Goal: Task Accomplishment & Management: Use online tool/utility

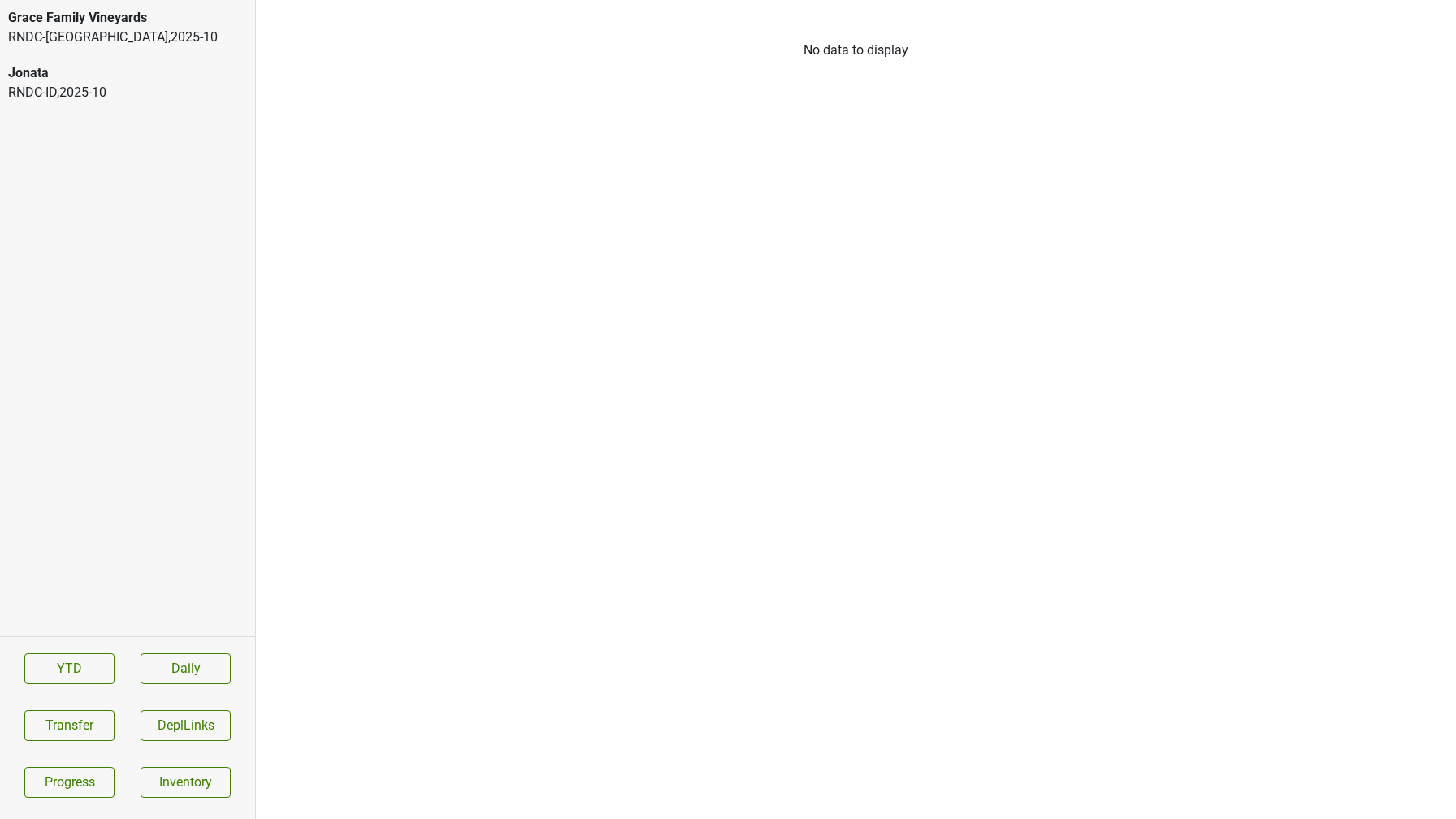
click at [1012, 1] on div "Distributors List No data to display" at bounding box center [856, 409] width 1200 height 819
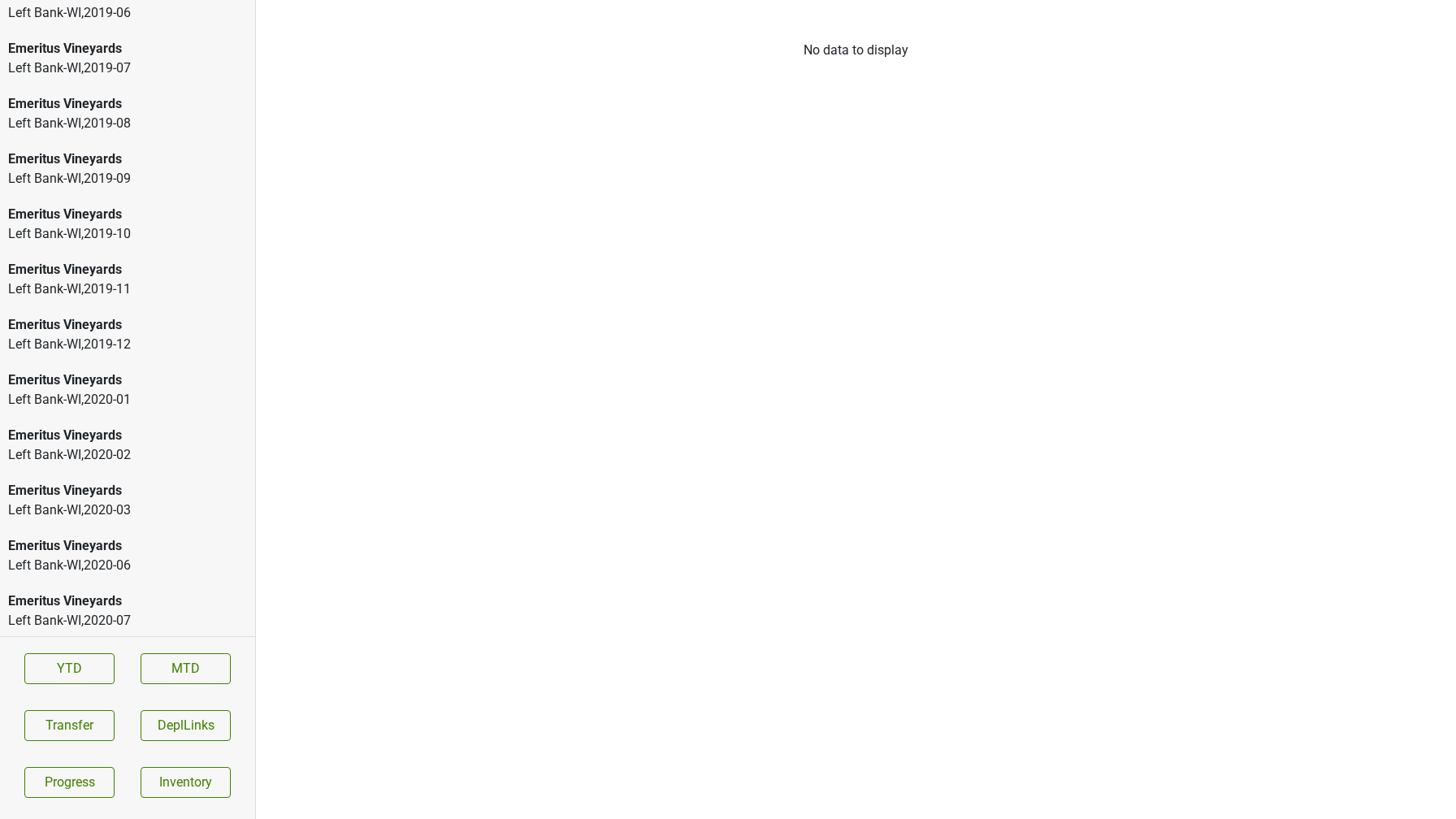
scroll to position [2346, 0]
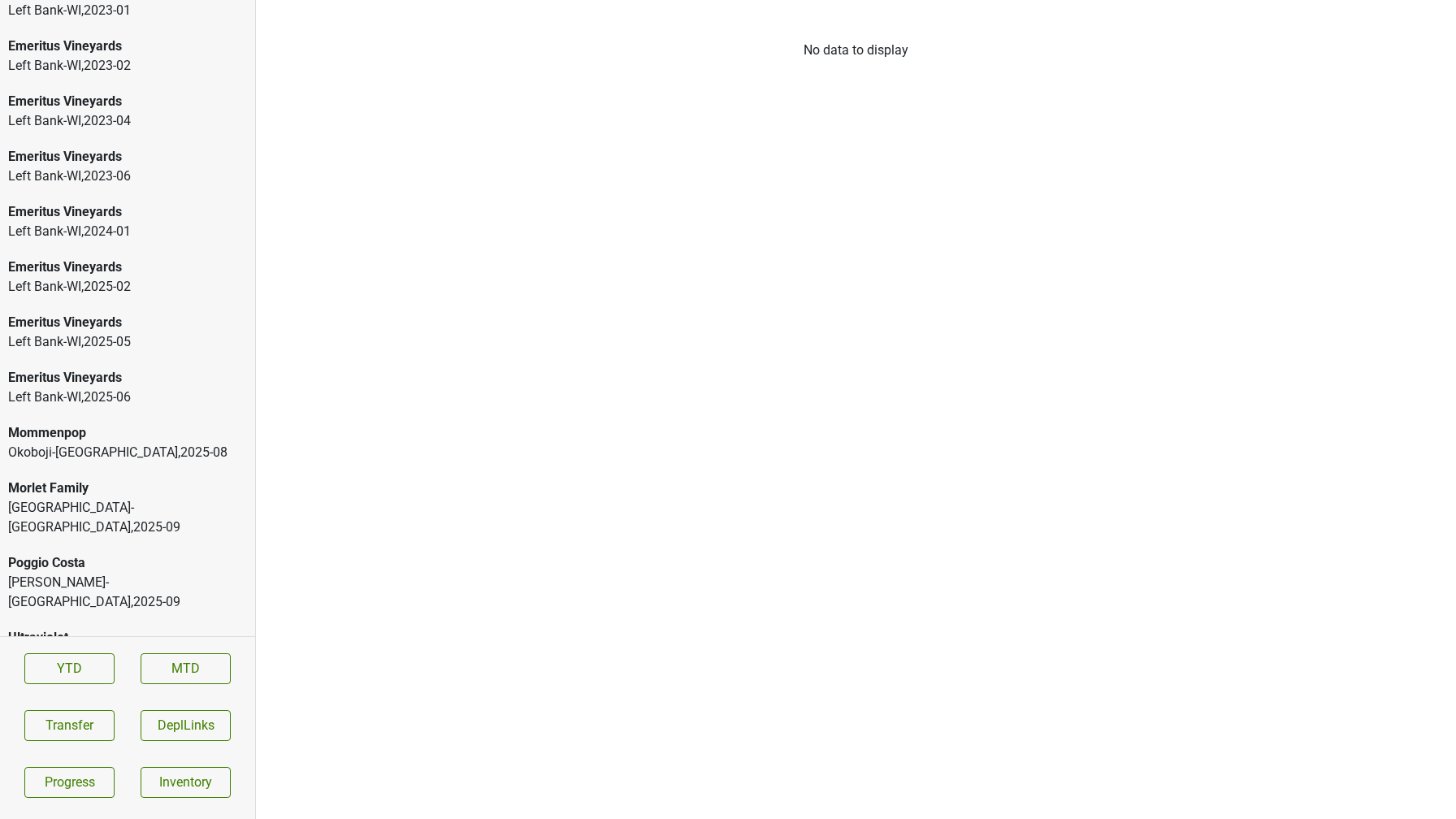
click at [66, 499] on div "Tramonte-OH , 2025 - 09" at bounding box center [128, 517] width 239 height 39
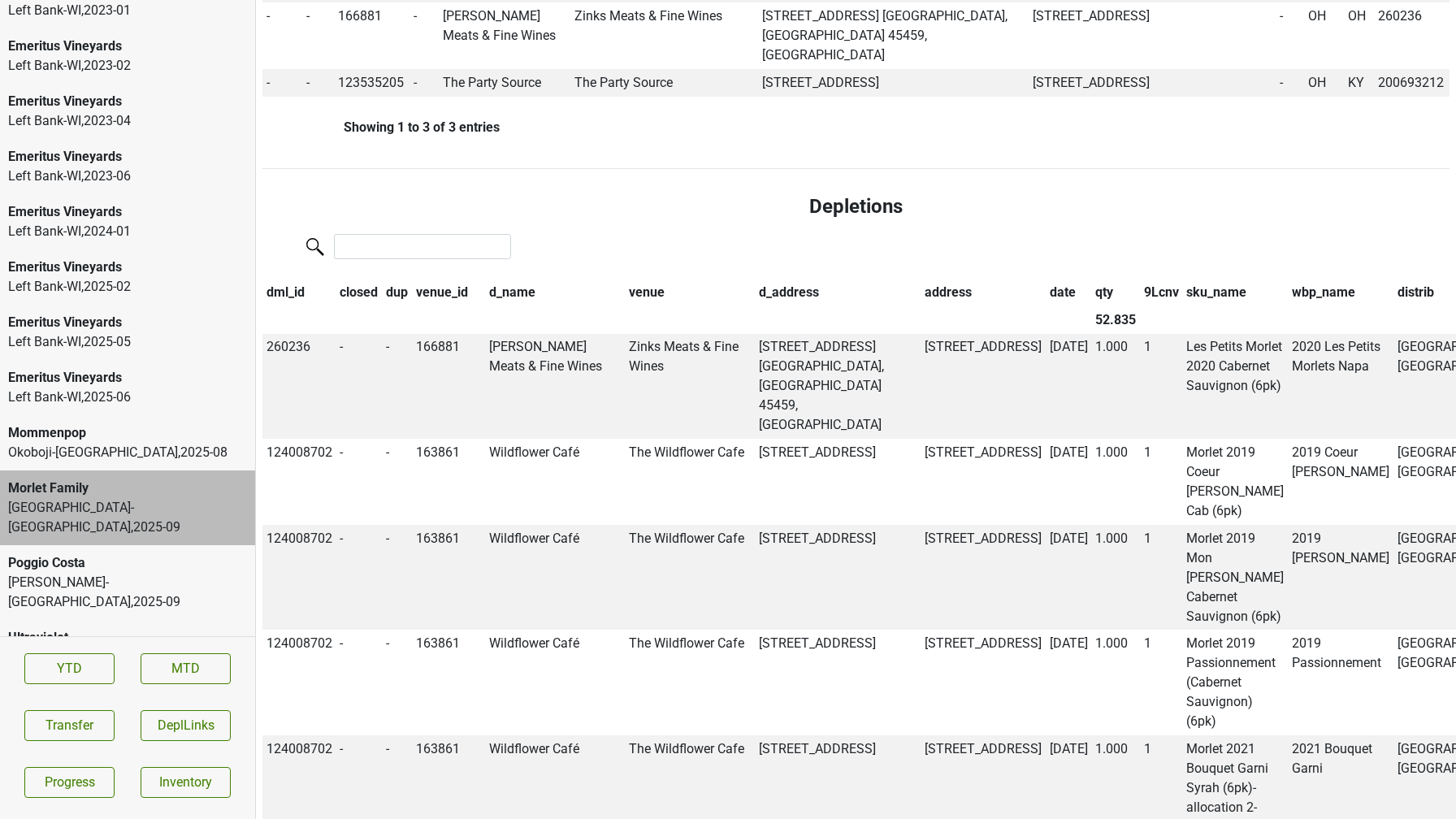
scroll to position [1200, 0]
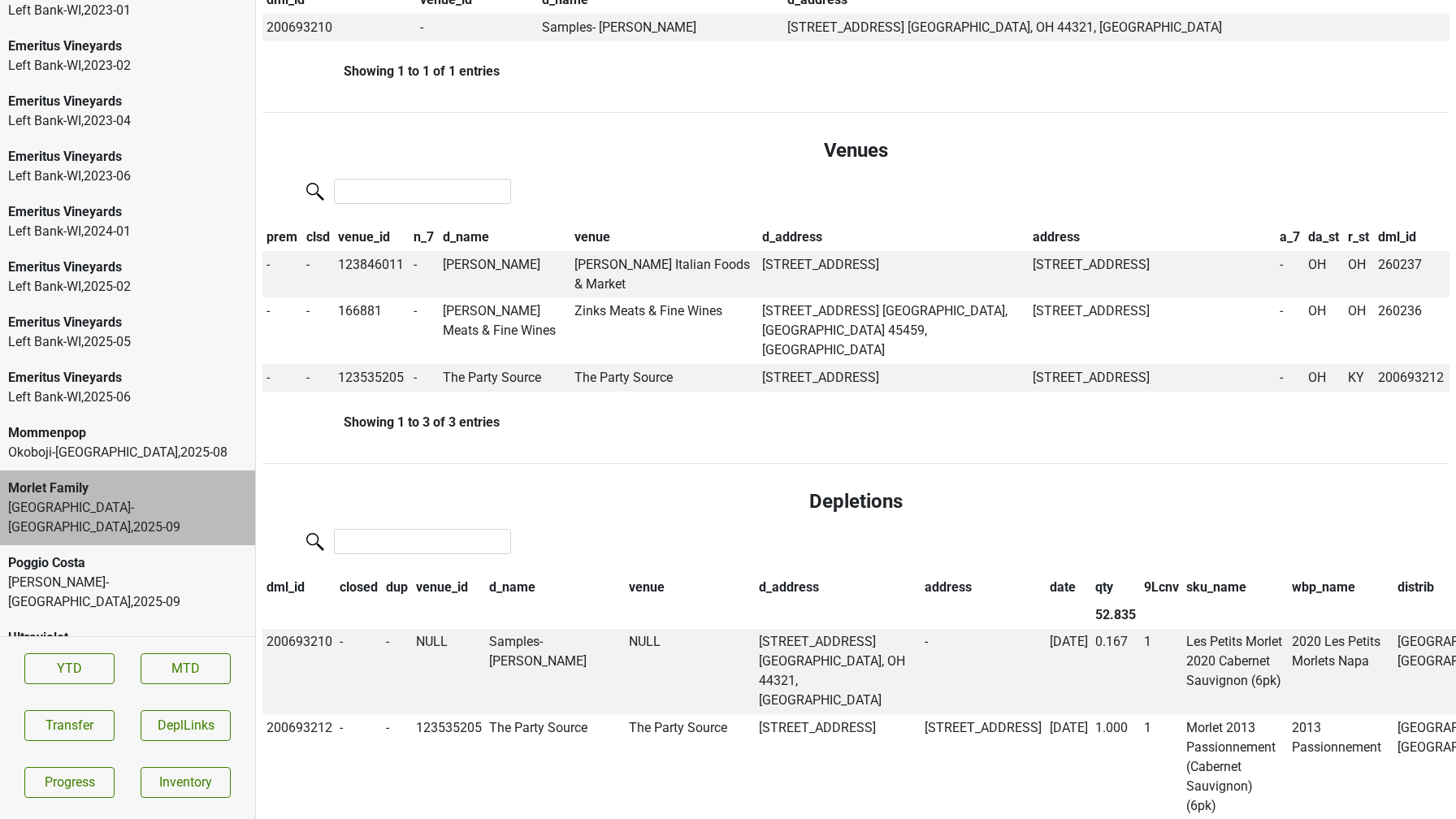
scroll to position [0, 0]
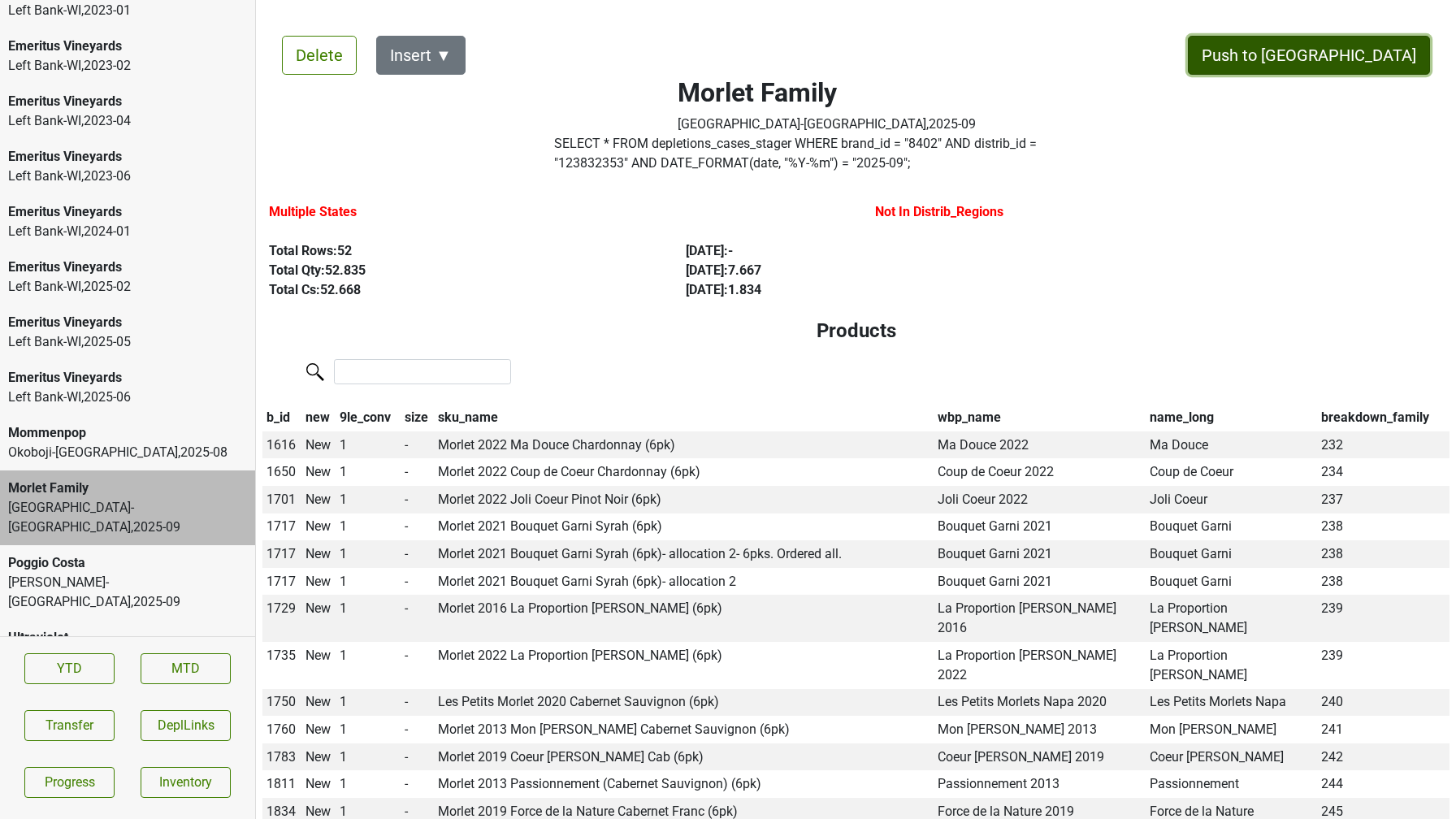
click at [1367, 59] on button "Push to DC" at bounding box center [1309, 55] width 242 height 39
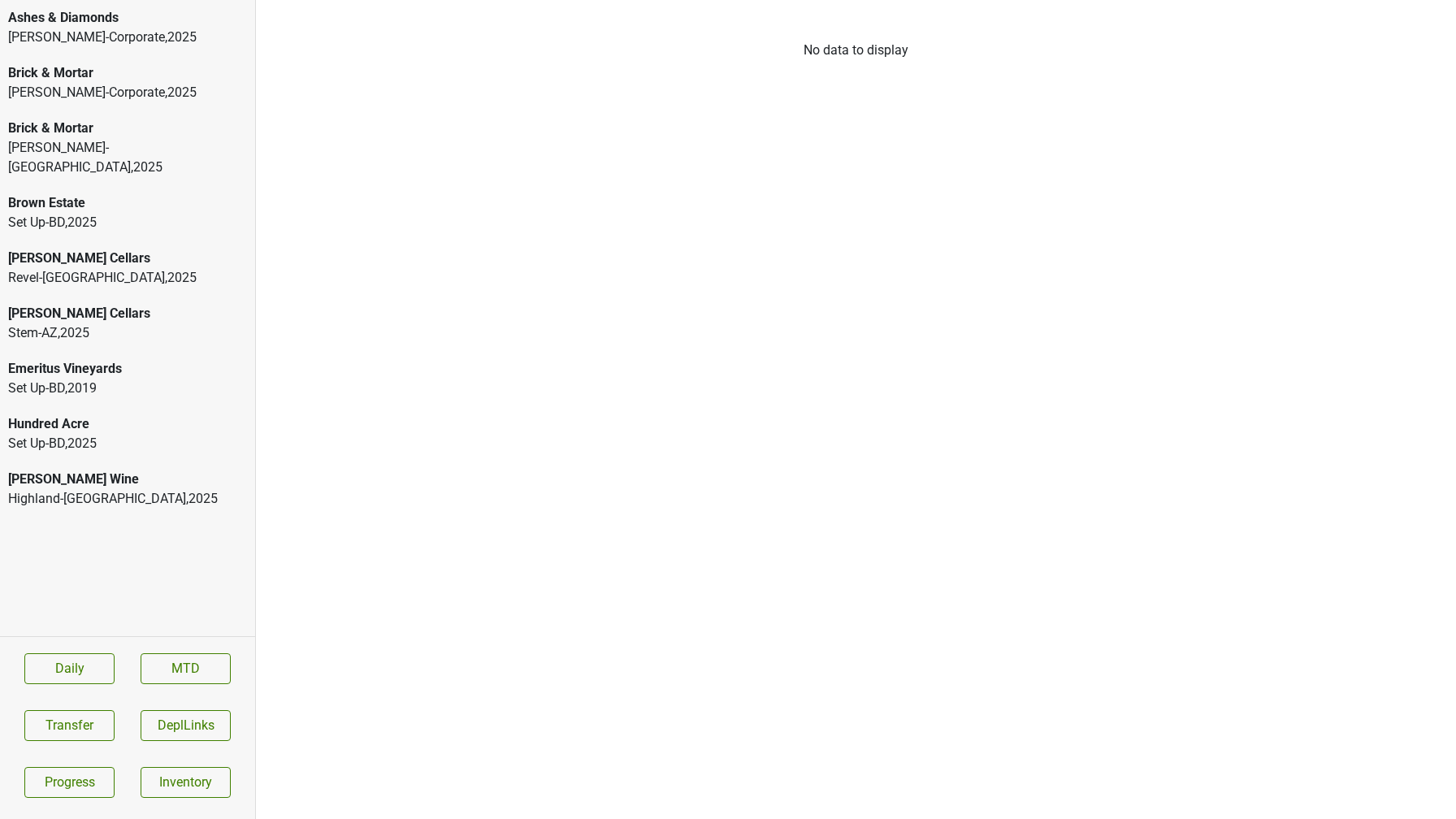
click at [82, 489] on div "Highland-[GEOGRAPHIC_DATA] , 2025" at bounding box center [128, 498] width 239 height 19
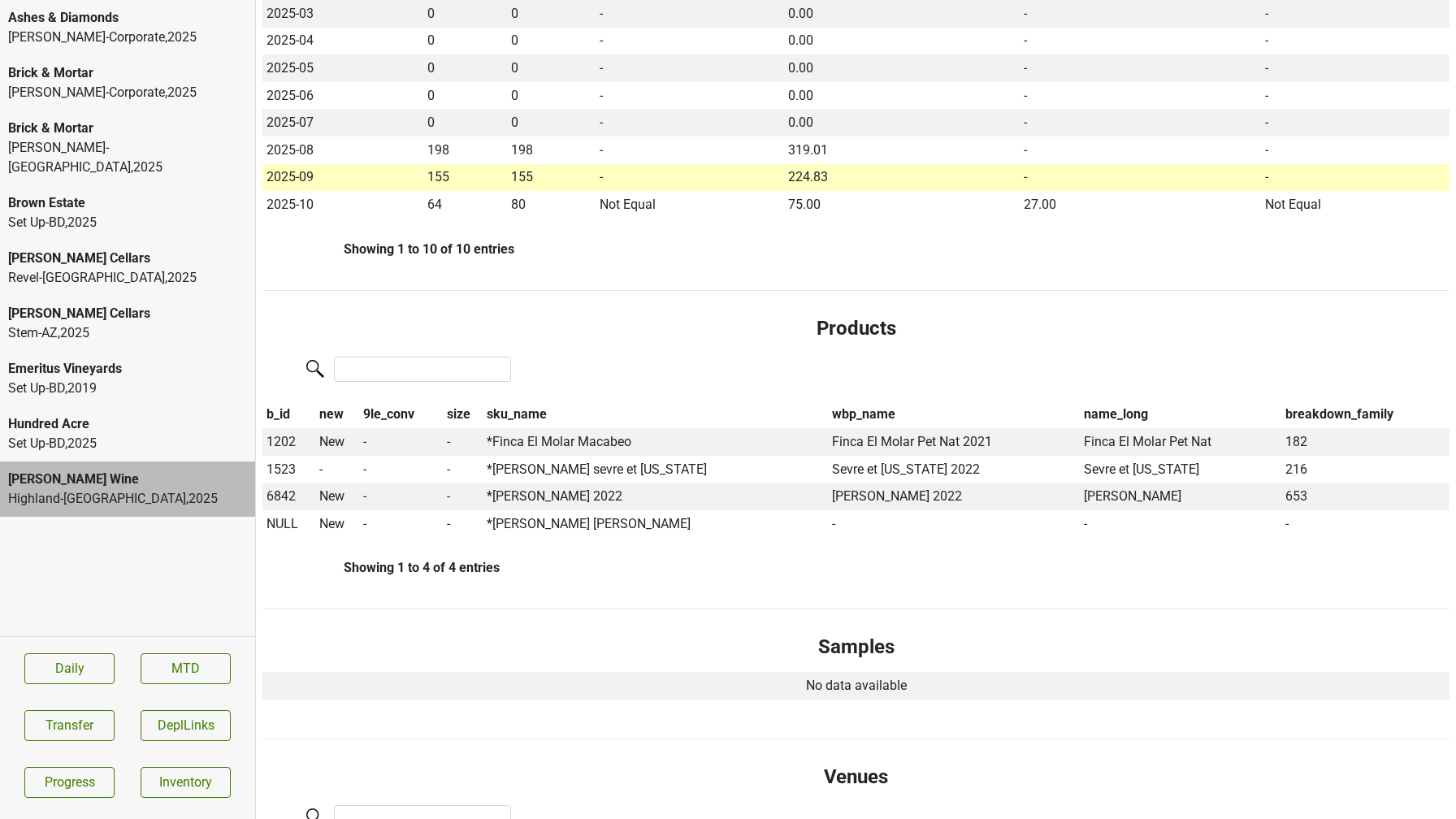
scroll to position [630, 0]
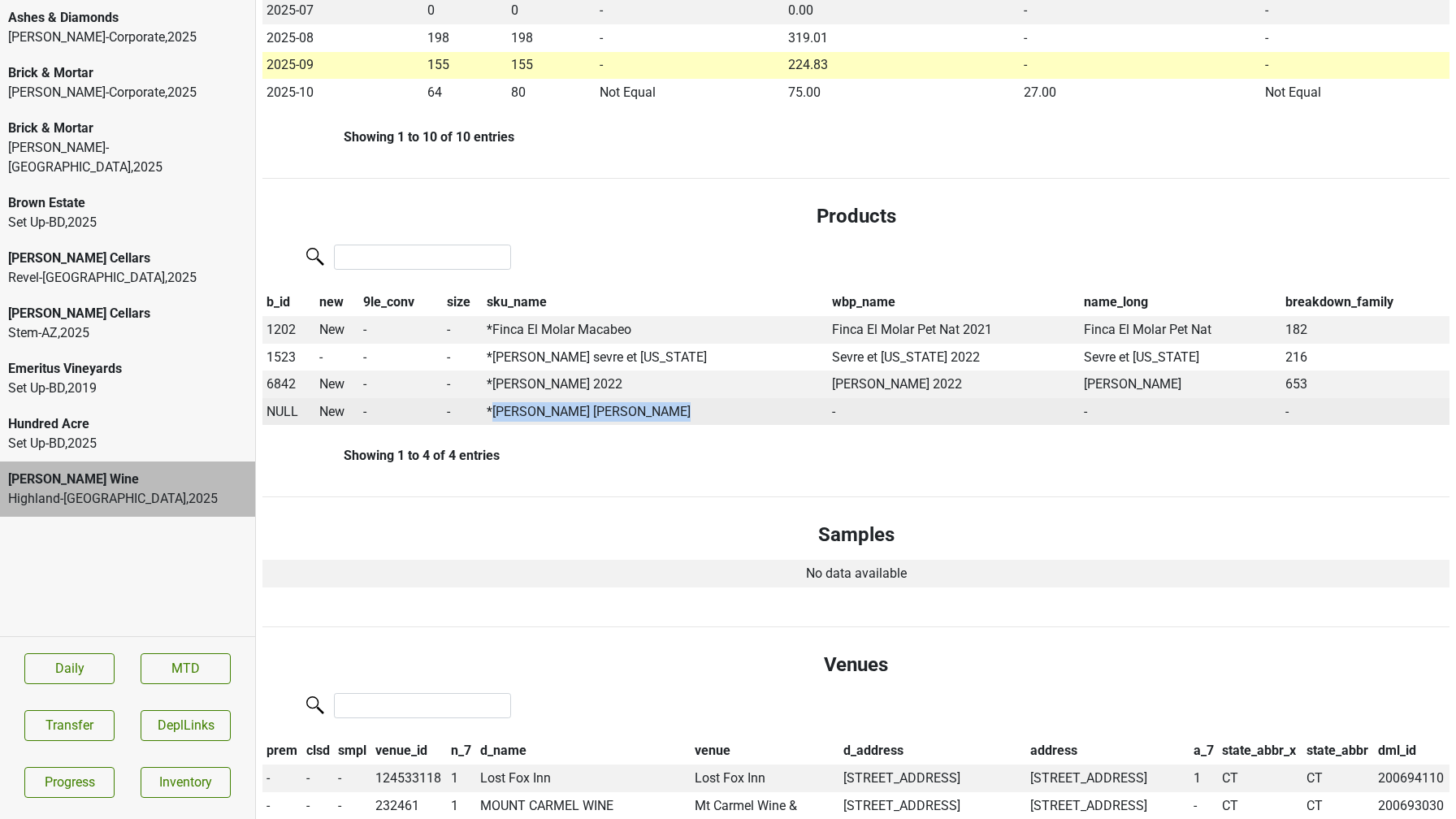
drag, startPoint x: 650, startPoint y: 412, endPoint x: 494, endPoint y: 412, distance: 156.0
click at [494, 412] on td "*Mary Taylor Gaillac Braucol" at bounding box center [654, 412] width 345 height 28
copy td "Mary Taylor Gaillac Braucol"
click at [283, 409] on span "NULL" at bounding box center [282, 412] width 32 height 15
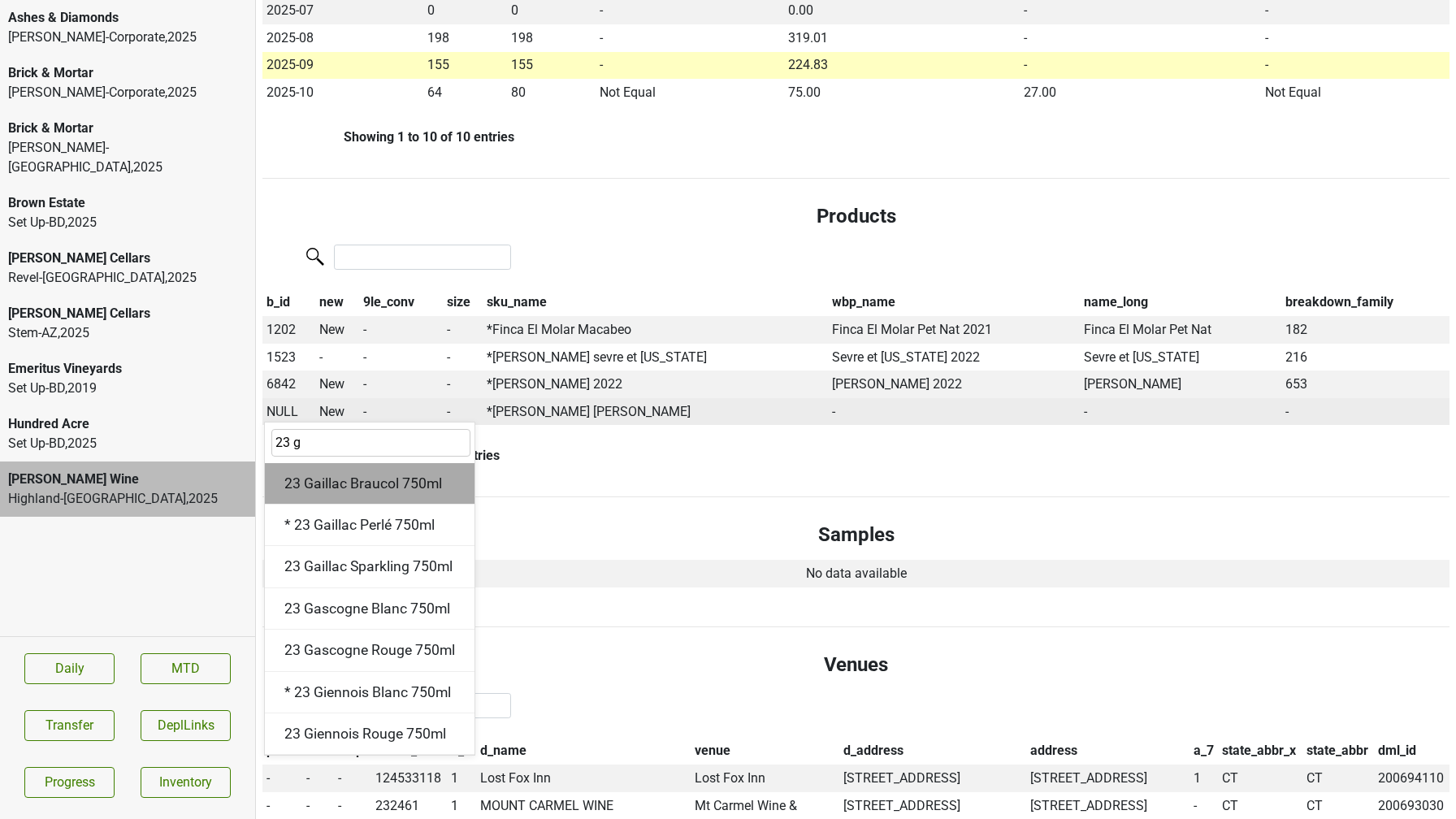
type input "23 g"
click at [329, 485] on div "23 Gaillac Braucol 750ml" at bounding box center [369, 483] width 209 height 41
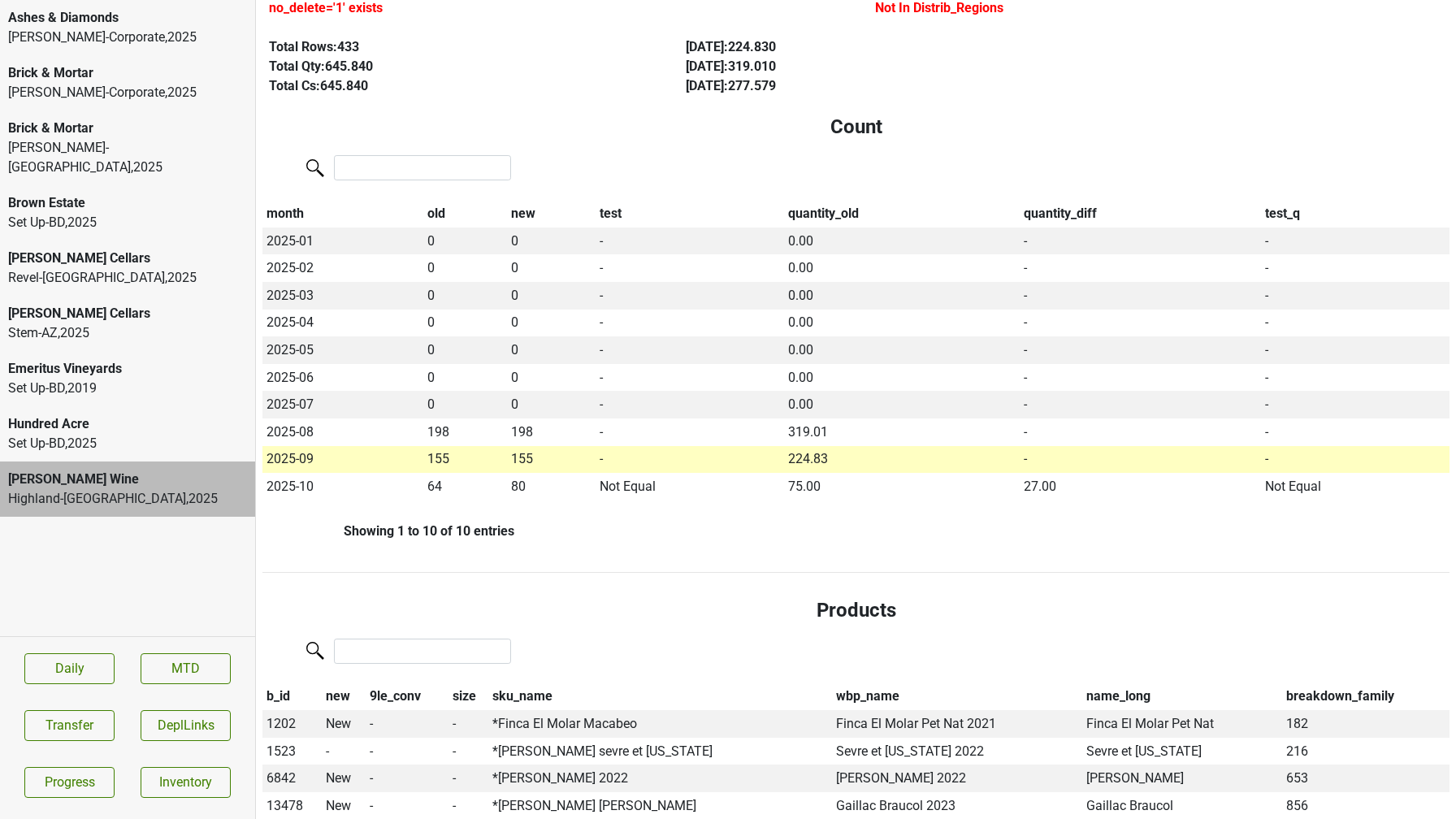
scroll to position [0, 0]
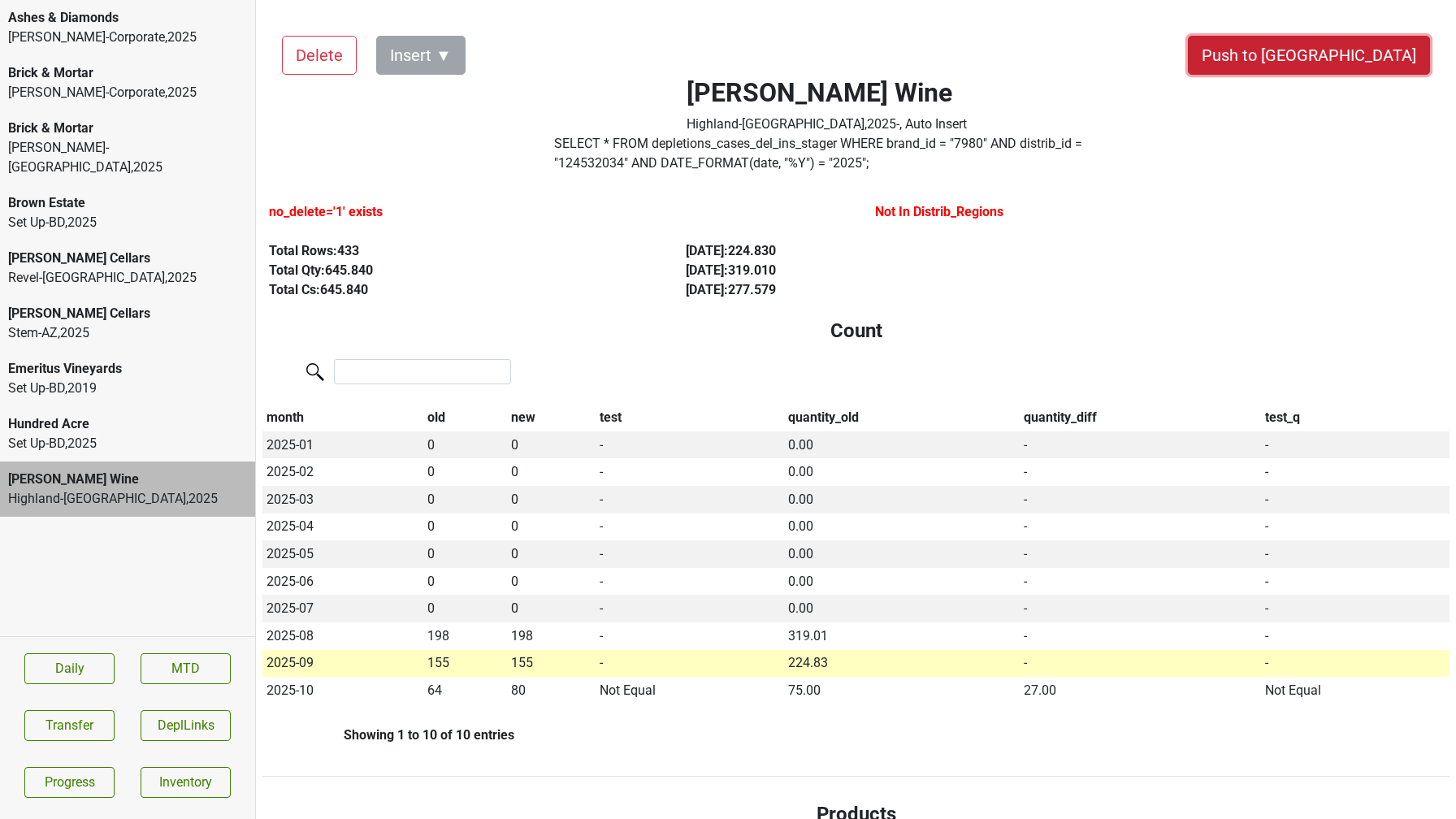
click at [1351, 50] on button "Push to [GEOGRAPHIC_DATA]" at bounding box center [1309, 55] width 242 height 39
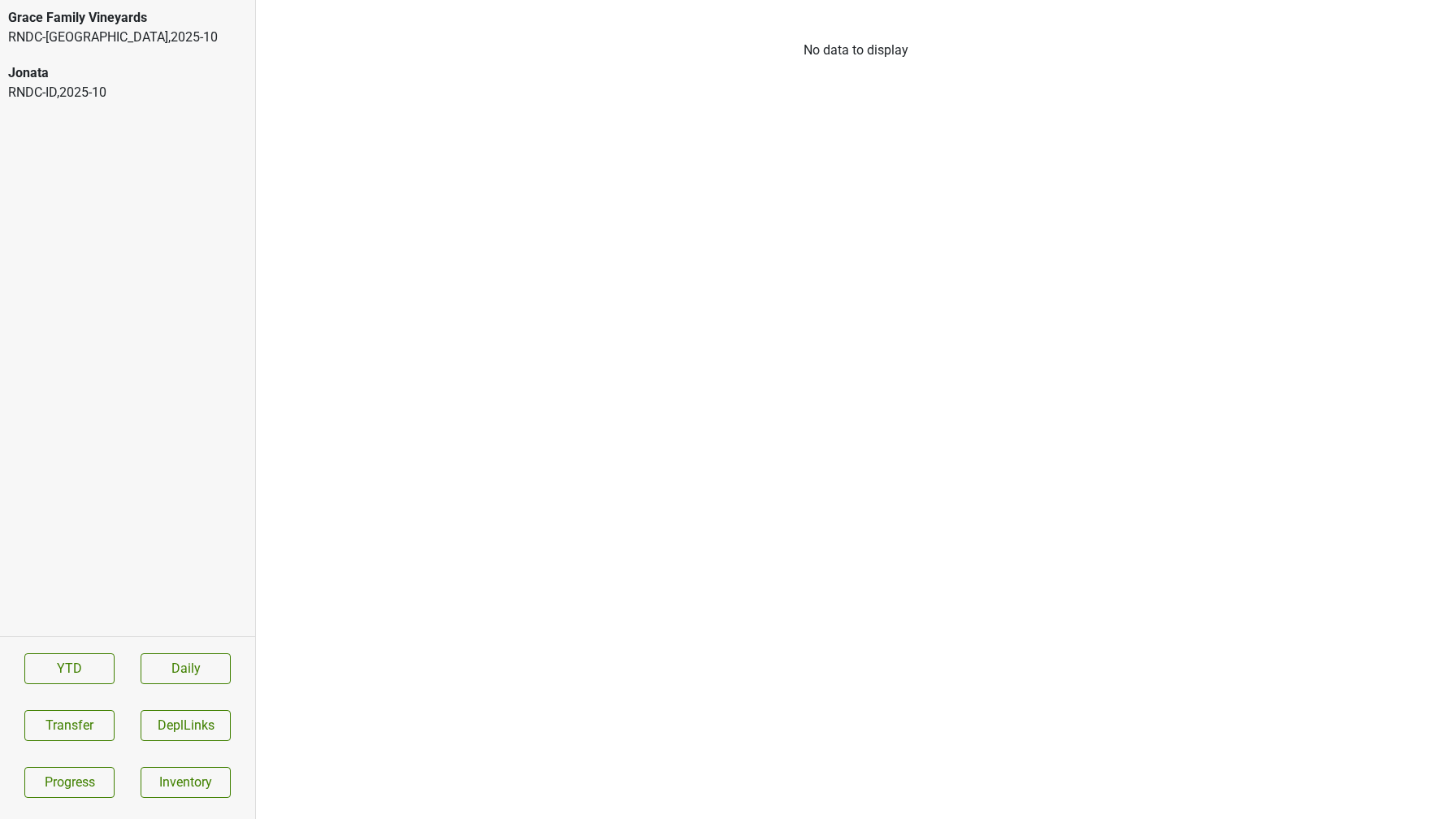
click at [103, 80] on div "Jonata" at bounding box center [128, 72] width 239 height 19
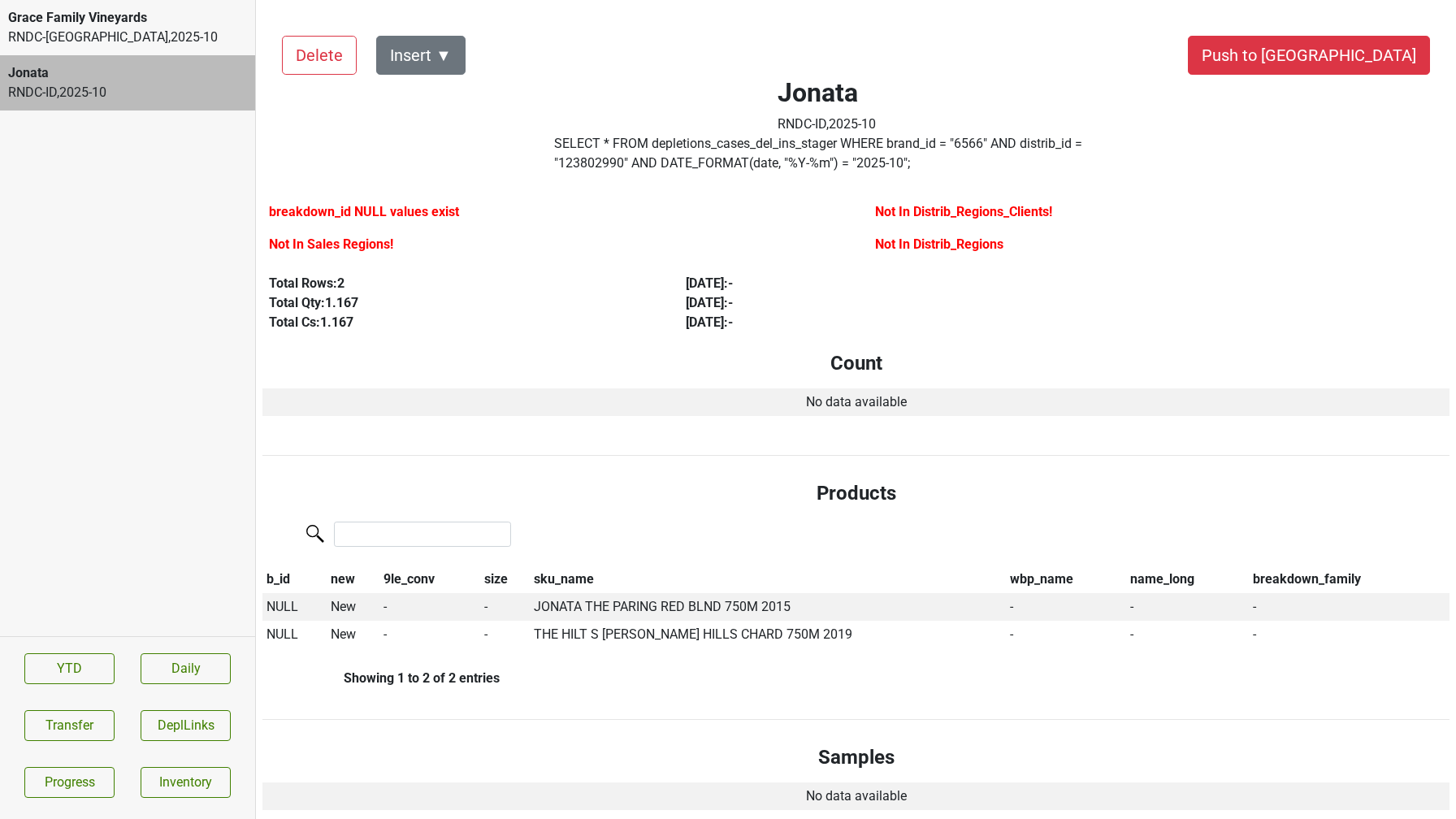
click at [173, 34] on div "RNDC-TX , 2025 - 10" at bounding box center [128, 37] width 239 height 19
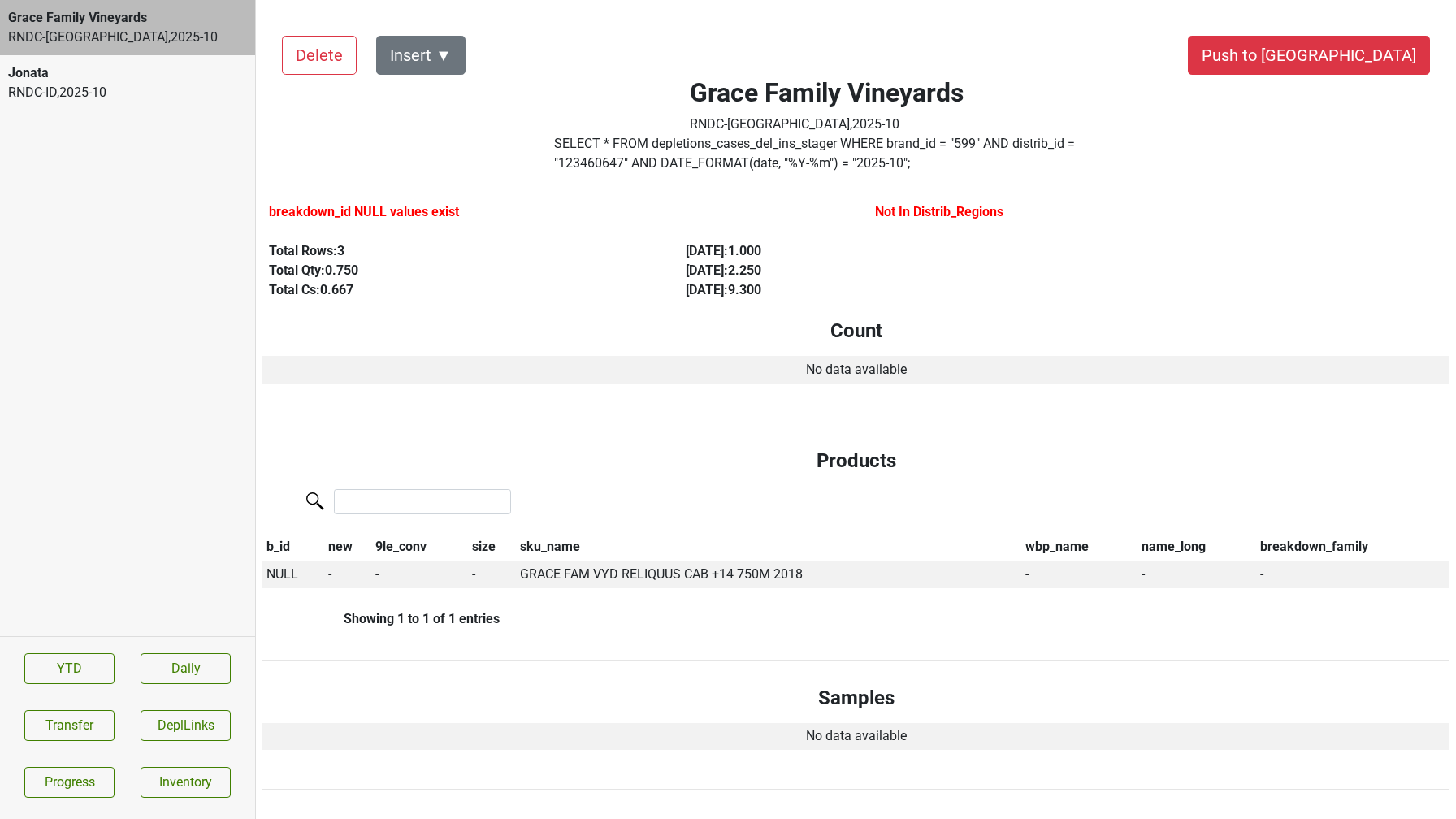
click at [163, 96] on div "RNDC-ID , 2025 - 10" at bounding box center [128, 92] width 239 height 19
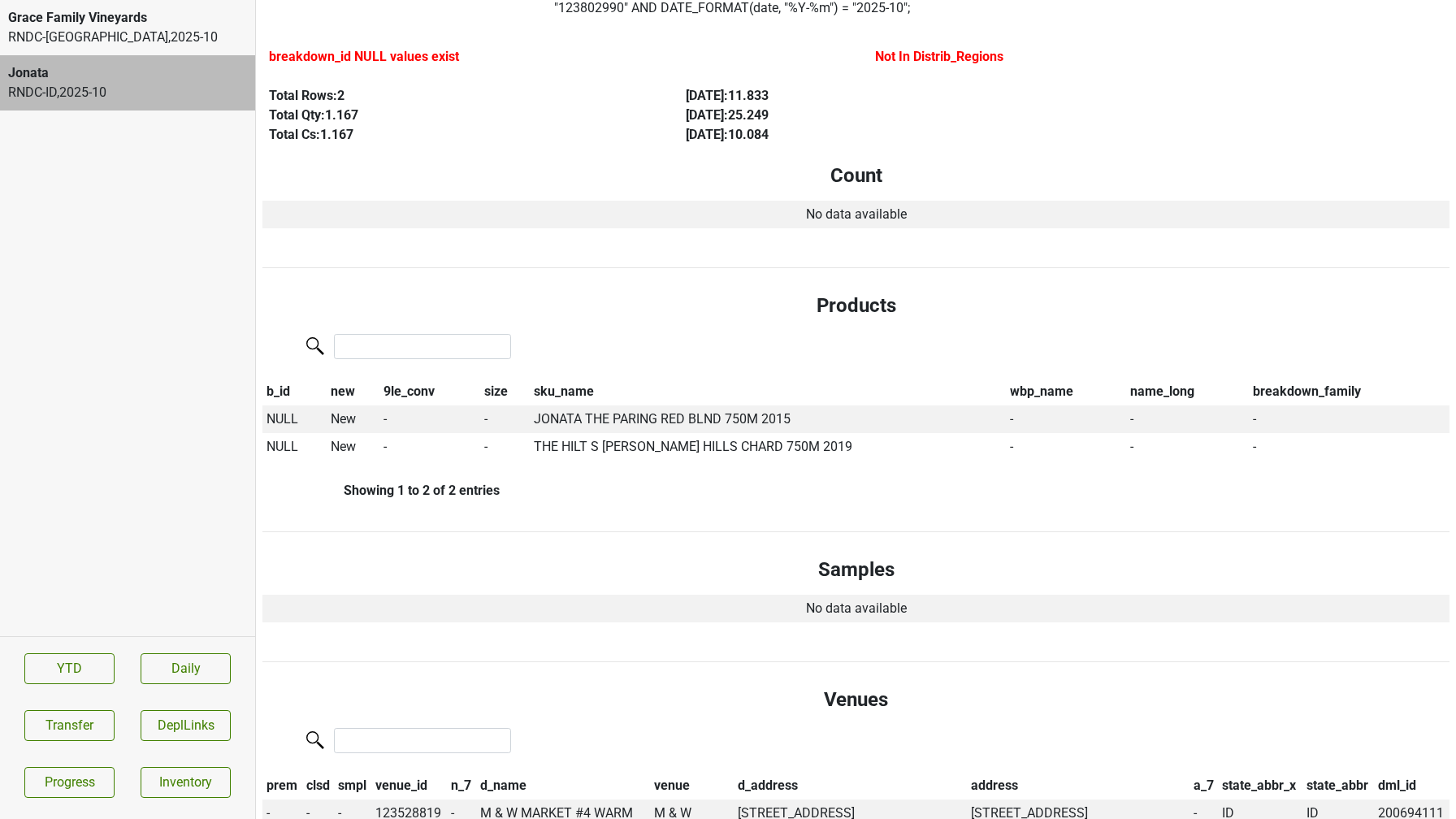
scroll to position [152, 0]
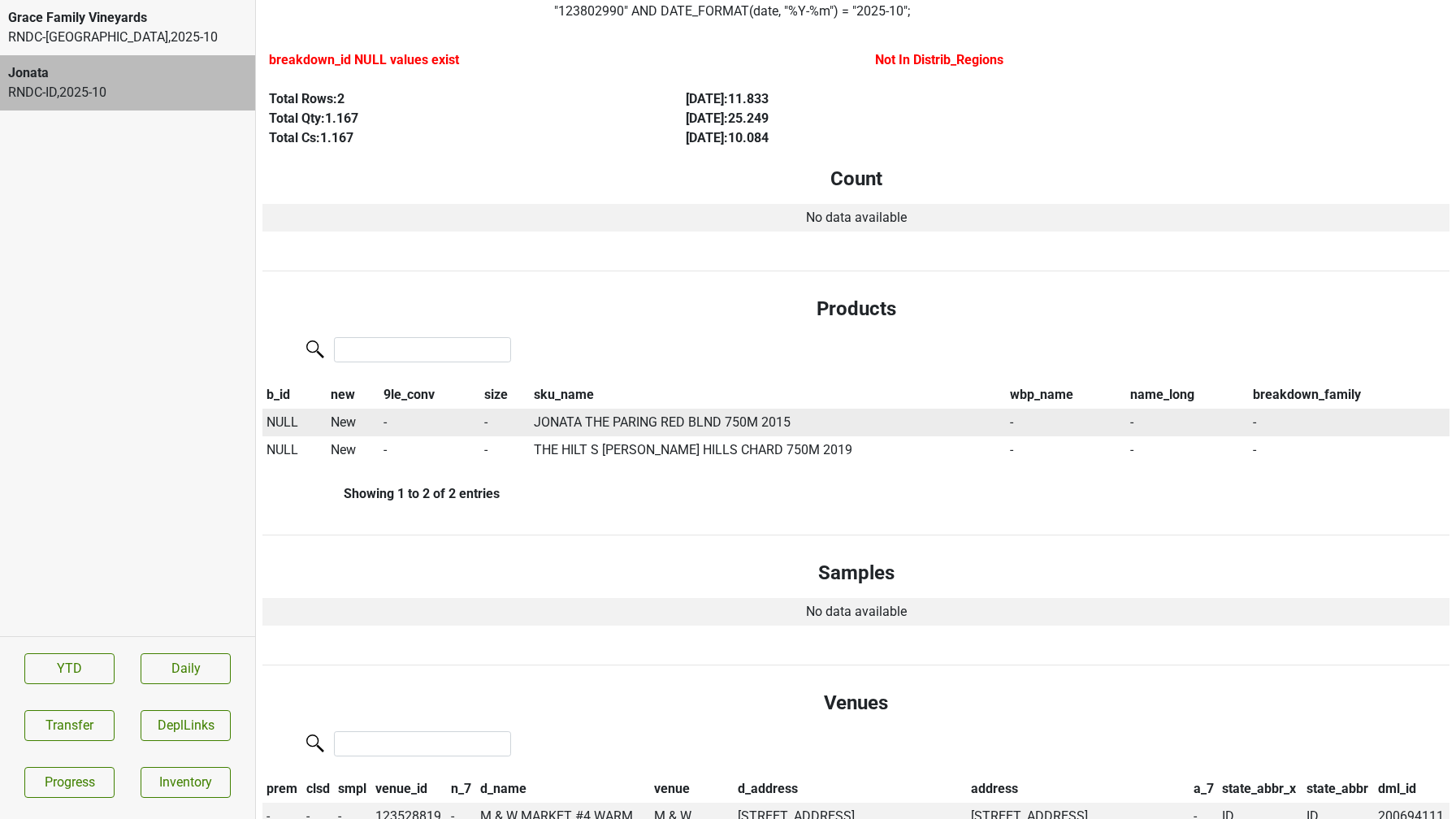
click at [277, 421] on span "NULL" at bounding box center [282, 422] width 32 height 15
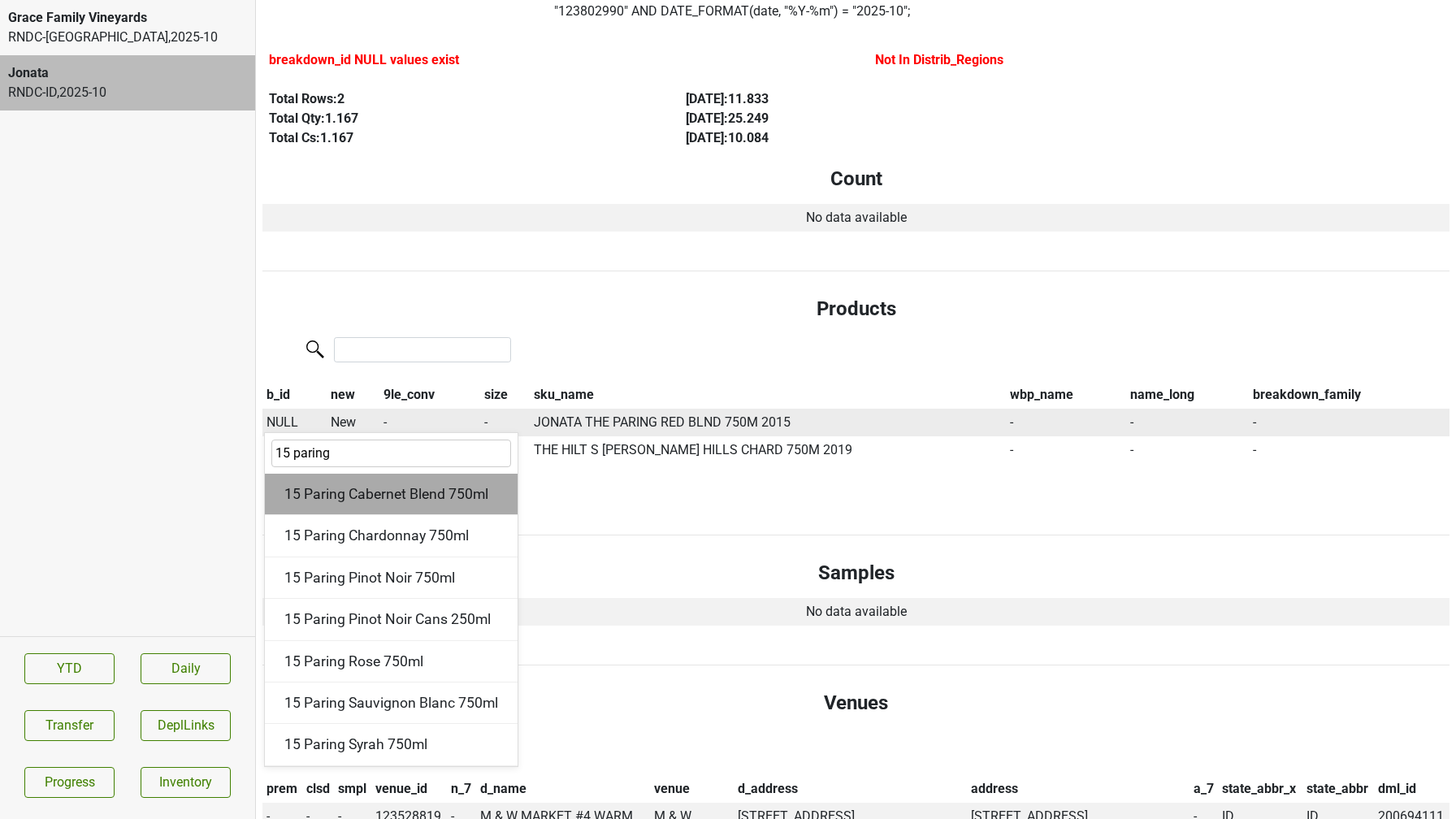
type input "15 paring"
click at [335, 489] on div "15 Paring Cabernet Blend 750ml" at bounding box center [391, 494] width 253 height 41
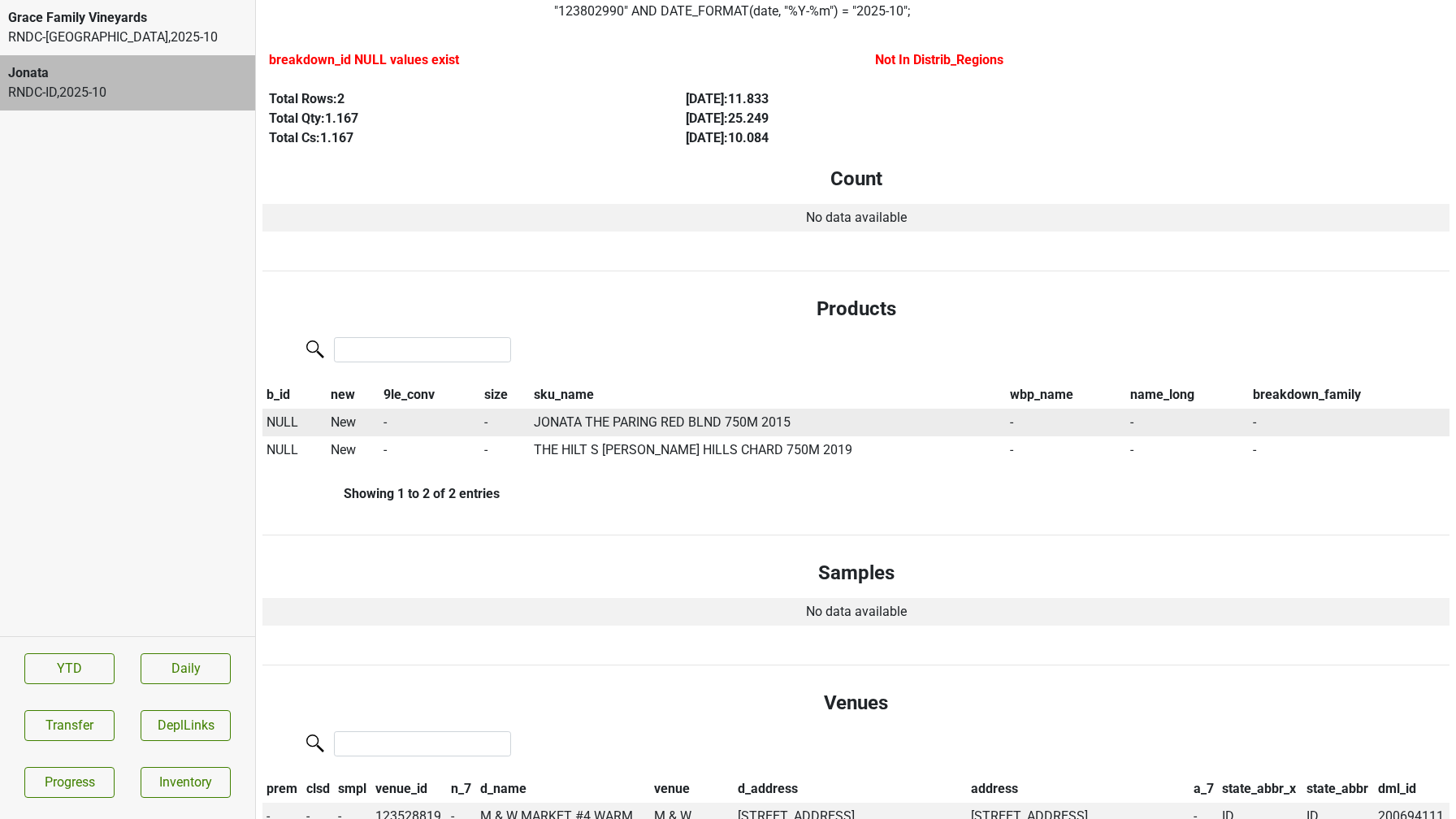
scroll to position [0, 0]
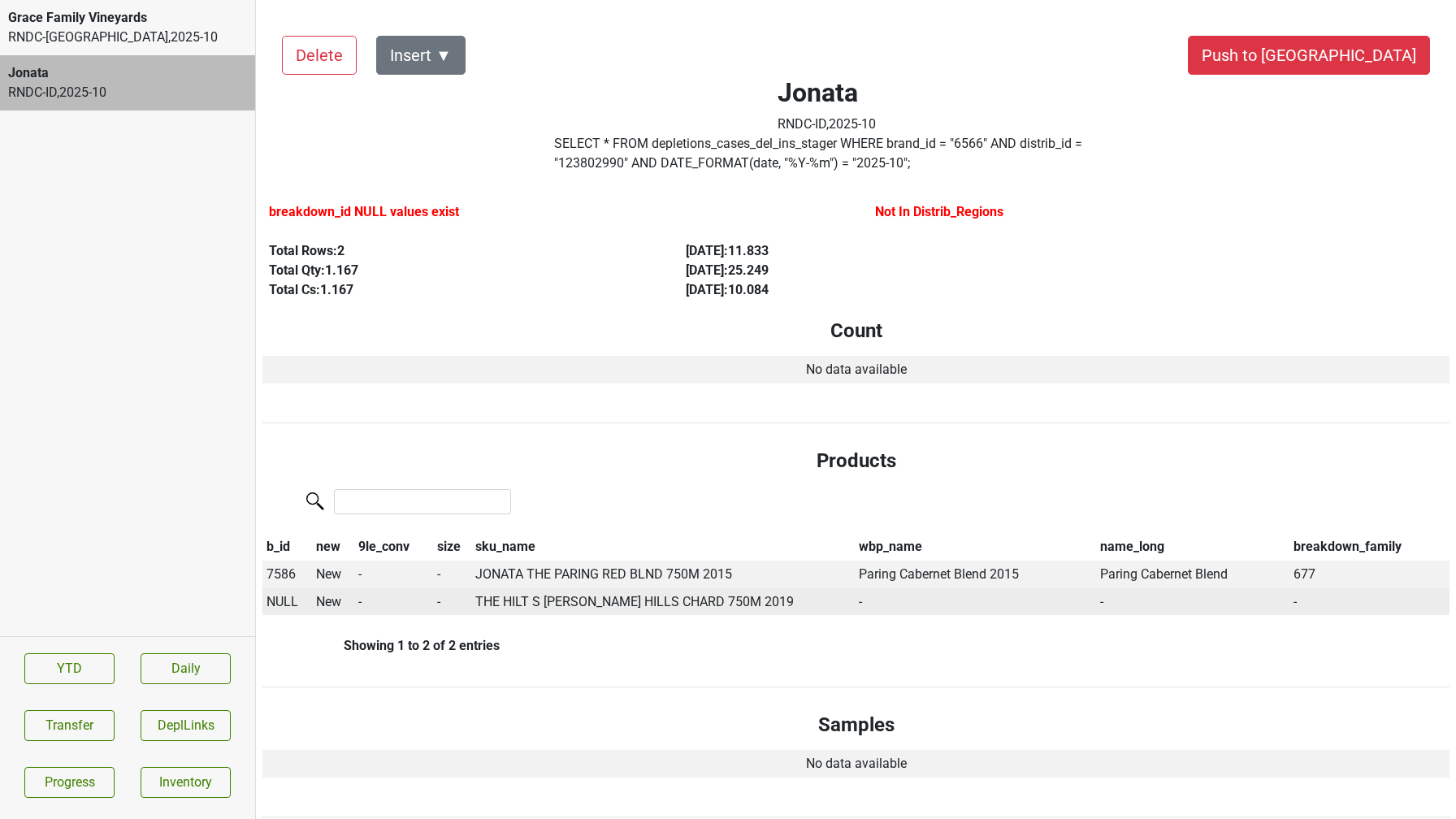
click at [281, 602] on span "NULL" at bounding box center [282, 601] width 32 height 15
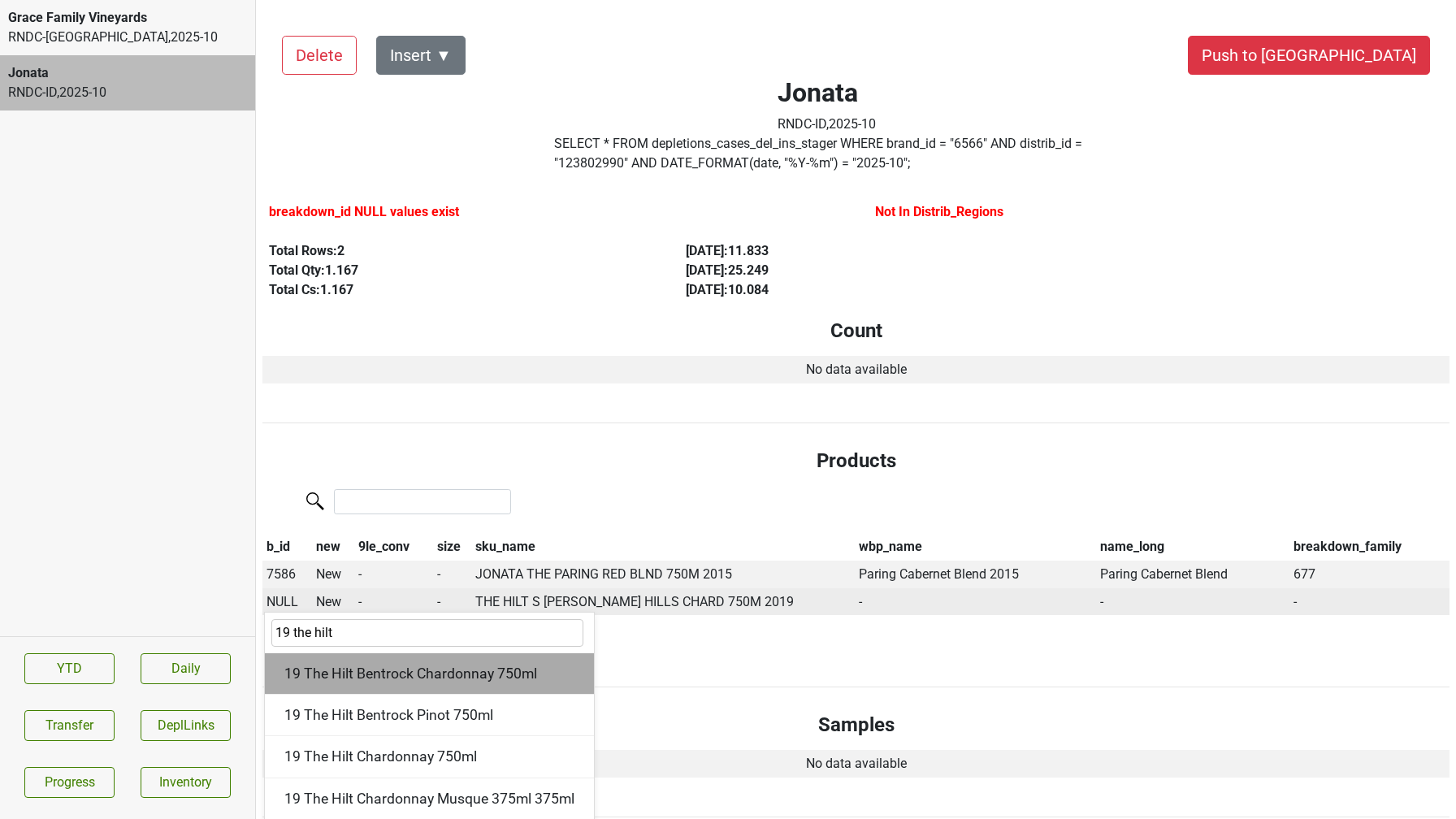
type input "19 the hilt"
click at [457, 672] on div "19 The Hilt Bentrock Chardonnay 750ml" at bounding box center [429, 673] width 329 height 41
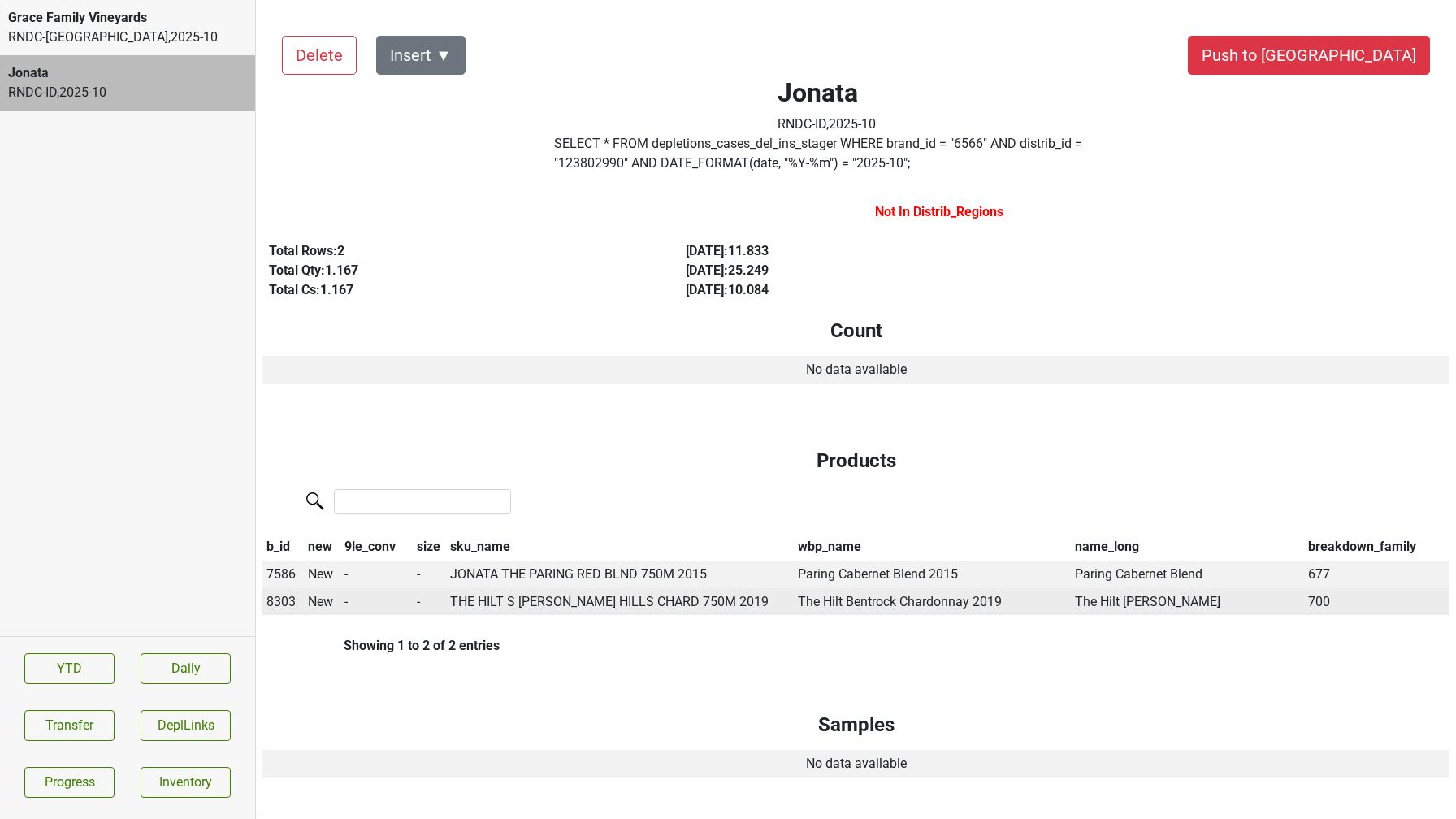
click at [287, 604] on span "8303" at bounding box center [281, 601] width 29 height 15
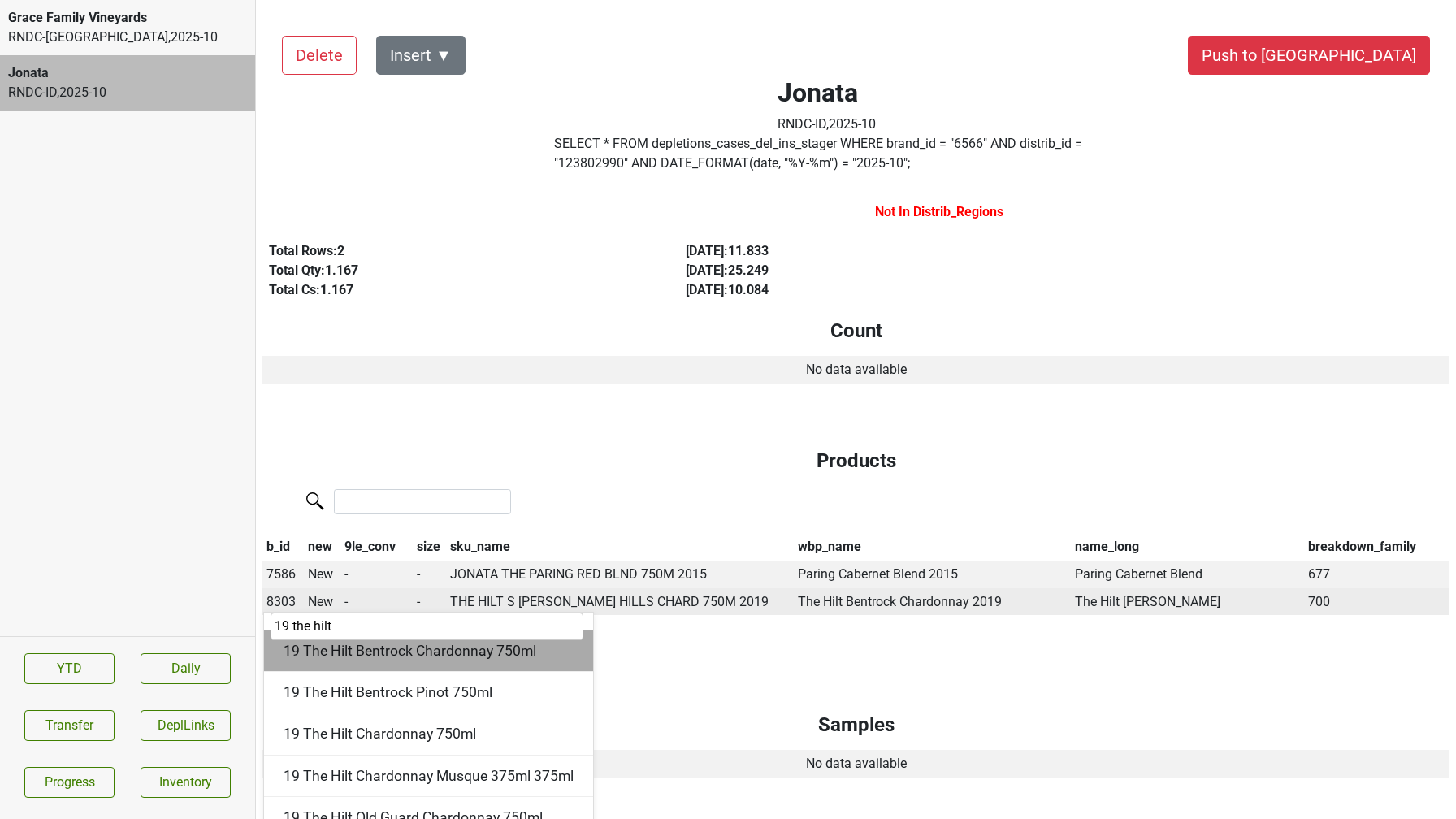
scroll to position [24, 0]
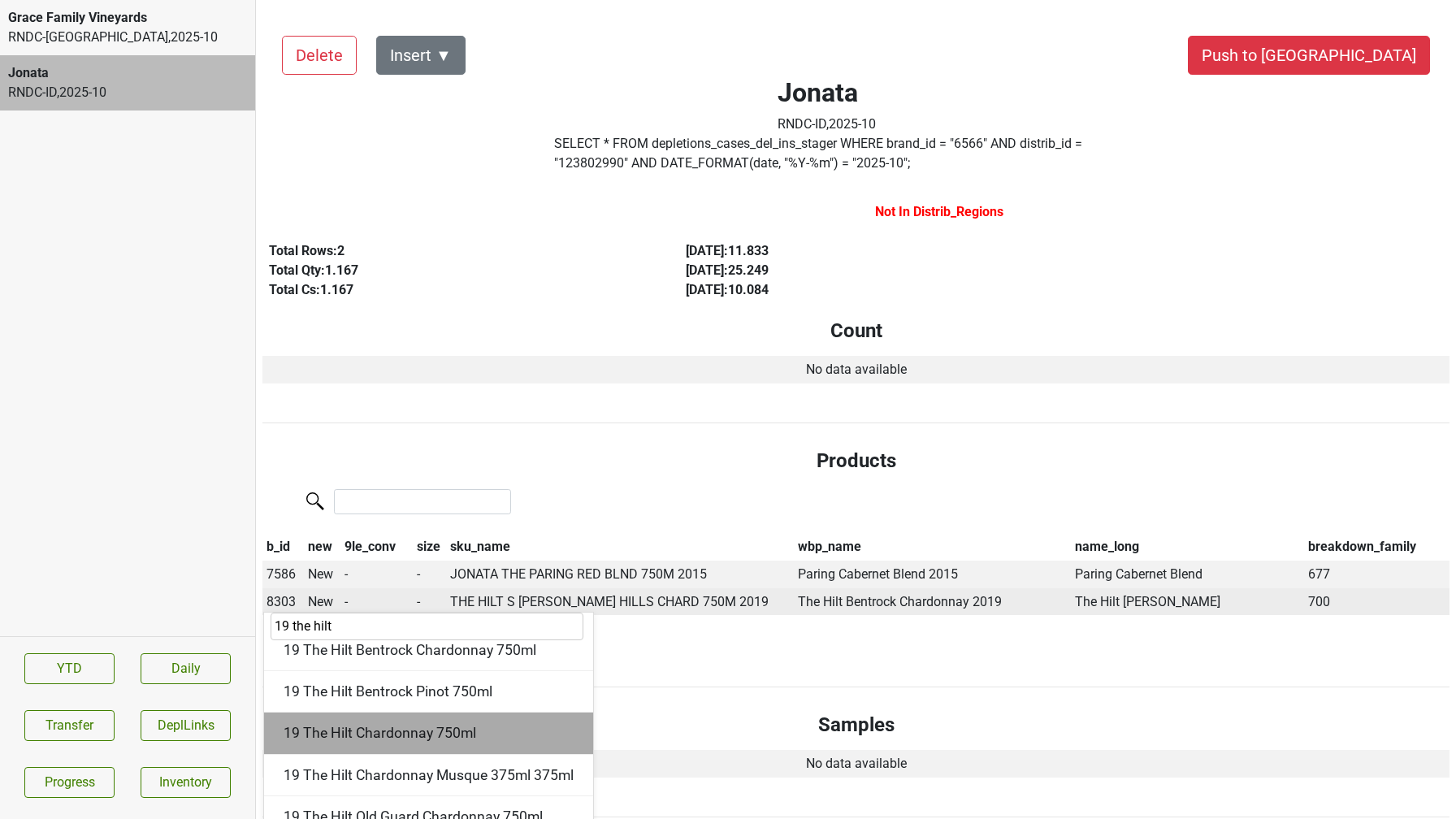
type input "19 the hilt"
click at [410, 723] on div "19 The Hilt Chardonnay 750ml" at bounding box center [428, 732] width 329 height 41
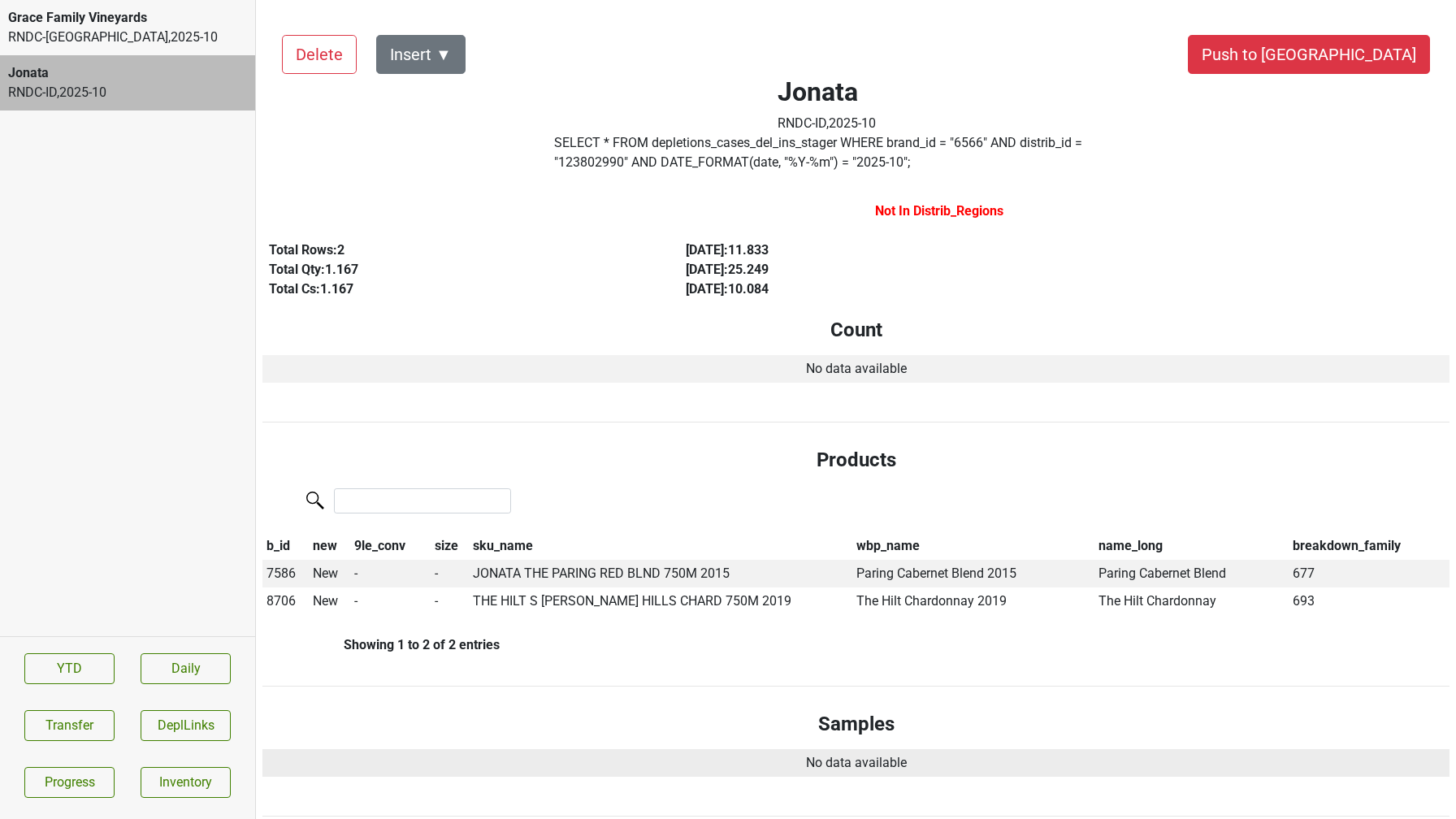
scroll to position [0, 0]
click at [441, 60] on button "Insert ▼" at bounding box center [421, 55] width 89 height 39
click at [446, 100] on div "Auto Insert" at bounding box center [449, 100] width 145 height 41
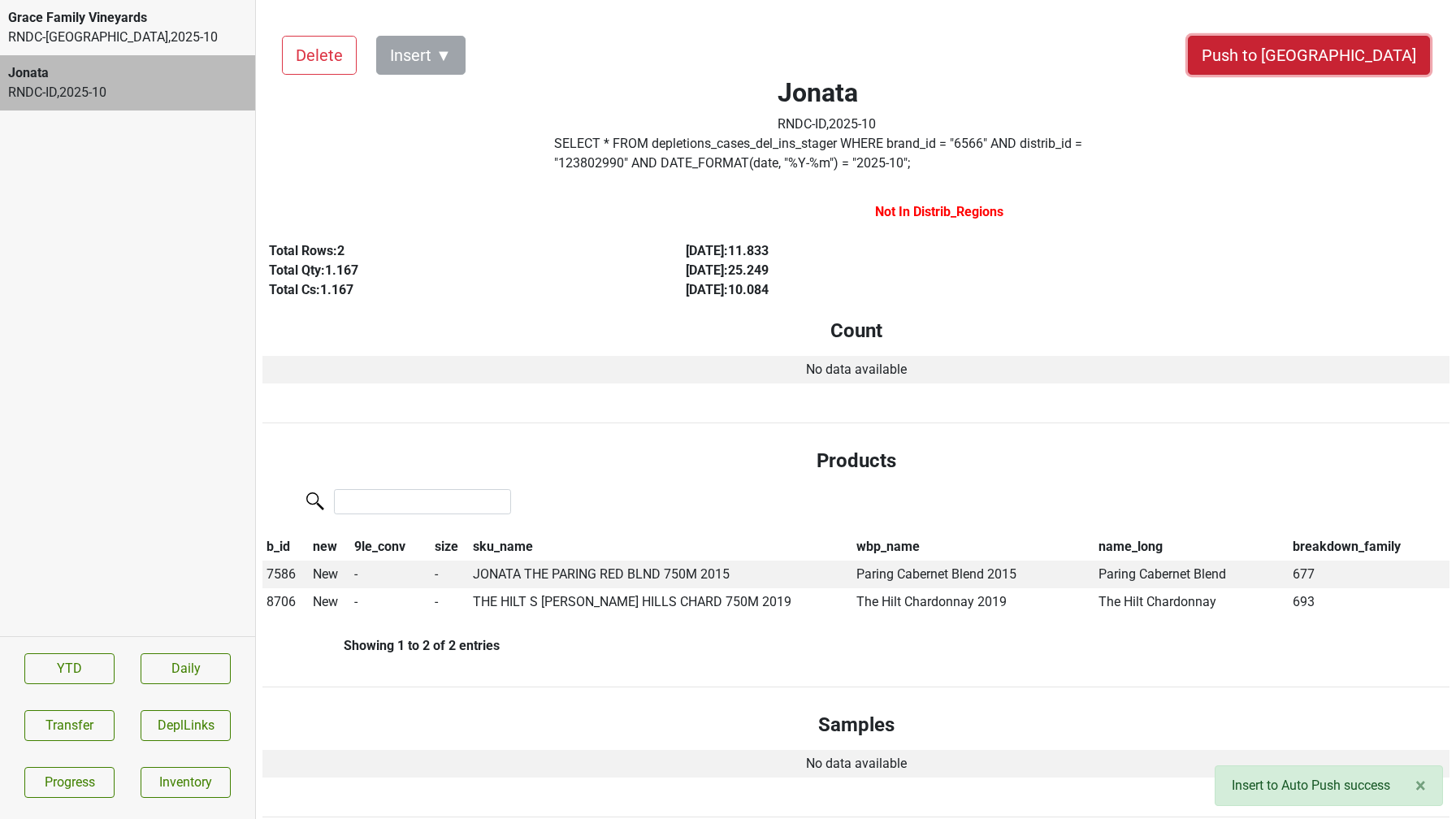
click at [1376, 71] on button "Push to DC" at bounding box center [1309, 55] width 242 height 39
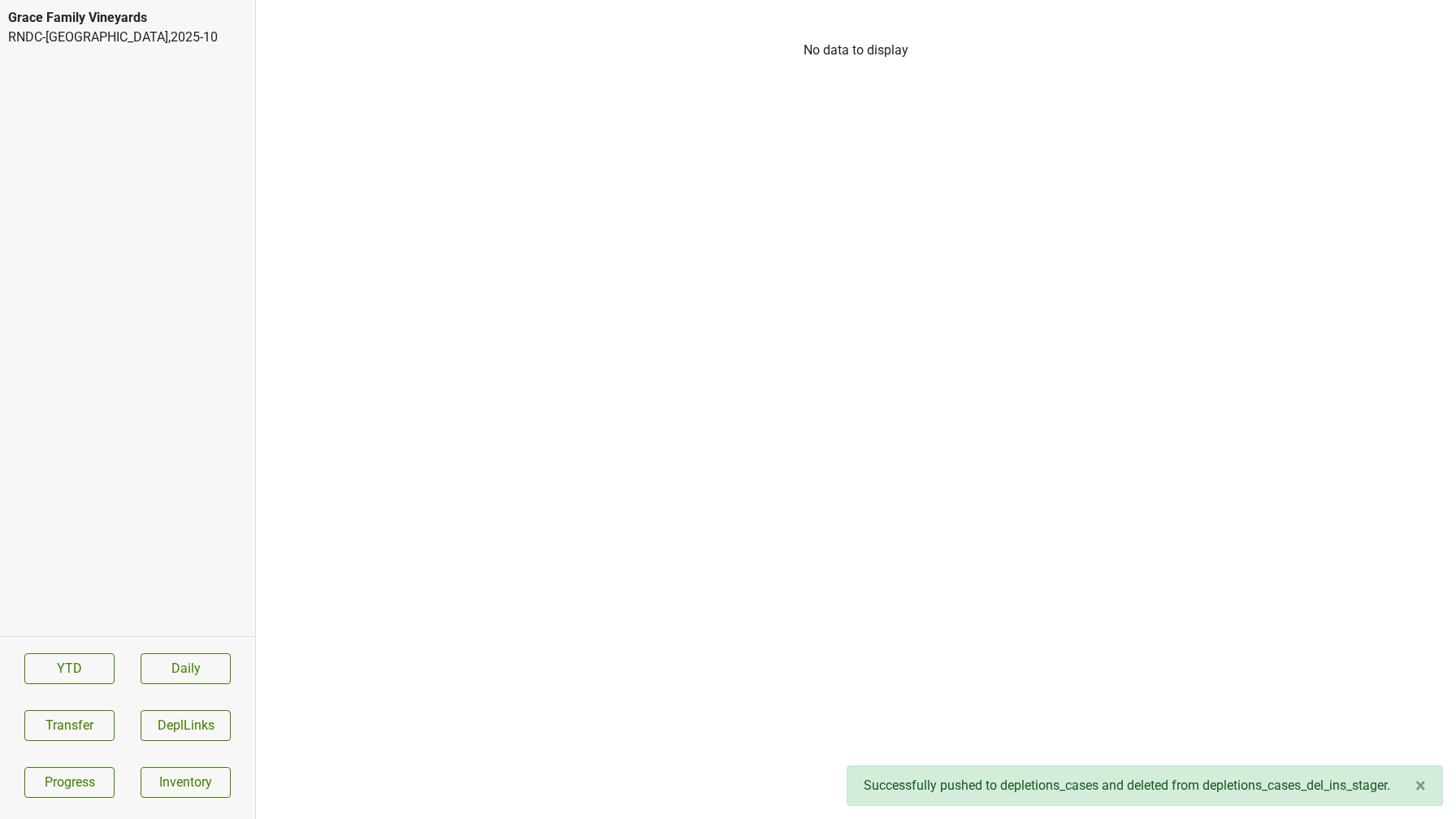
click at [69, 18] on div "Grace Family Vineyards" at bounding box center [128, 18] width 239 height 19
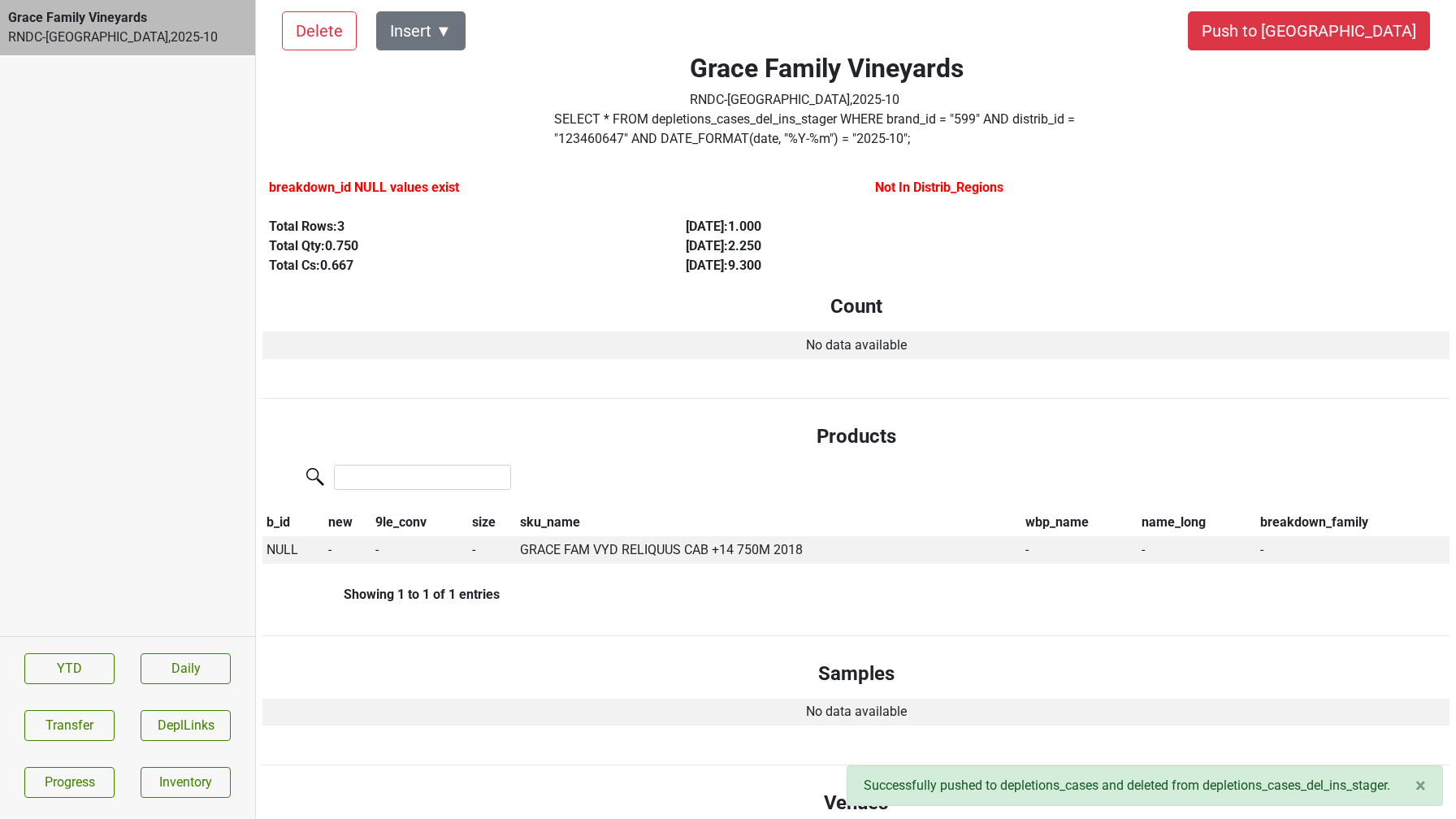
scroll to position [28, 0]
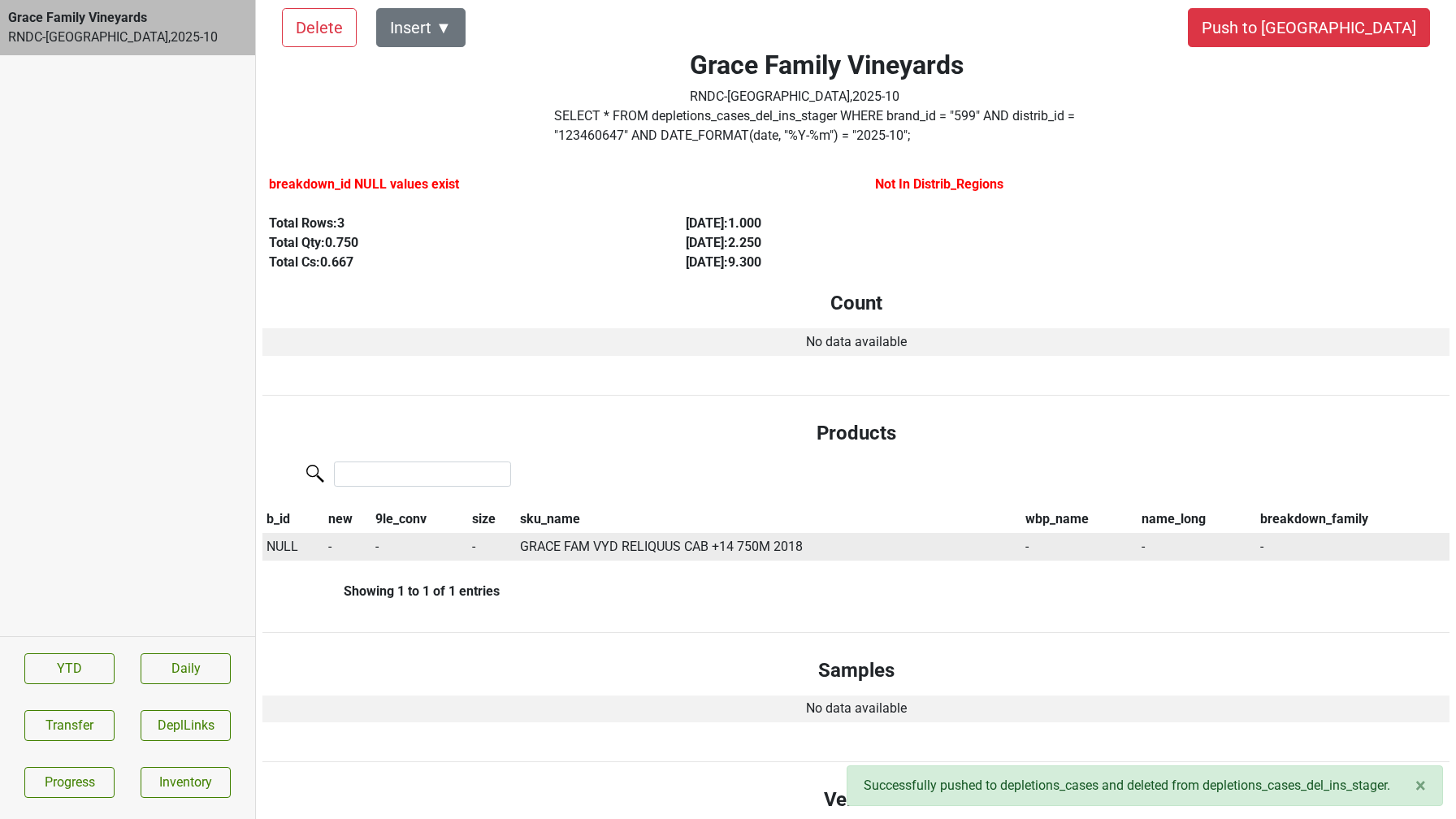
click at [277, 547] on span "NULL" at bounding box center [282, 546] width 32 height 15
type input "18 rel"
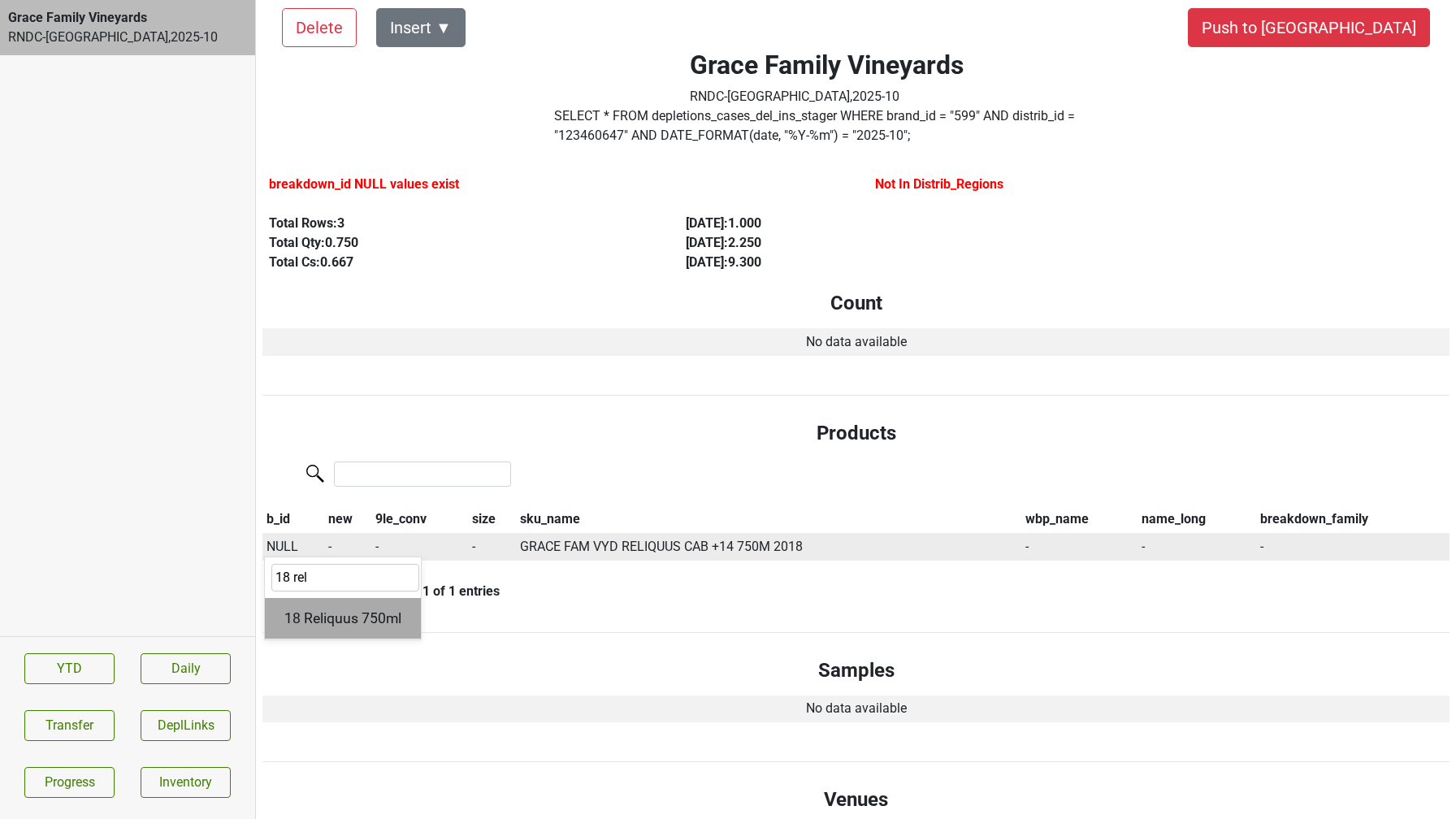
click at [293, 608] on div "18 Reliquus 750ml" at bounding box center [343, 618] width 156 height 41
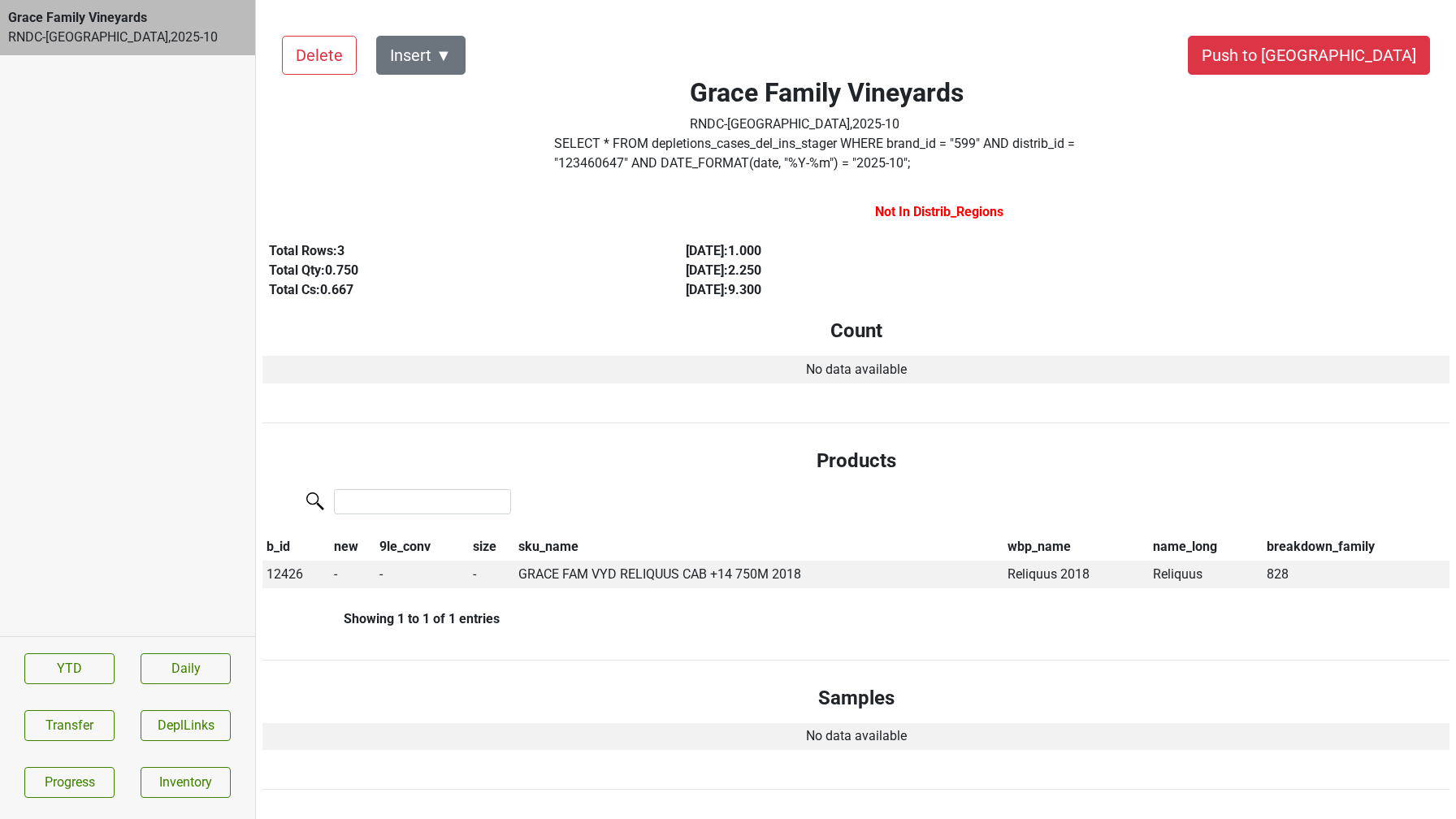
click at [701, 153] on label "SELECT * FROM depletions_cases_del_ins_stager WHERE brand_id = " 599 " AND dist…" at bounding box center [826, 154] width 545 height 39
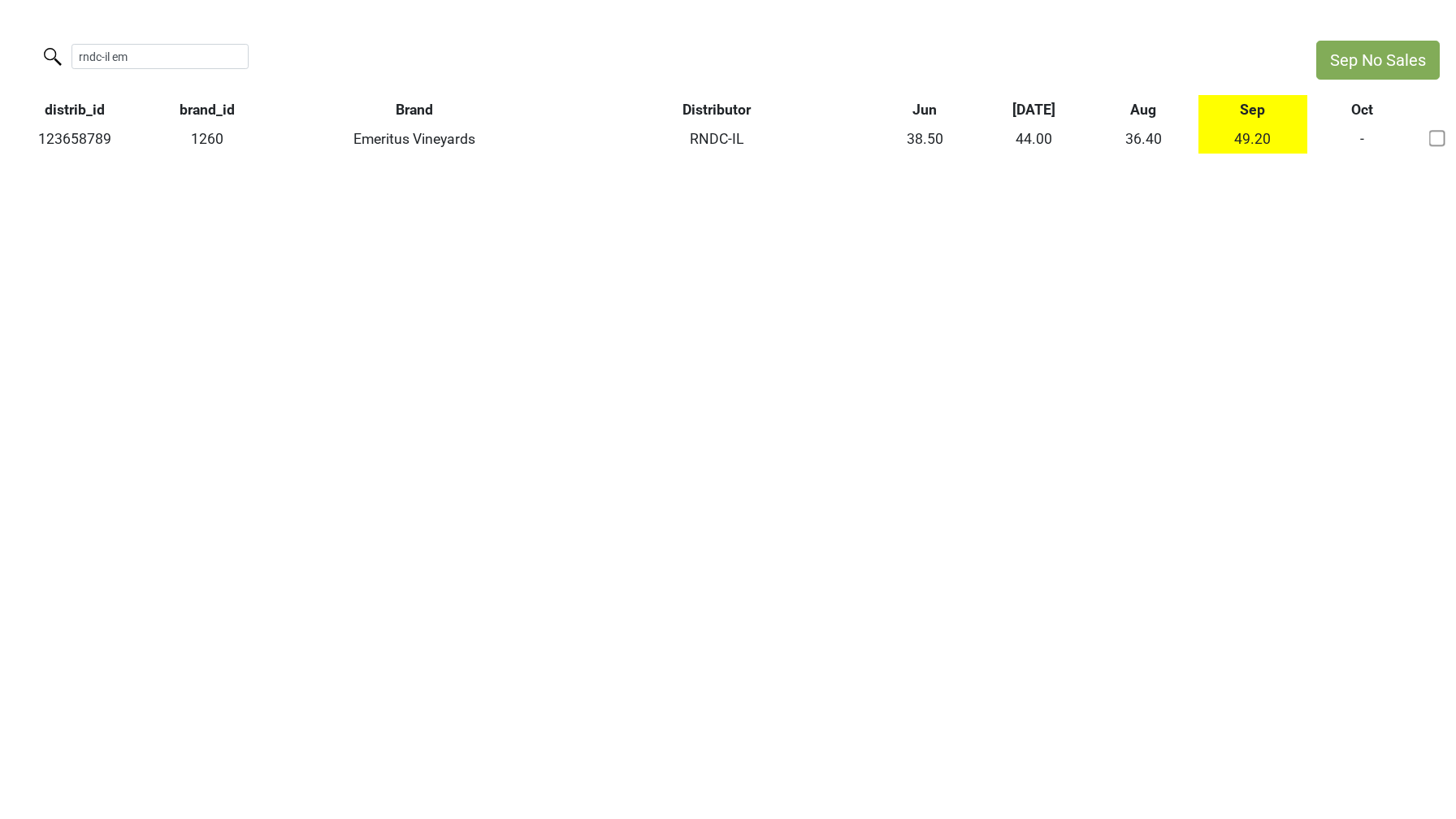
drag, startPoint x: 115, startPoint y: 52, endPoint x: 0, endPoint y: 13, distance: 121.4
click at [0, 18] on html "Sep No Sales rndc-il em distrib_id brand_id Brand Distributor Jun [DATE] Aug Se…" at bounding box center [728, 97] width 1456 height 194
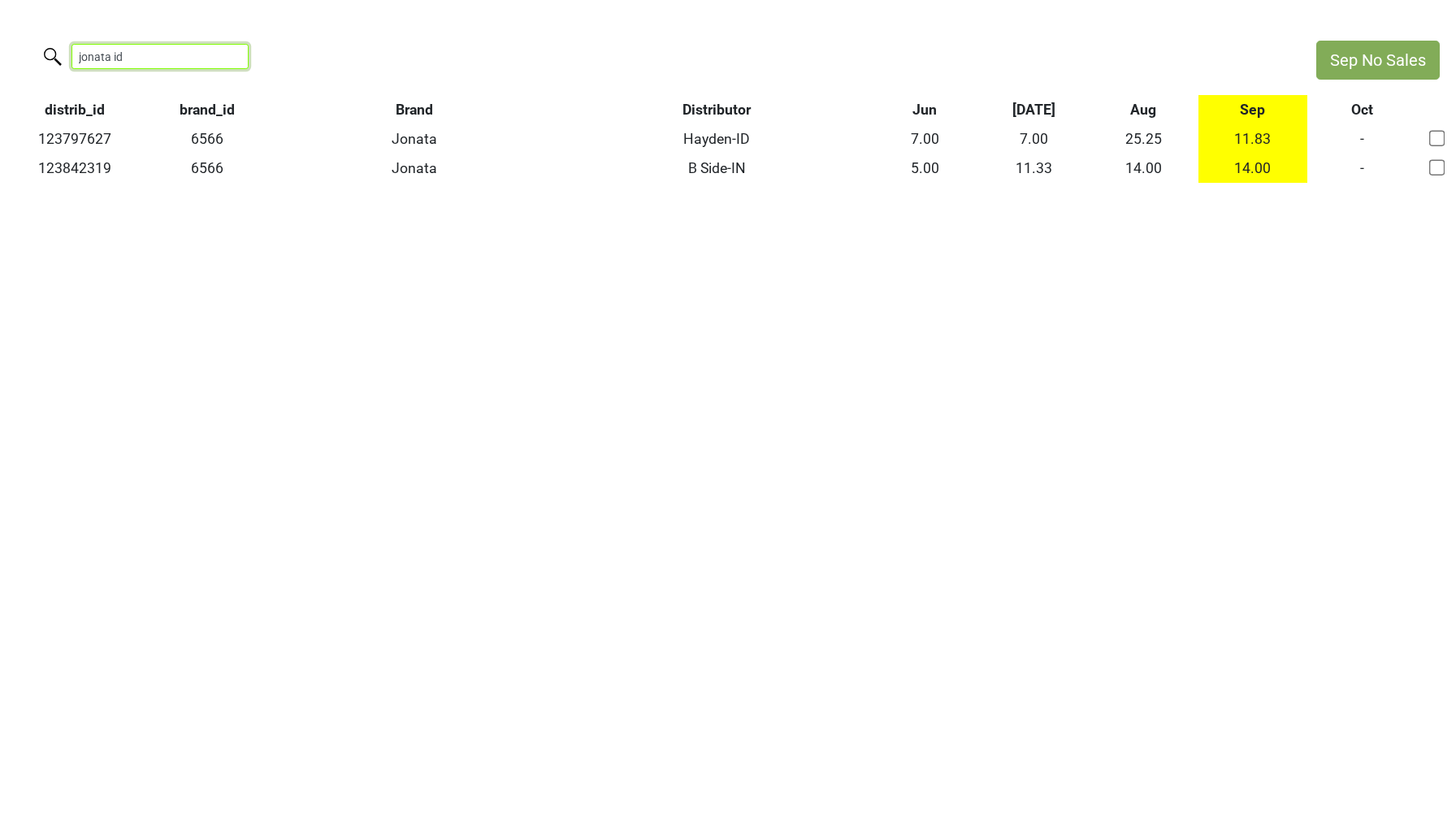
drag, startPoint x: 134, startPoint y: 55, endPoint x: -59, endPoint y: 39, distance: 193.7
click at [0, 39] on html "Sep No Sales jonata id distrib_id brand_id Brand Distributor Jun Jul Aug Sep Oc…" at bounding box center [728, 112] width 1456 height 223
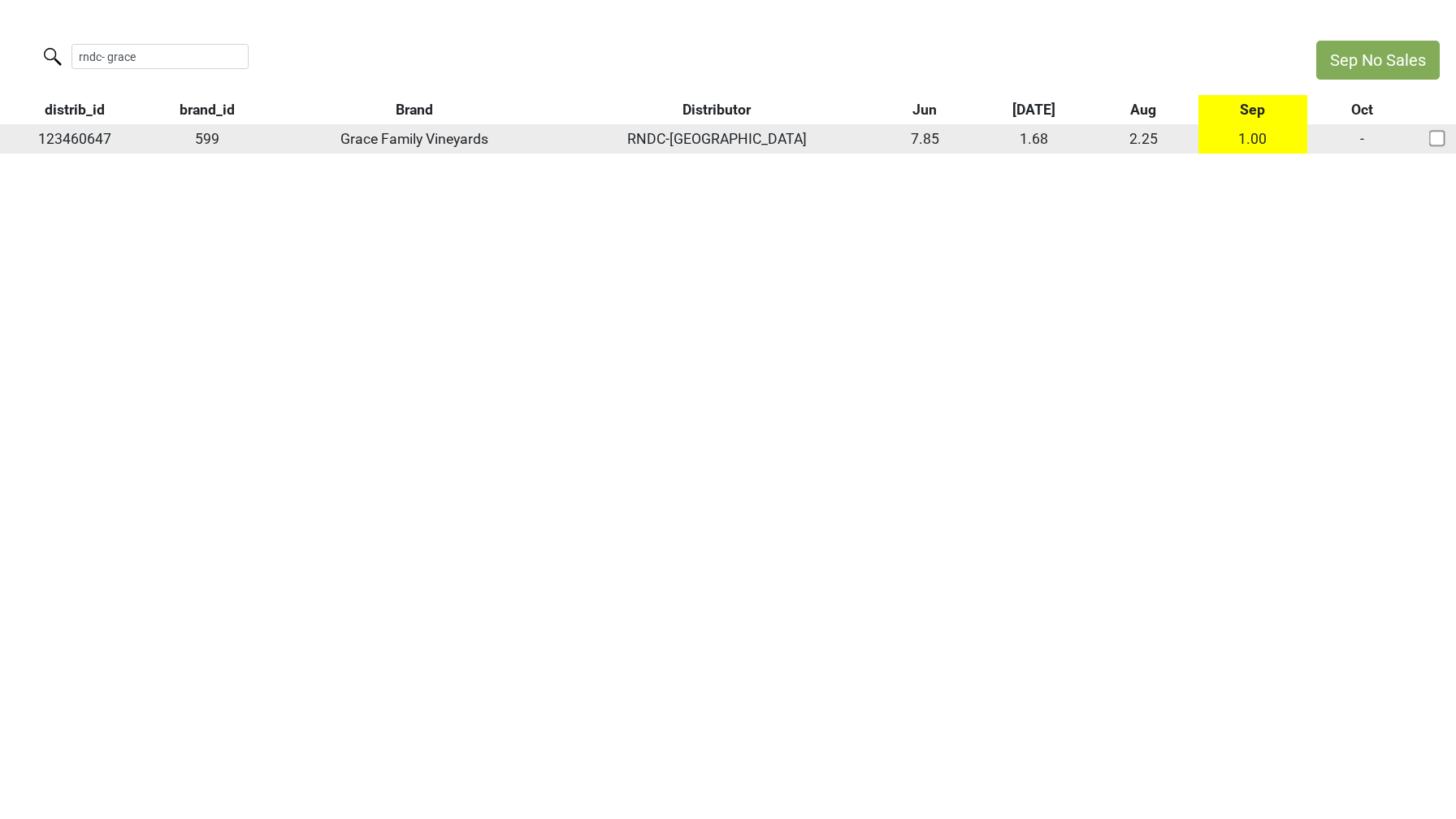
click at [92, 139] on td "123460647" at bounding box center [75, 139] width 150 height 29
copy td "123460647"
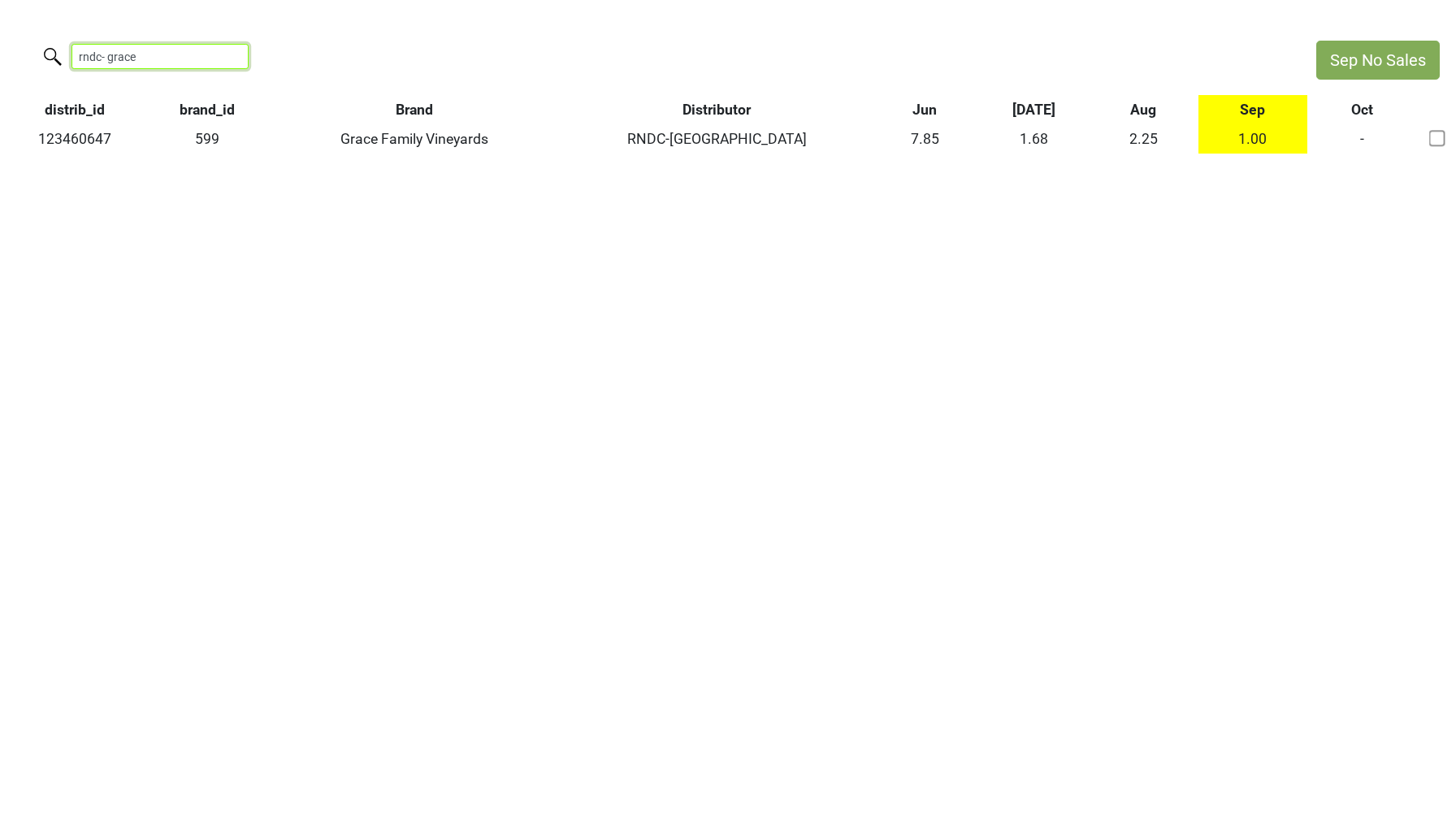
drag, startPoint x: 144, startPoint y: 54, endPoint x: -13, endPoint y: 51, distance: 157.0
click at [0, 51] on html "Sep No Sales rndc- grace distrib_id brand_id Brand Distributor Jun Jul Aug Sep …" at bounding box center [728, 97] width 1456 height 194
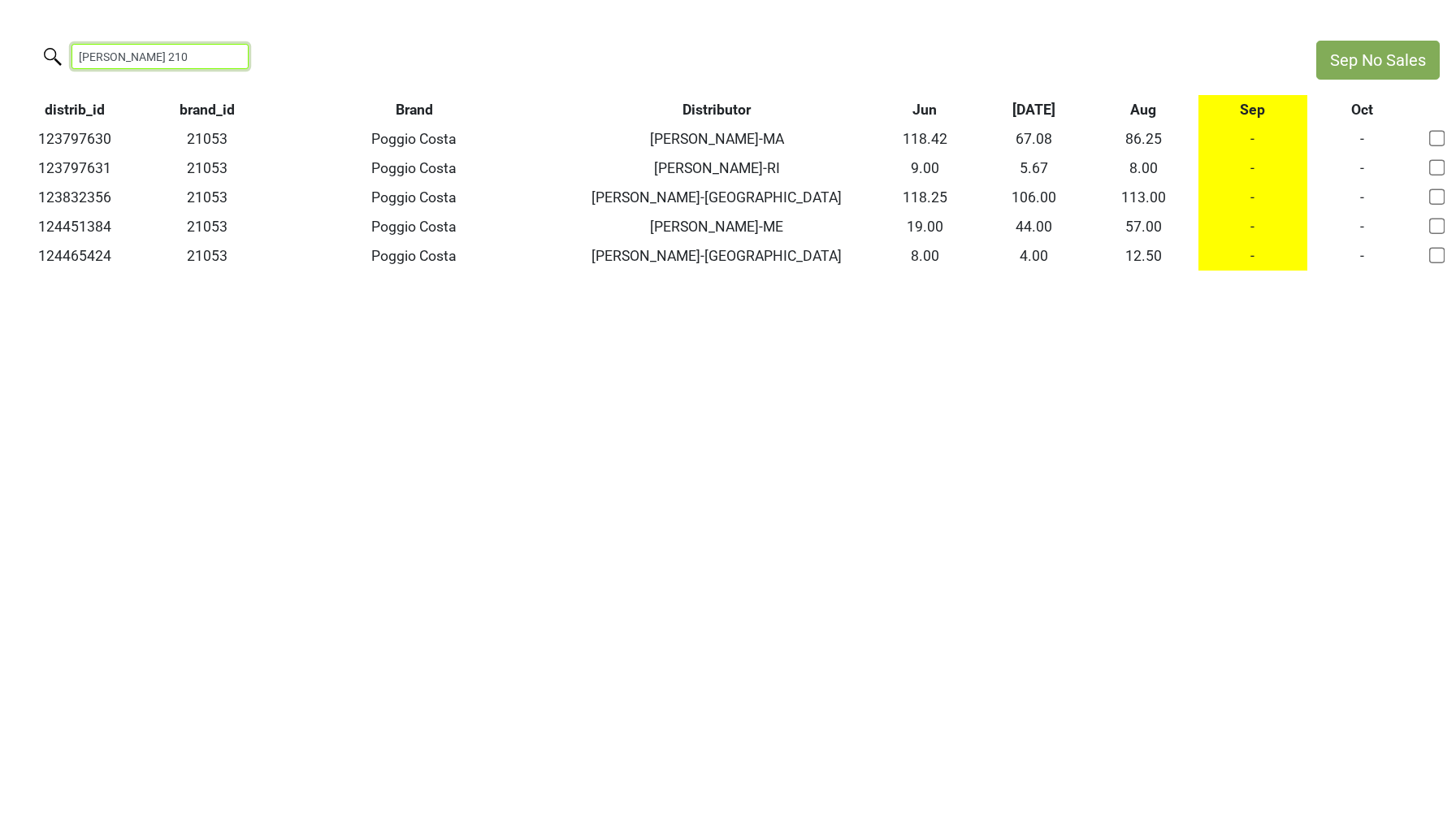
type input "walker 210"
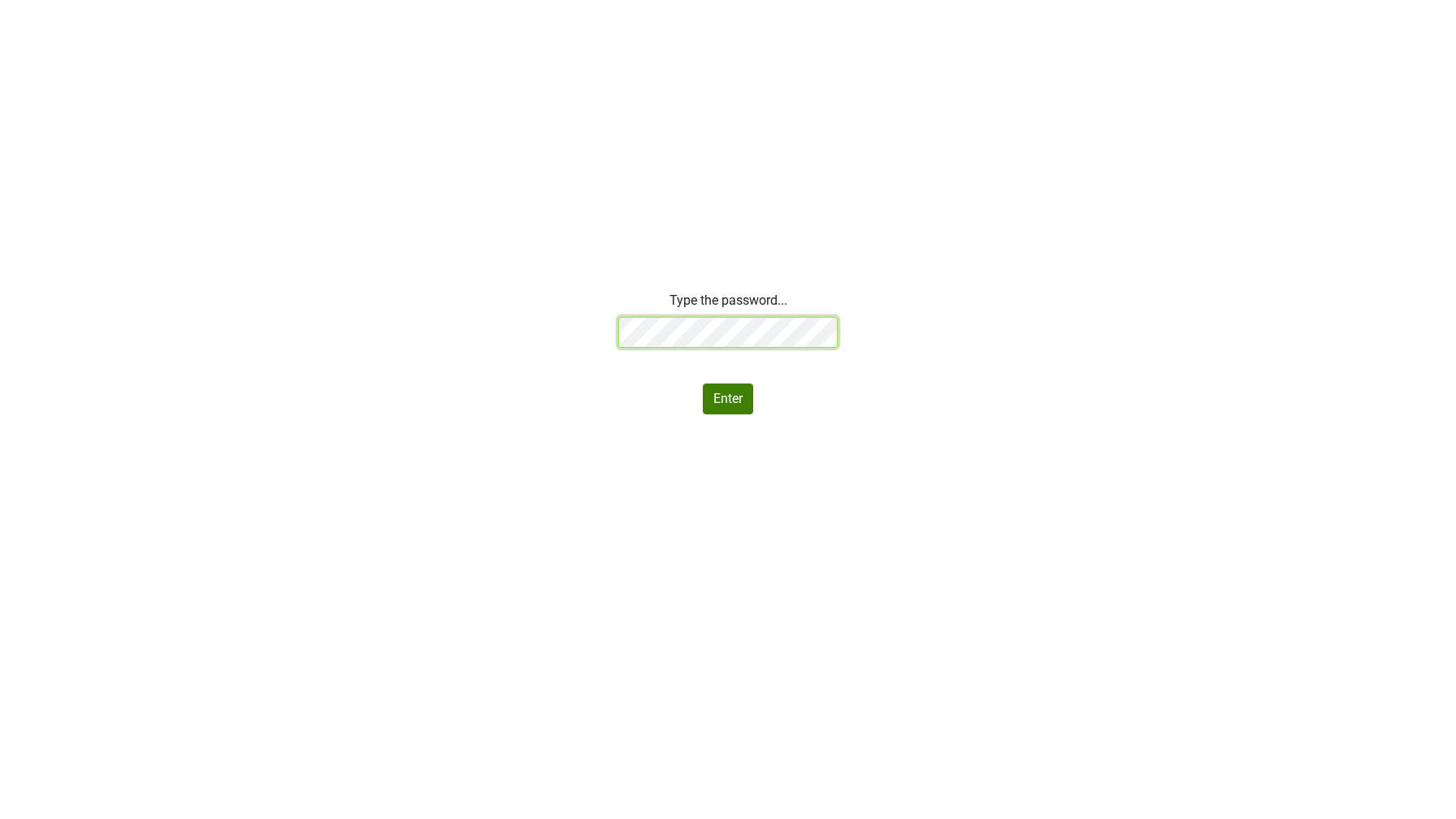
click at [517, 332] on div "Type the password... Enter" at bounding box center [728, 352] width 1456 height 123
click at [534, 338] on div "Type the password... Your password is invalid. Please try again. Enter" at bounding box center [728, 352] width 1456 height 123
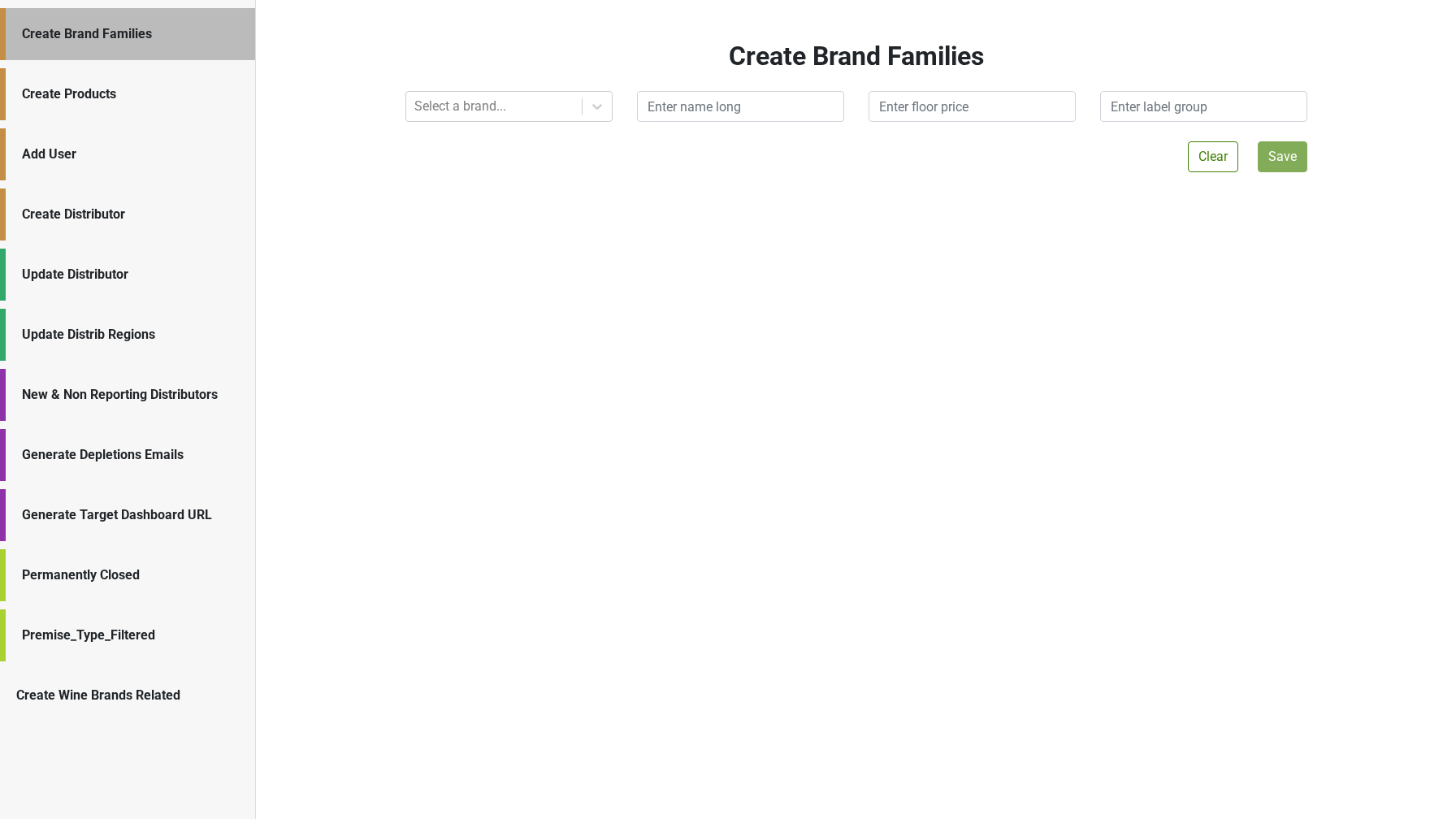
click at [118, 273] on div "Update Distributor" at bounding box center [130, 274] width 217 height 19
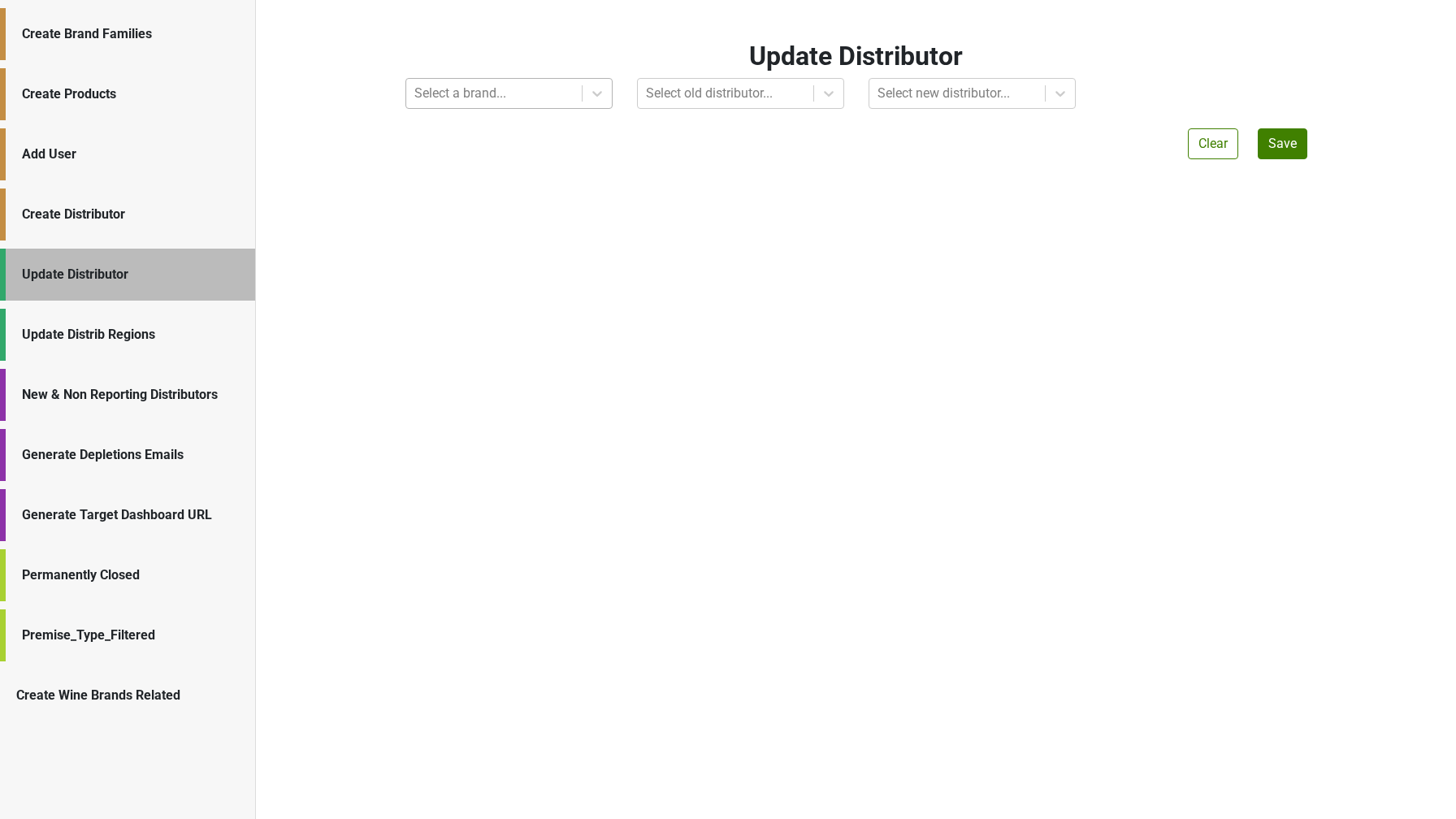
click at [445, 92] on div at bounding box center [494, 93] width 160 height 23
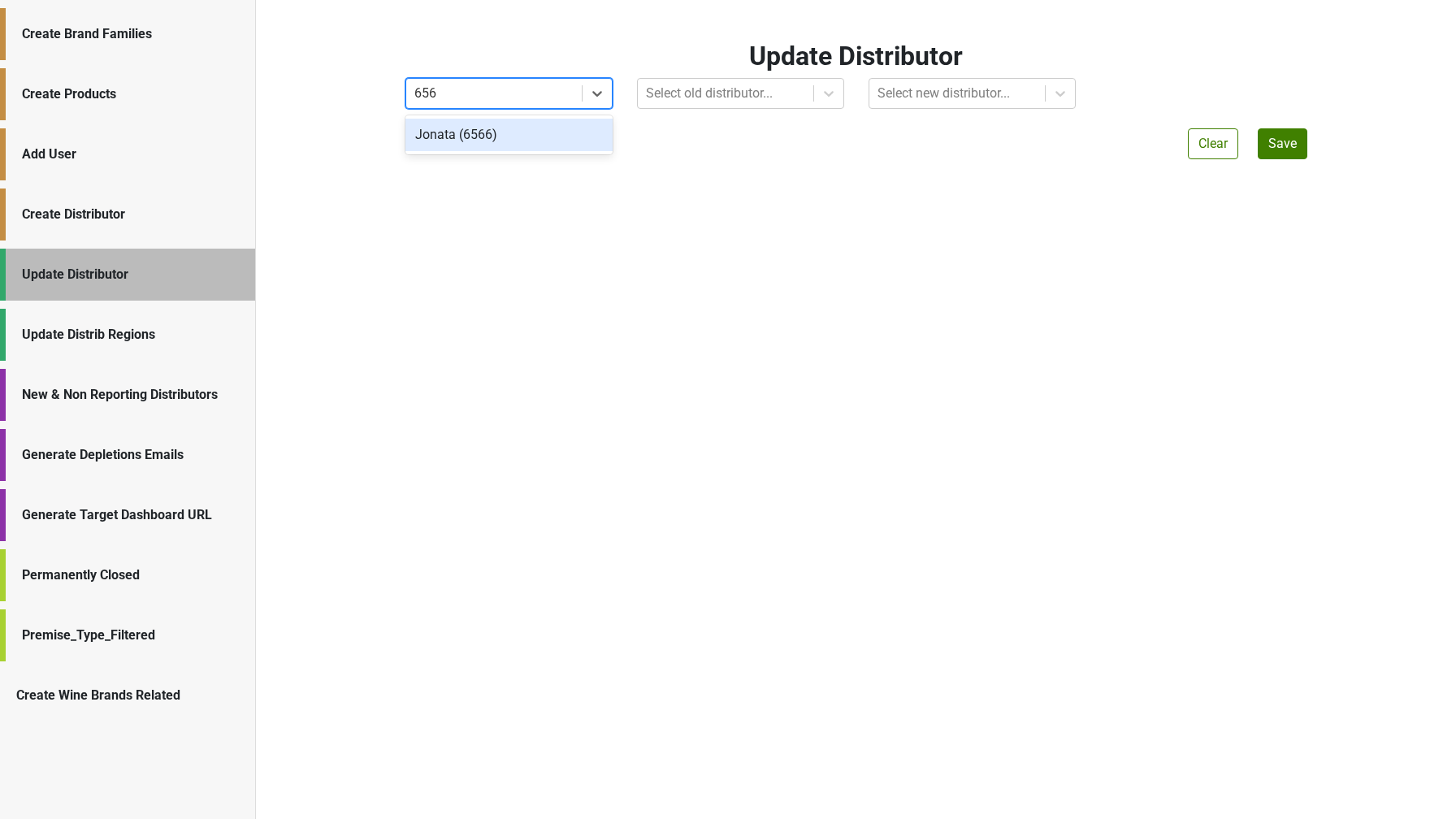
type input "6566"
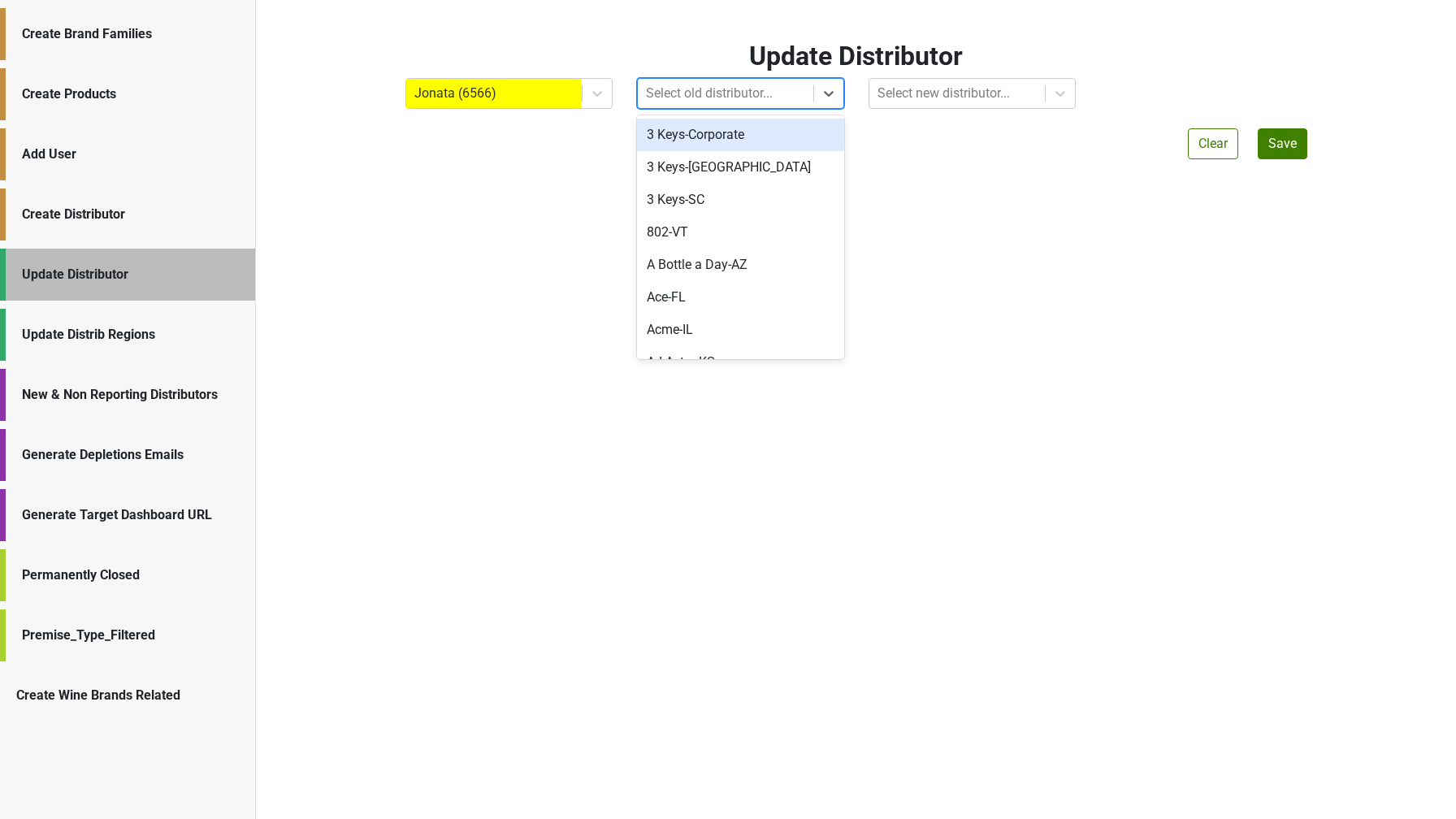
click at [673, 92] on div at bounding box center [726, 93] width 160 height 23
type input "hayden"
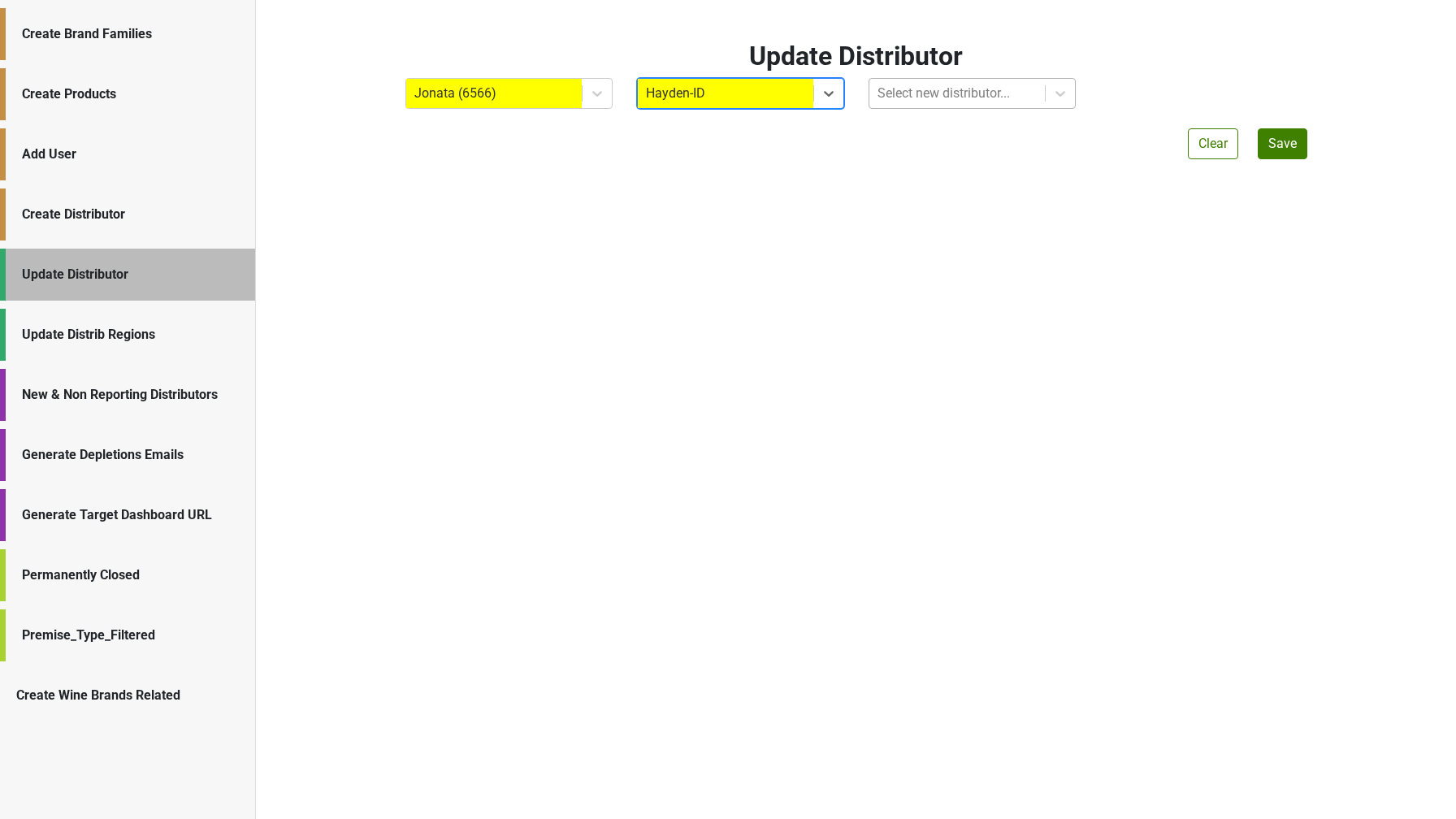
click at [912, 97] on div at bounding box center [957, 93] width 160 height 23
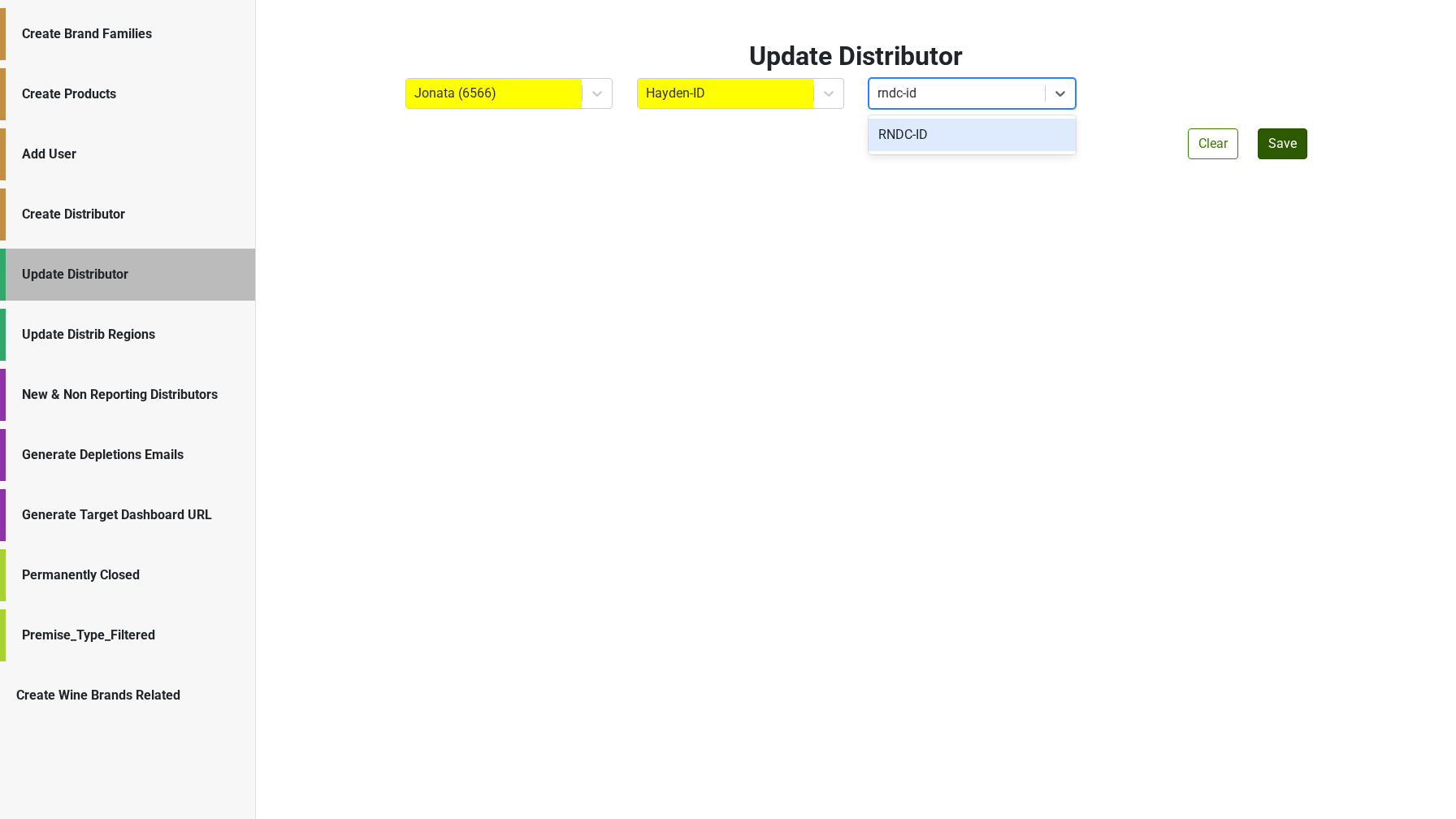
type input "rndc-id"
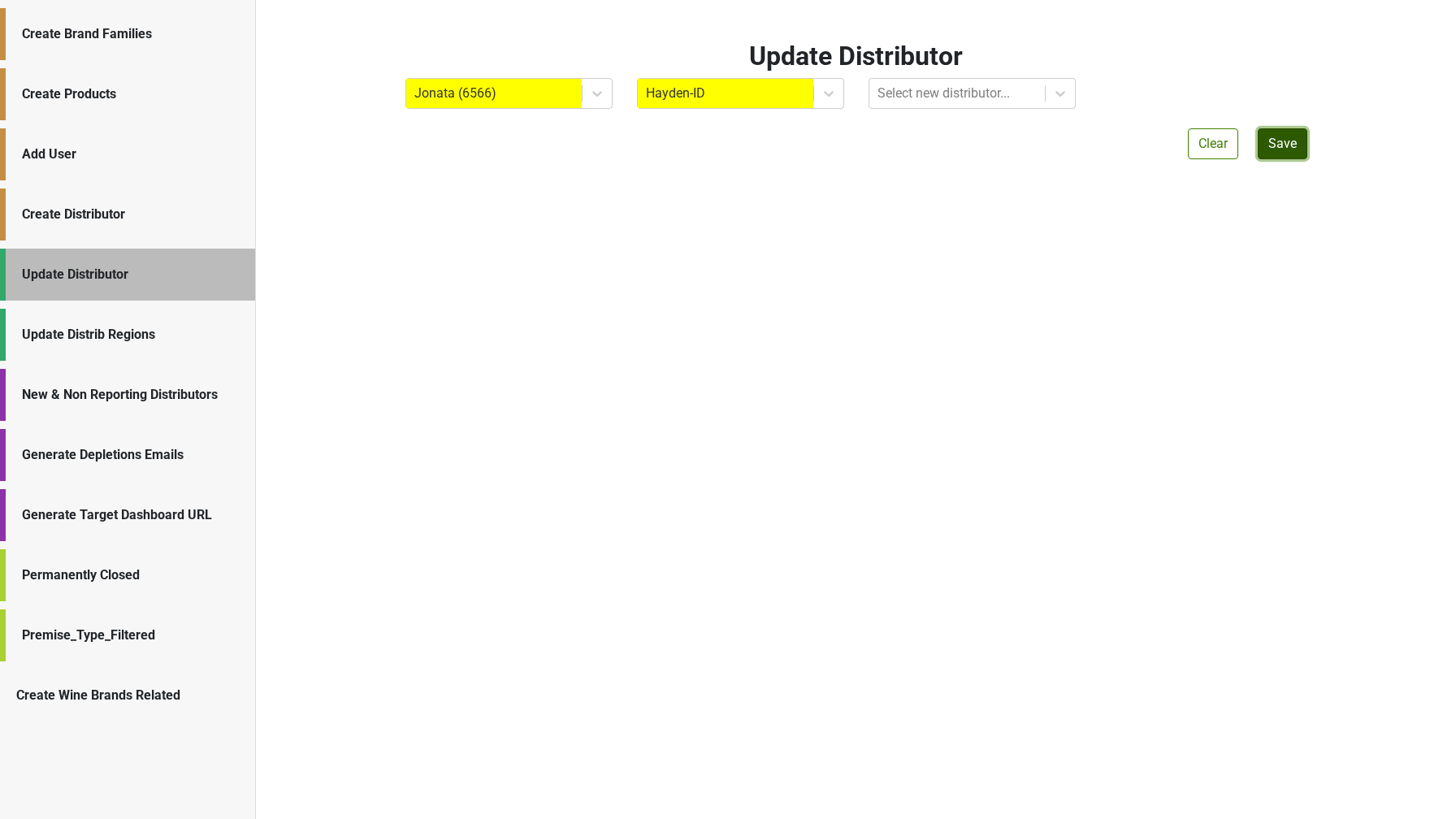
click at [1283, 145] on button "Save" at bounding box center [1282, 144] width 50 height 31
click at [928, 97] on div at bounding box center [957, 93] width 160 height 23
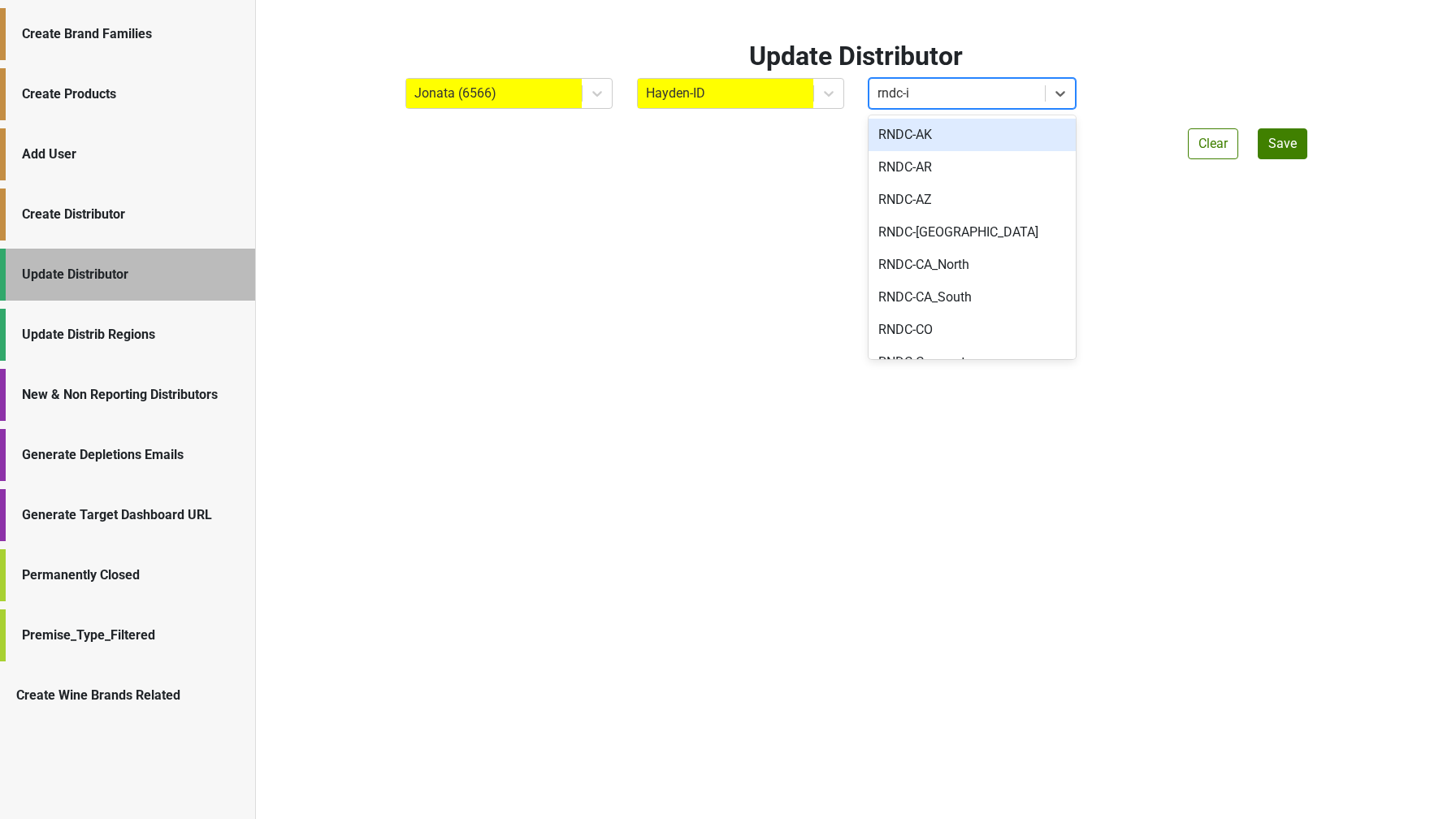
type input "rndc-id"
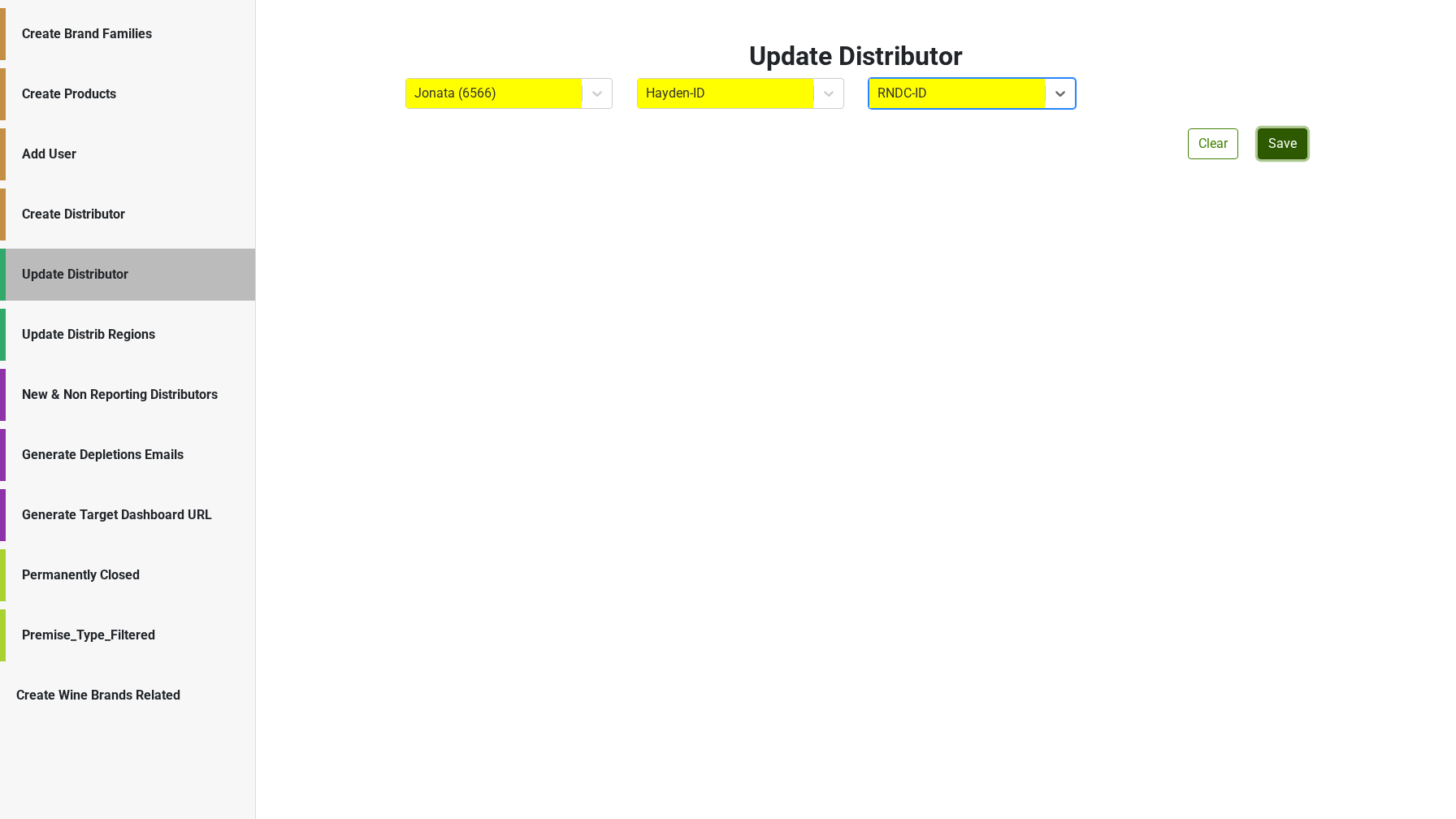
click at [1275, 145] on button "Save" at bounding box center [1282, 144] width 50 height 31
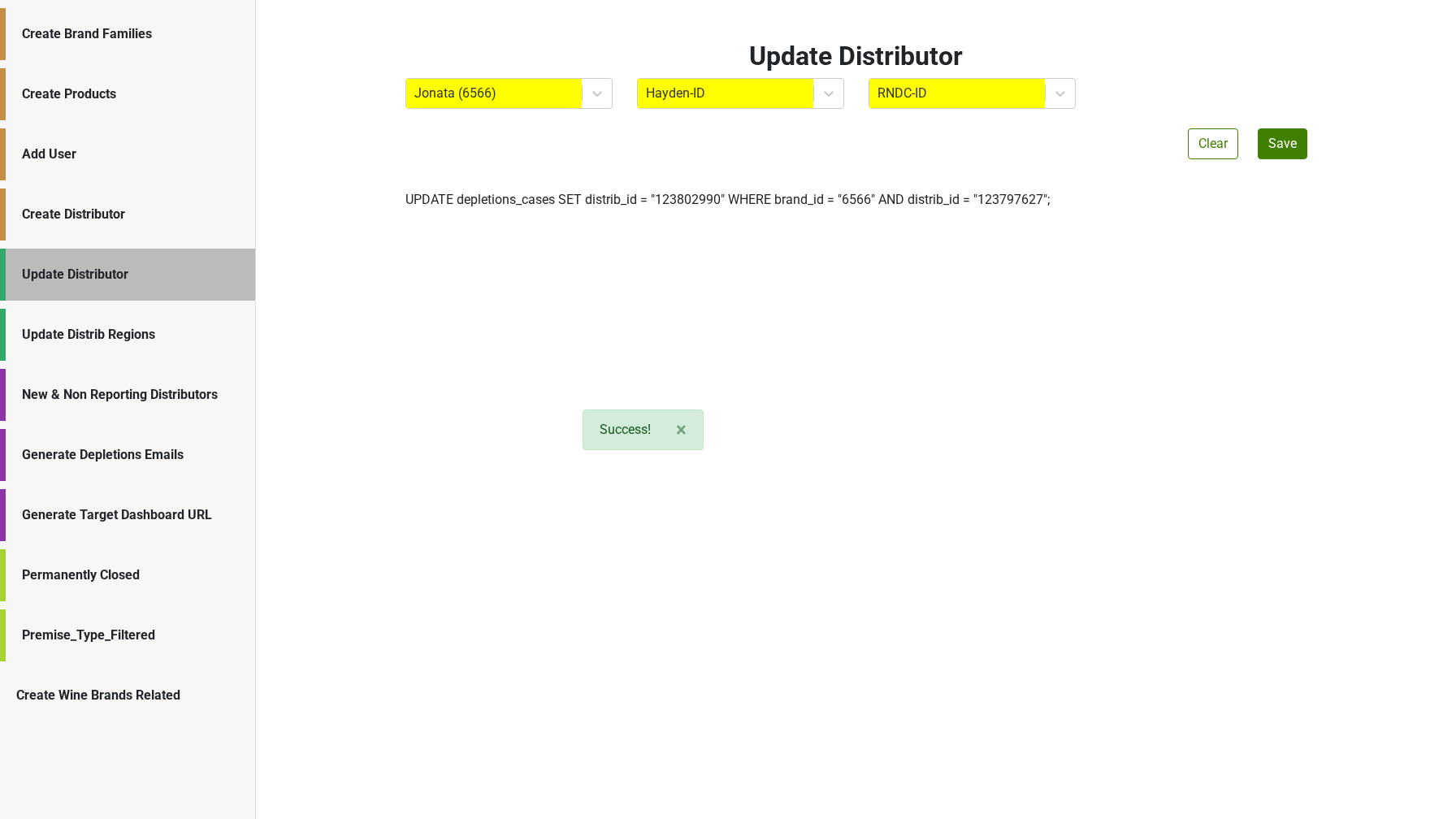
click at [744, 197] on label "UPDATE depletions_cases SET distrib_id = " 123802990 " WHERE brand_id = " 6566 …" at bounding box center [727, 199] width 644 height 19
click at [455, 86] on div at bounding box center [494, 93] width 160 height 23
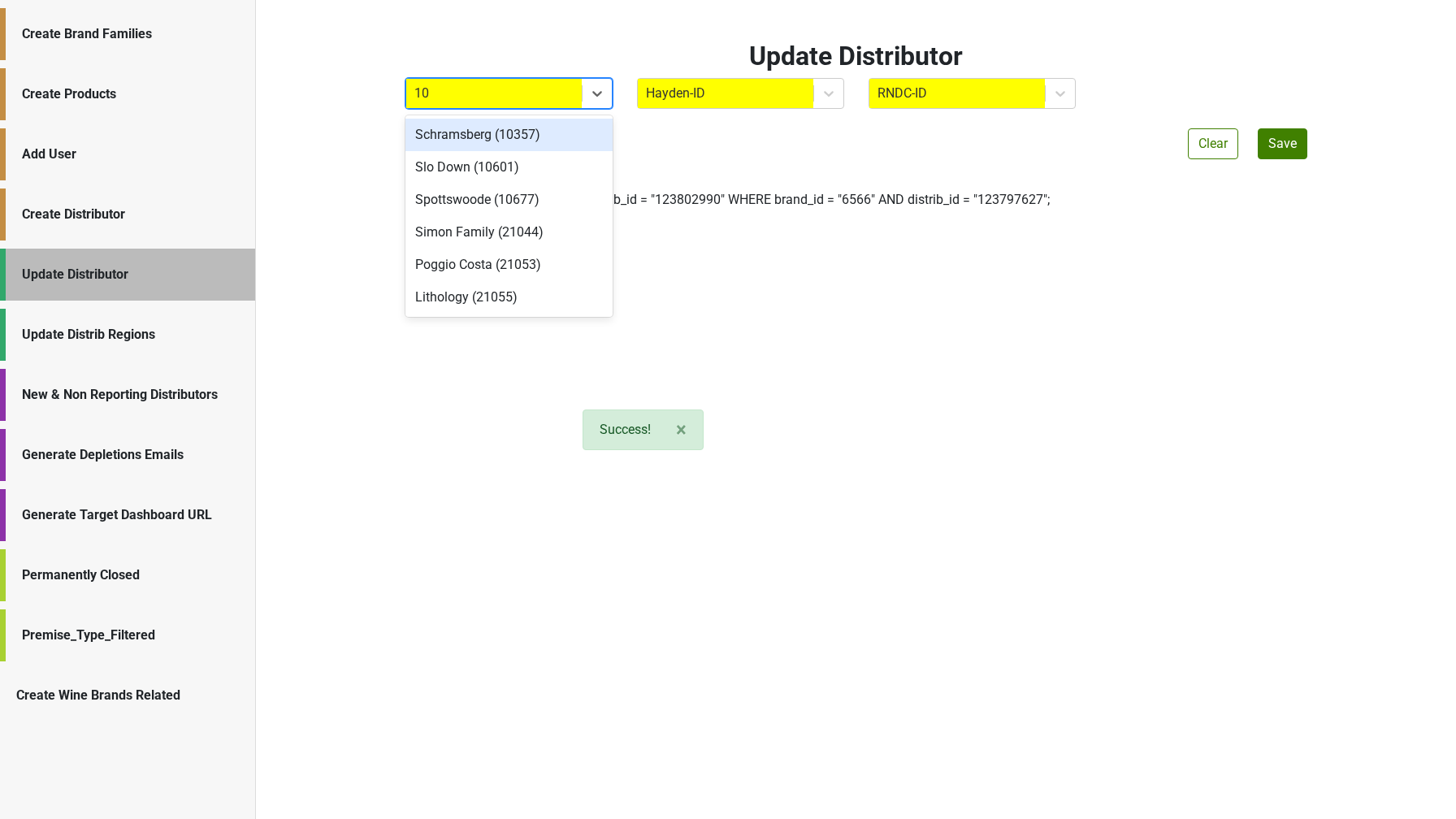
type input "103"
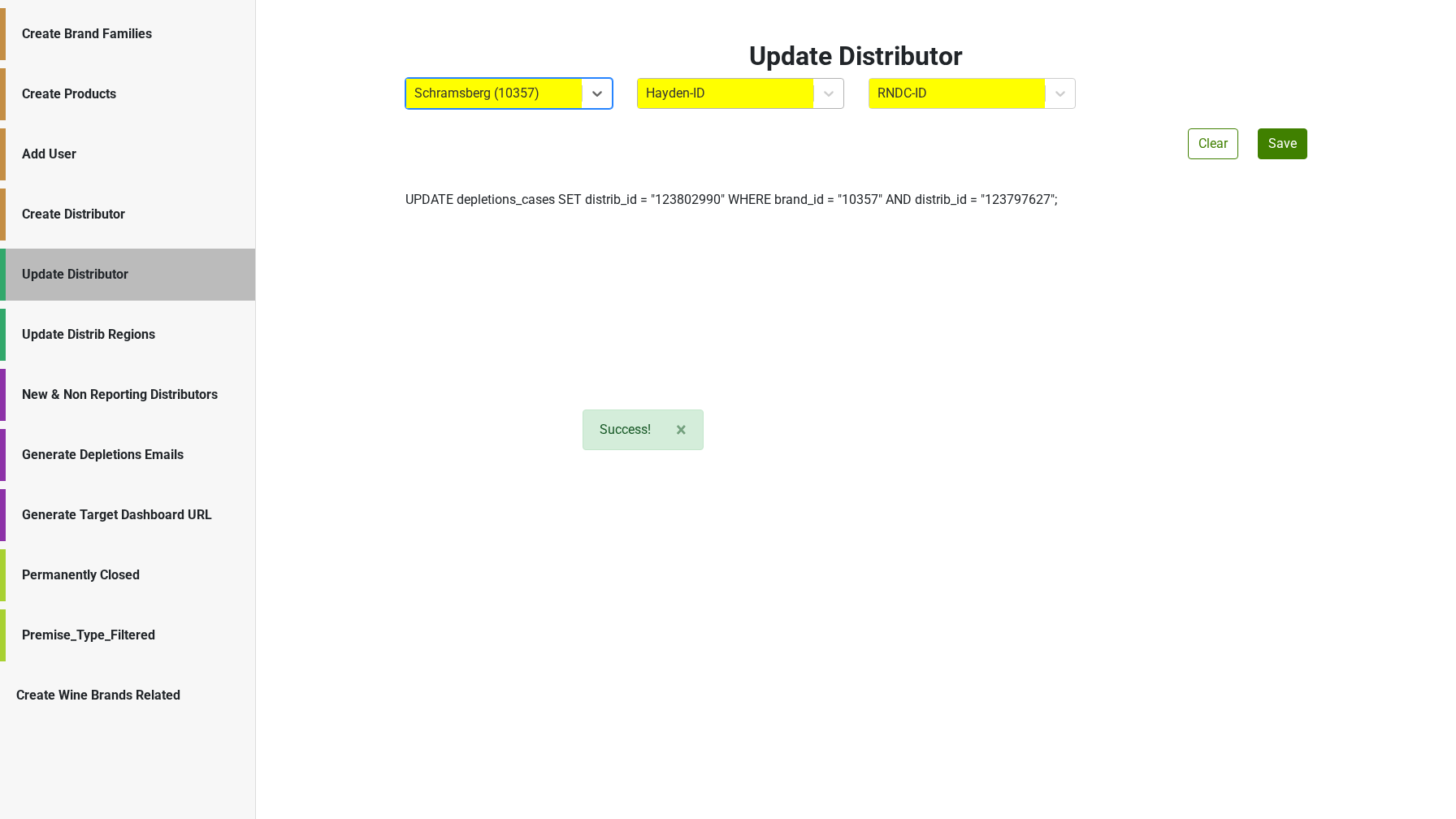
click at [691, 85] on div at bounding box center [726, 93] width 160 height 23
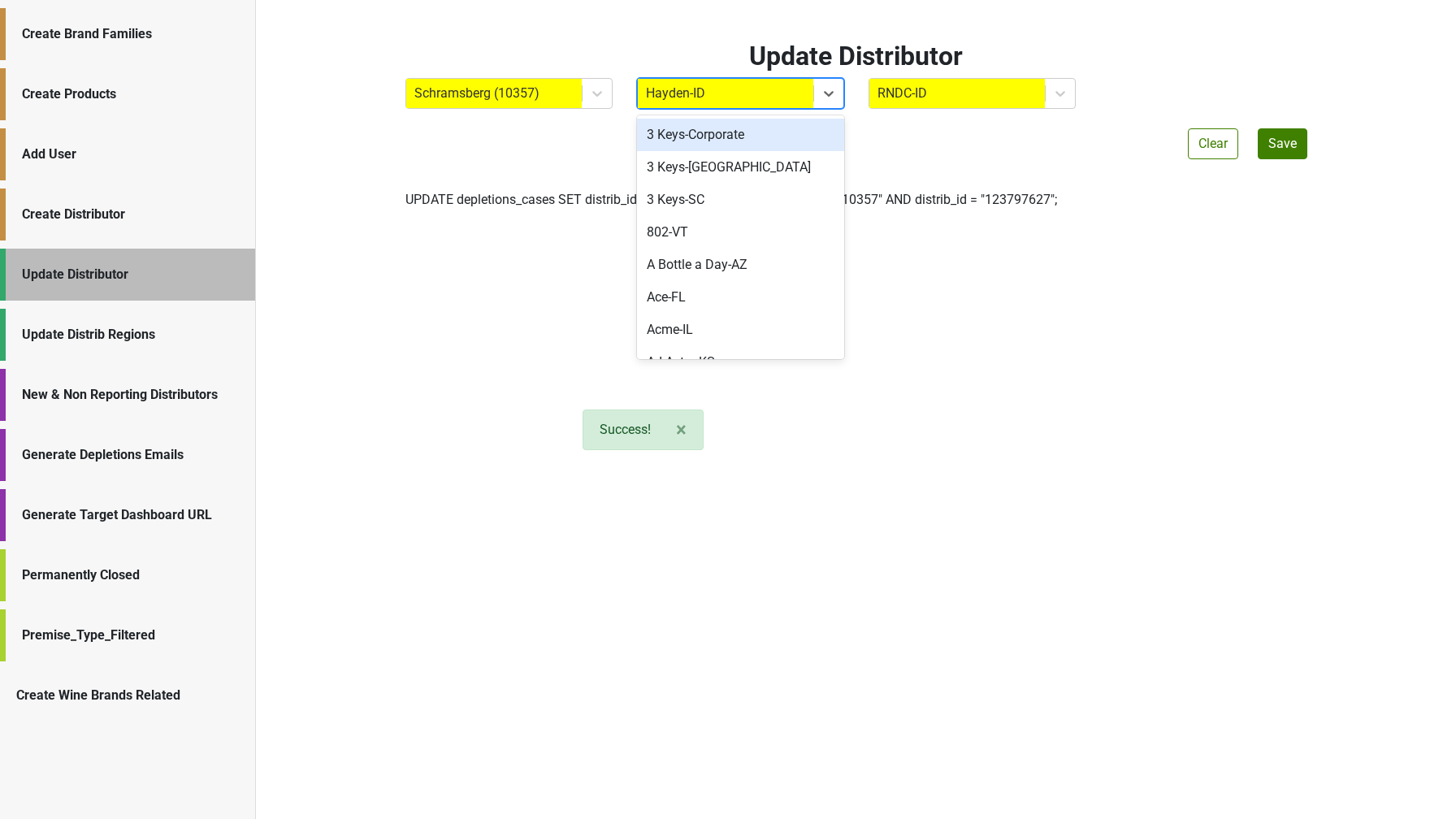
click at [696, 129] on div "3 Keys-Corporate" at bounding box center [740, 134] width 208 height 33
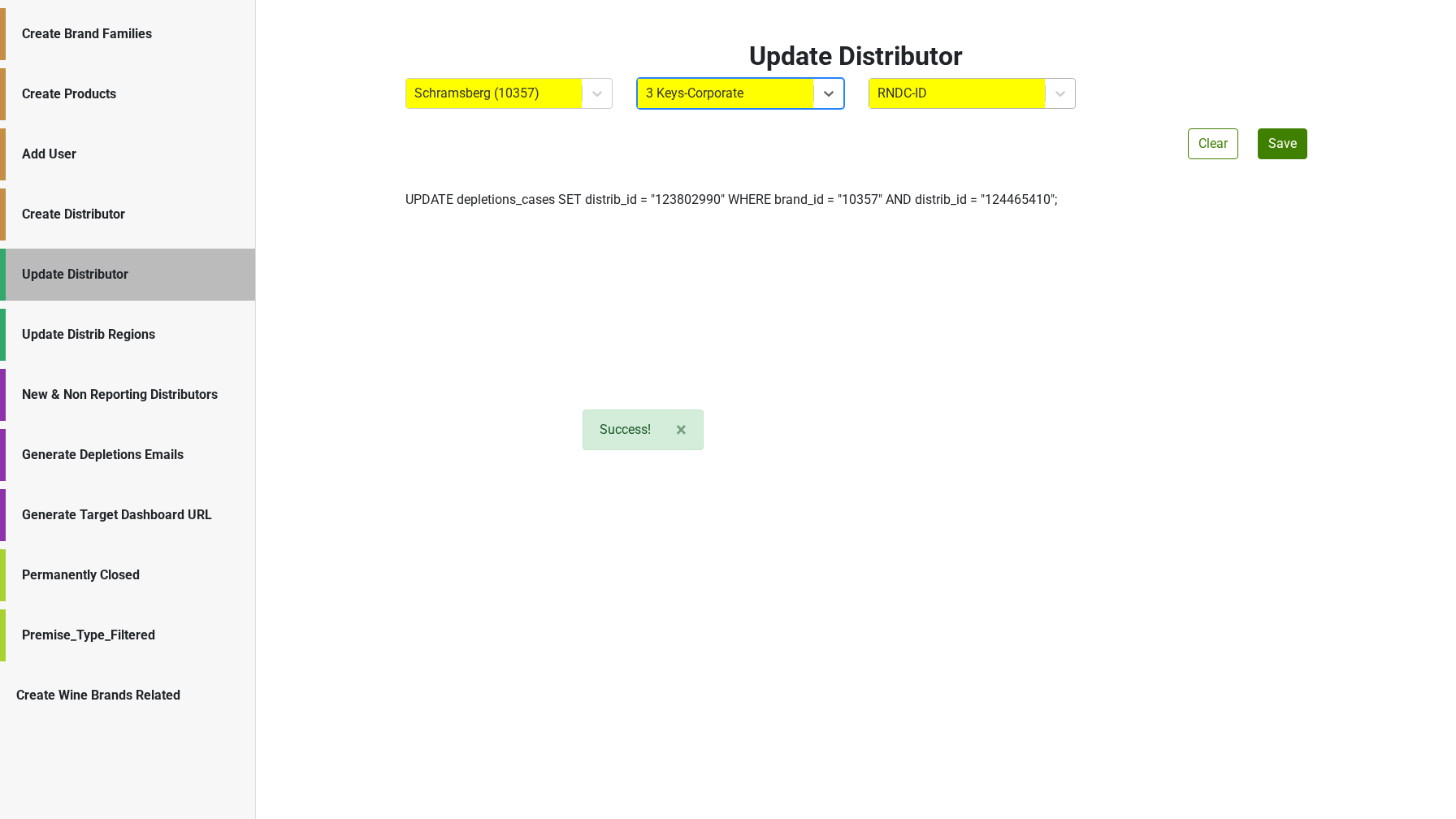
click at [879, 107] on div "RNDC-ID" at bounding box center [957, 93] width 176 height 29
click at [799, 145] on div "Update Distributor × Close alert Success! Schramsberg (10357) 3 Keys-Corporate …" at bounding box center [856, 128] width 926 height 176
click at [165, 200] on div "Create Distributor" at bounding box center [128, 214] width 255 height 52
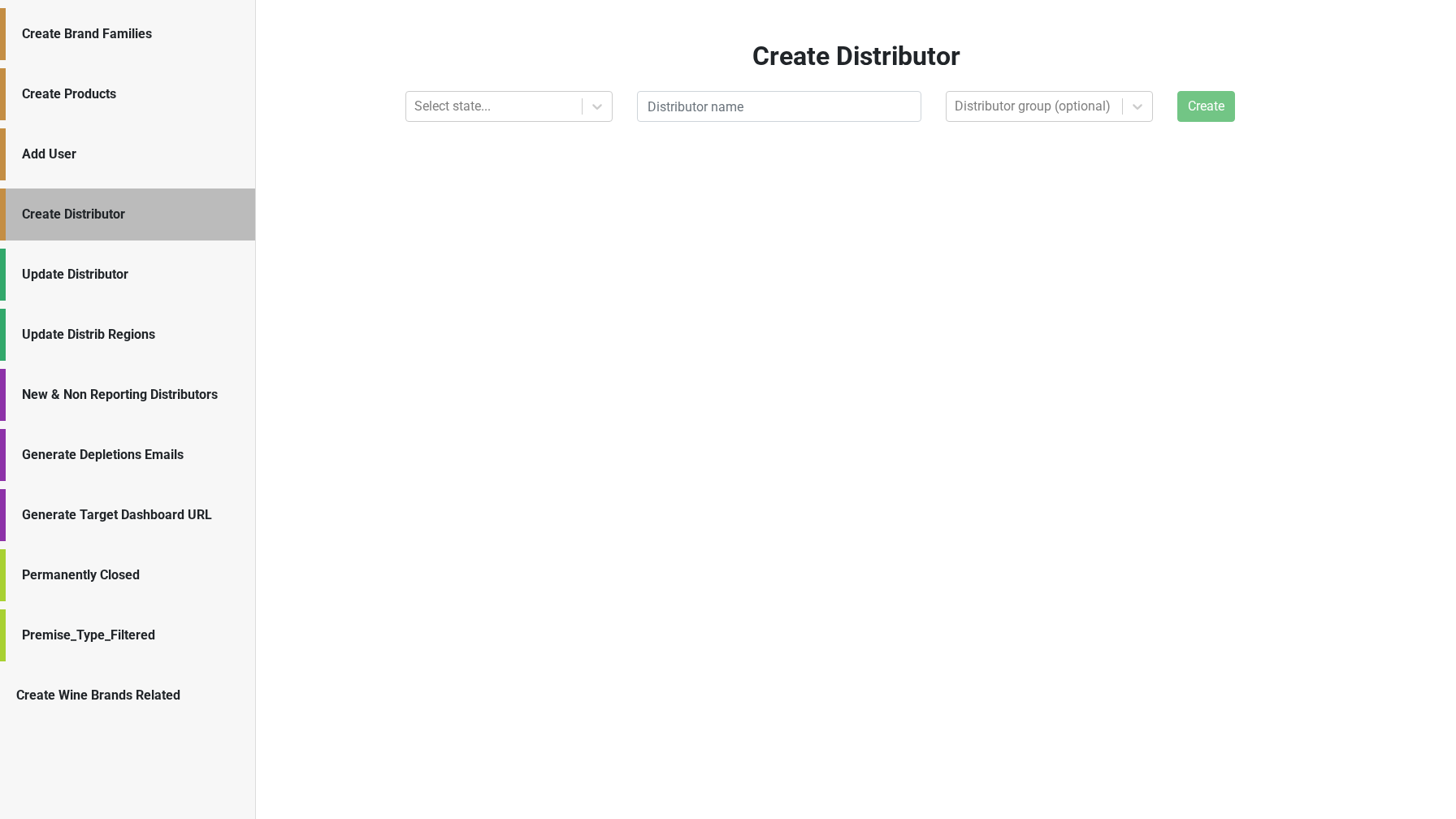
click at [131, 282] on div "Update Distributor" at bounding box center [130, 274] width 217 height 19
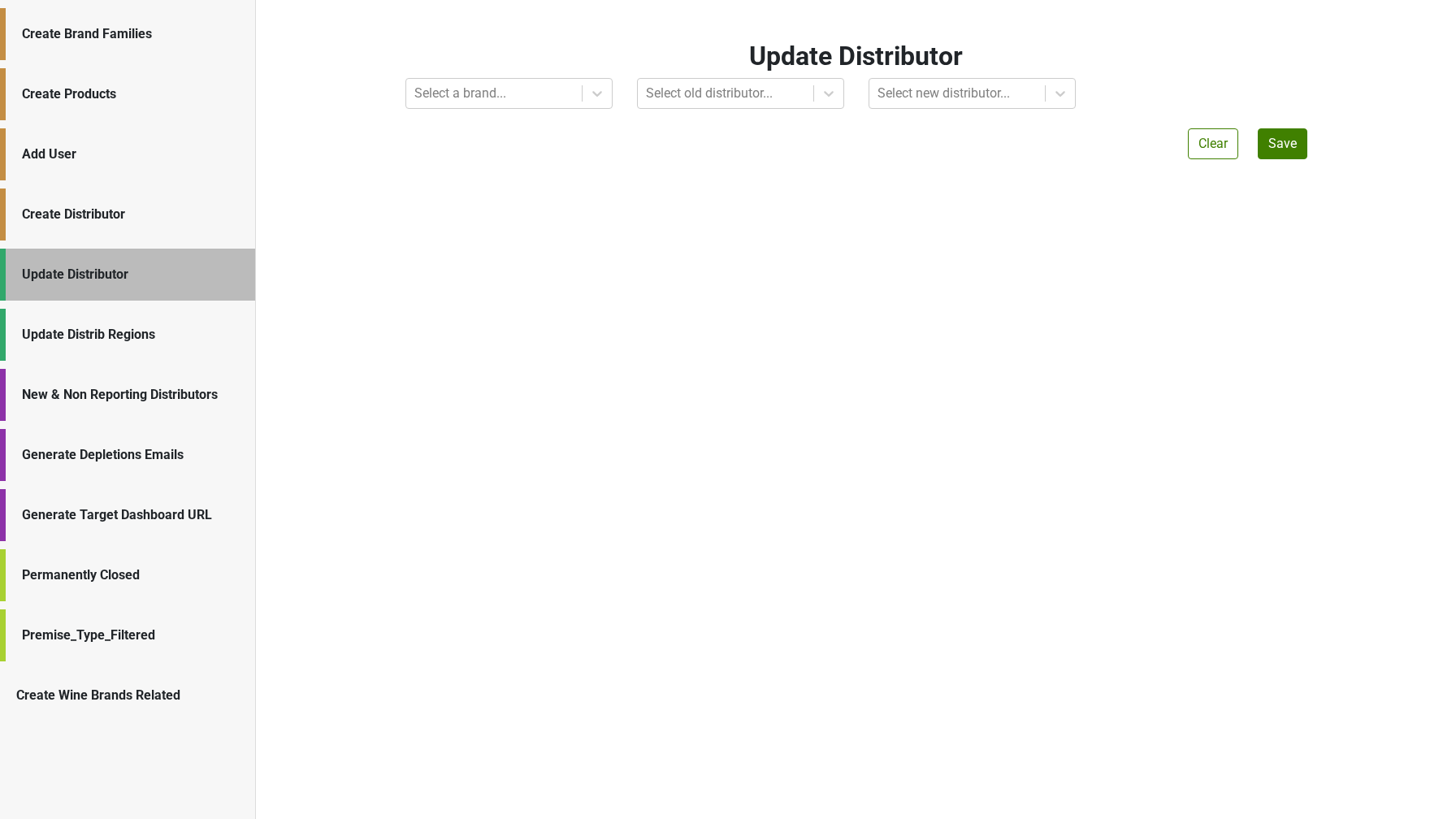
click at [421, 109] on div "Update Distributor Select a brand... Select old distributor... Select new distr…" at bounding box center [856, 409] width 1200 height 819
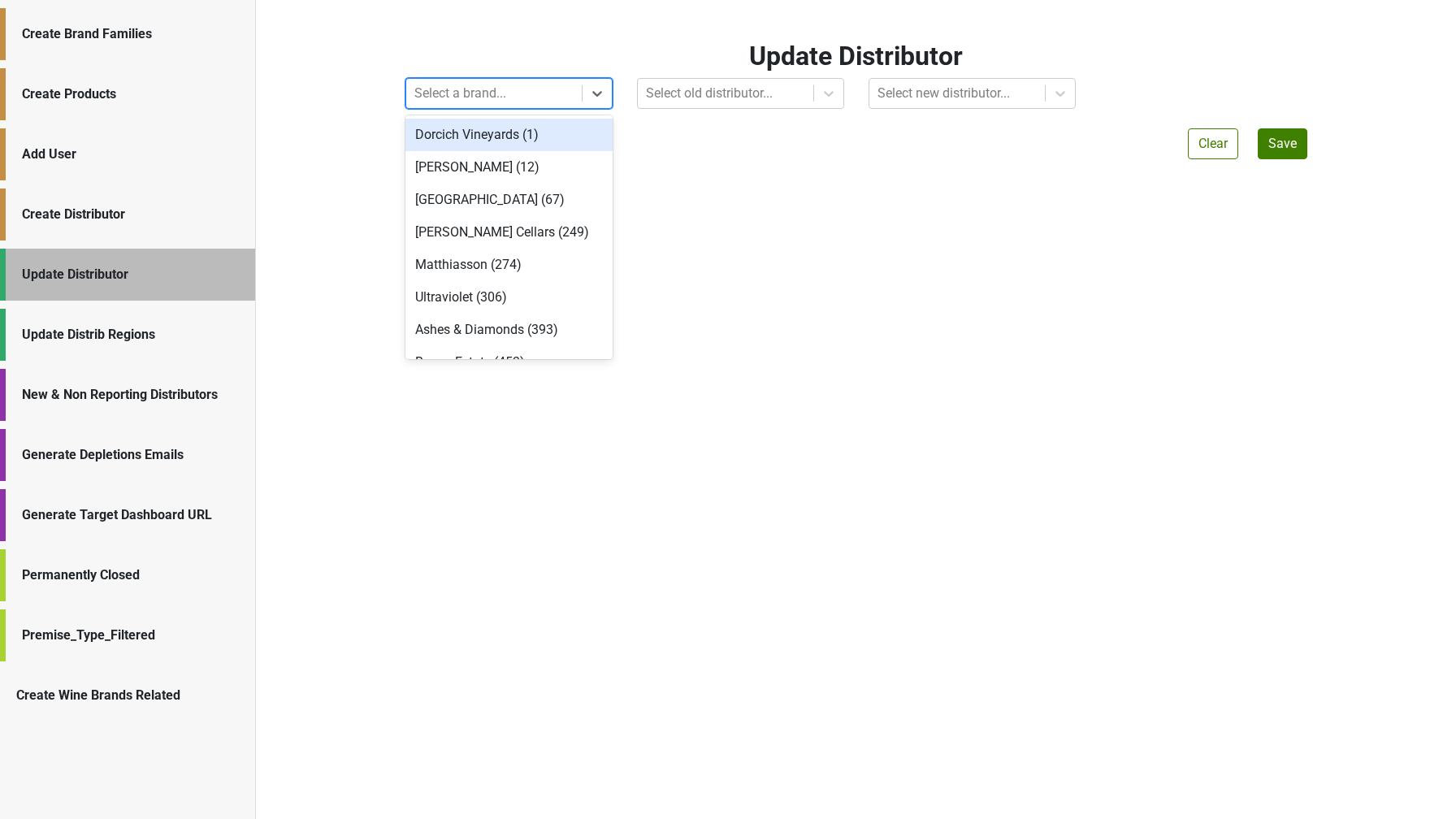
click at [422, 97] on div at bounding box center [494, 93] width 160 height 23
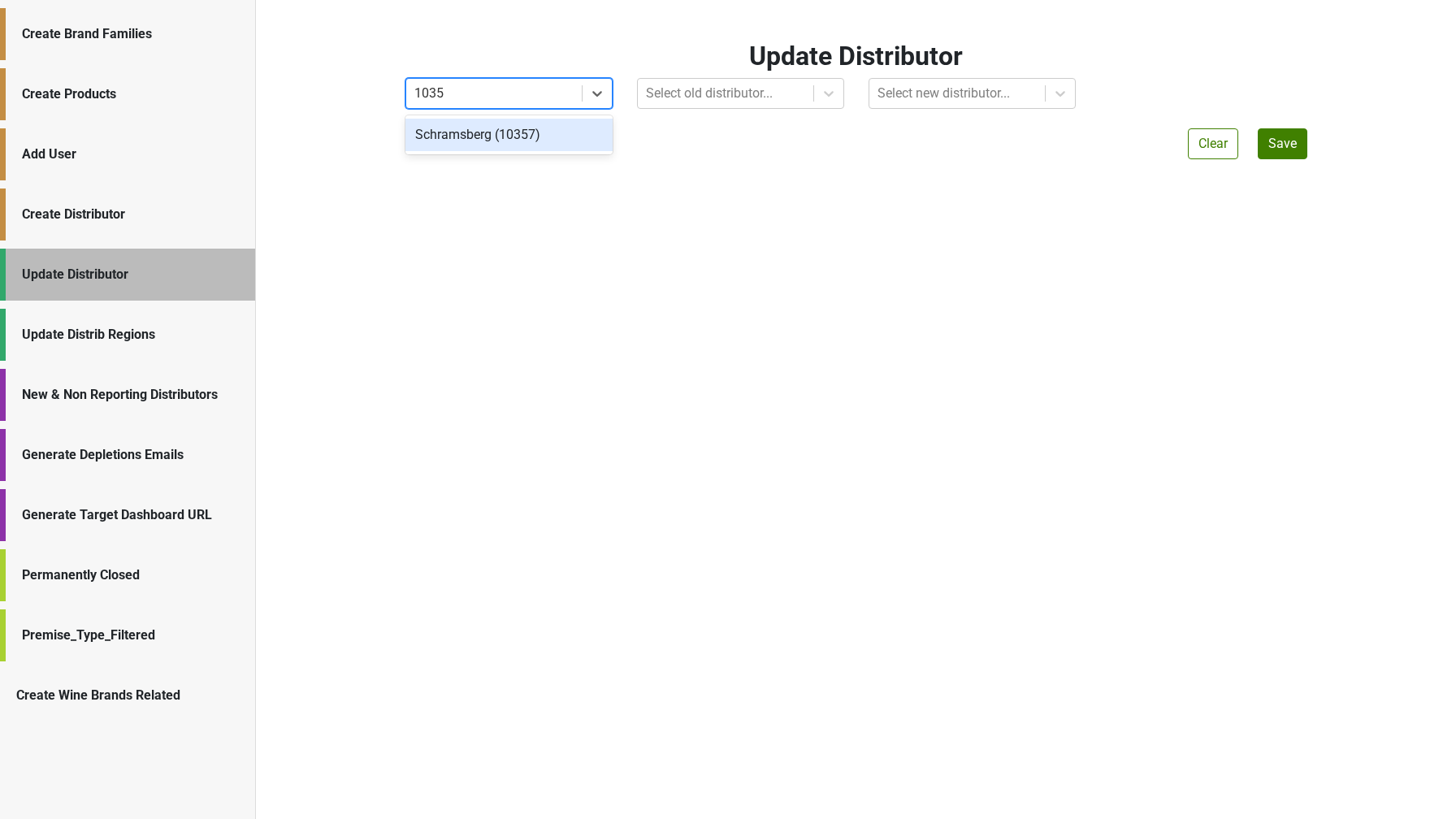
type input "10357"
click at [570, 134] on div "Schramsberg (10357)" at bounding box center [508, 134] width 208 height 33
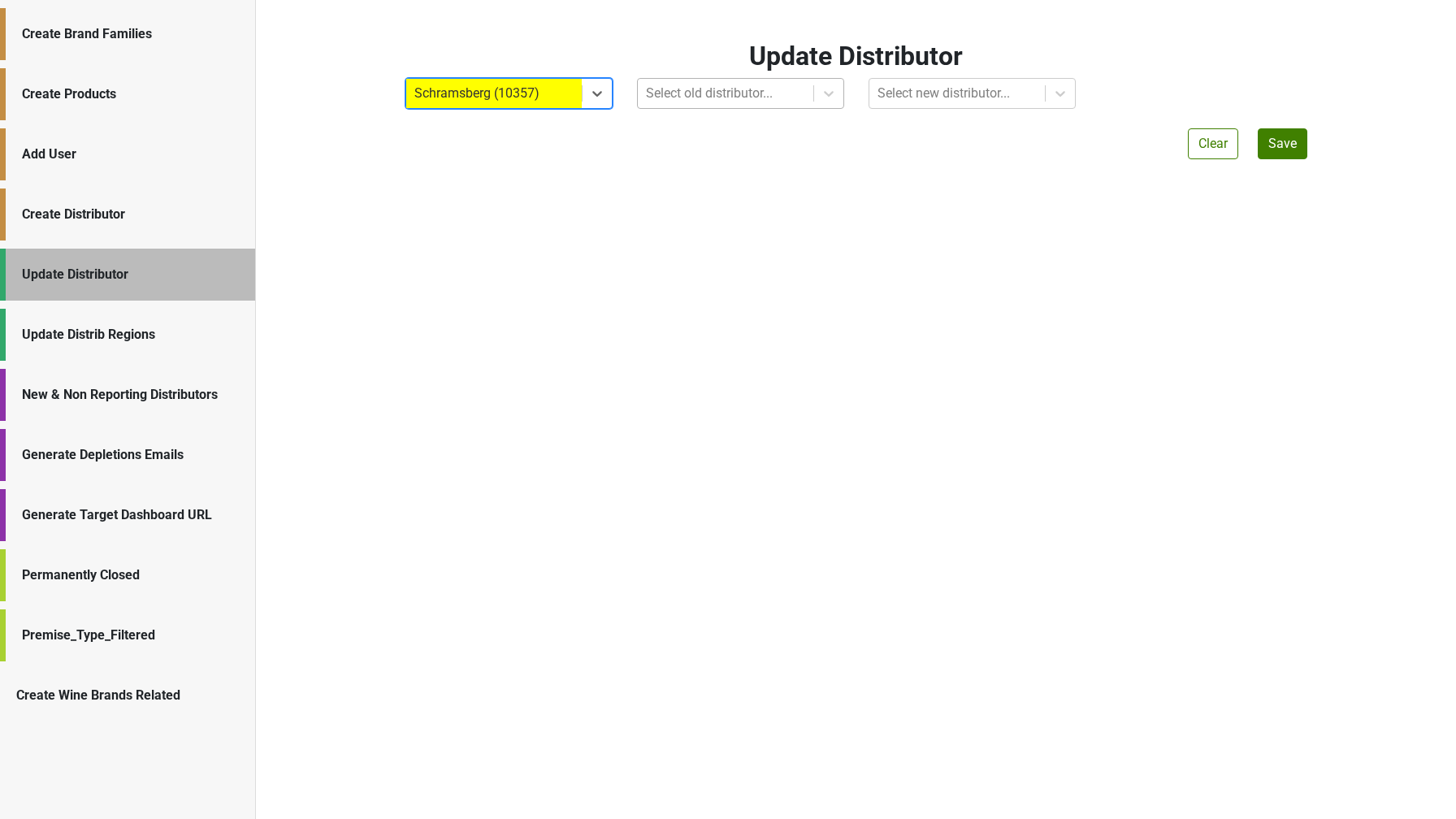
click at [691, 88] on div at bounding box center [726, 93] width 160 height 23
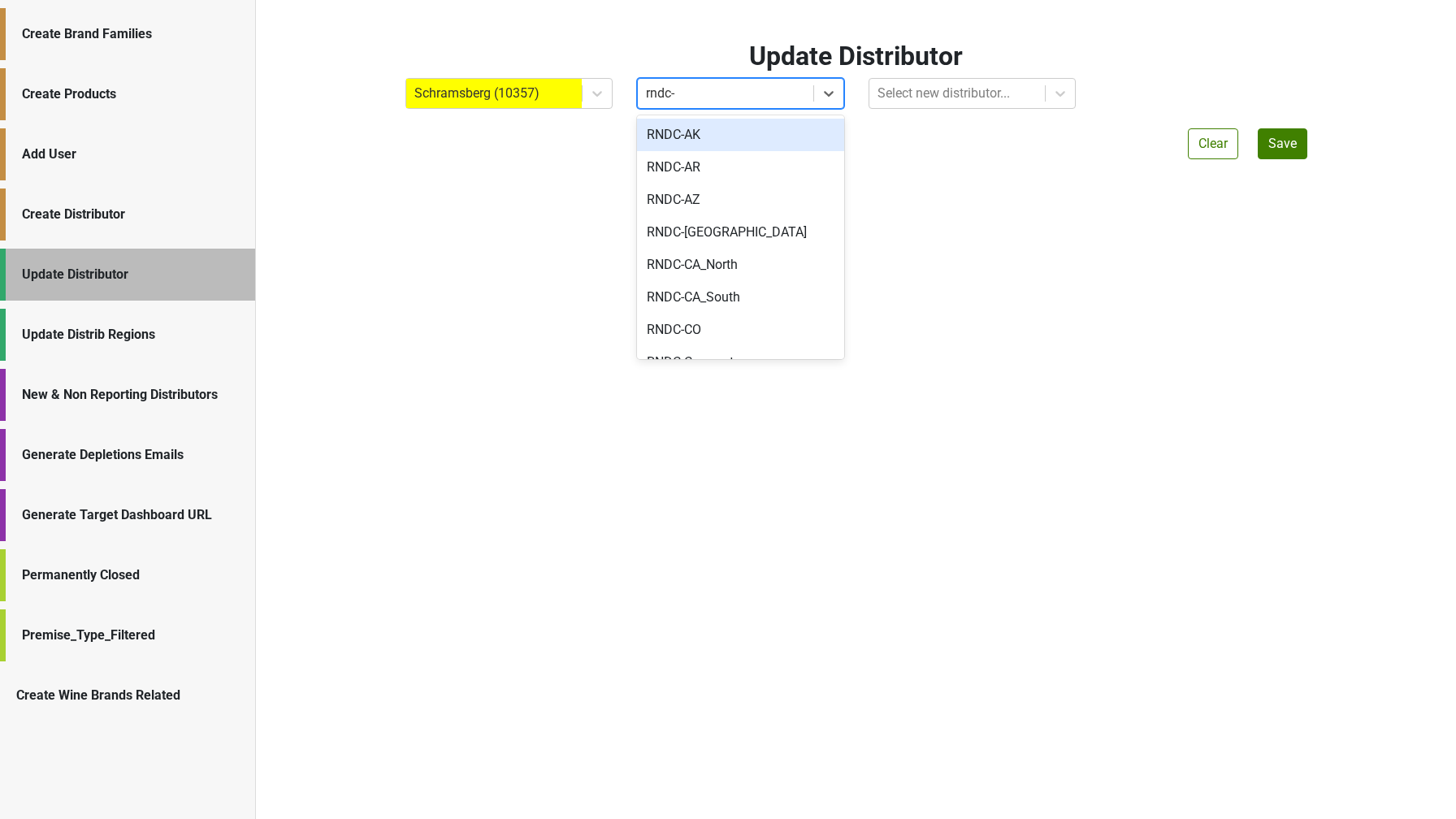
type input "rndc-c"
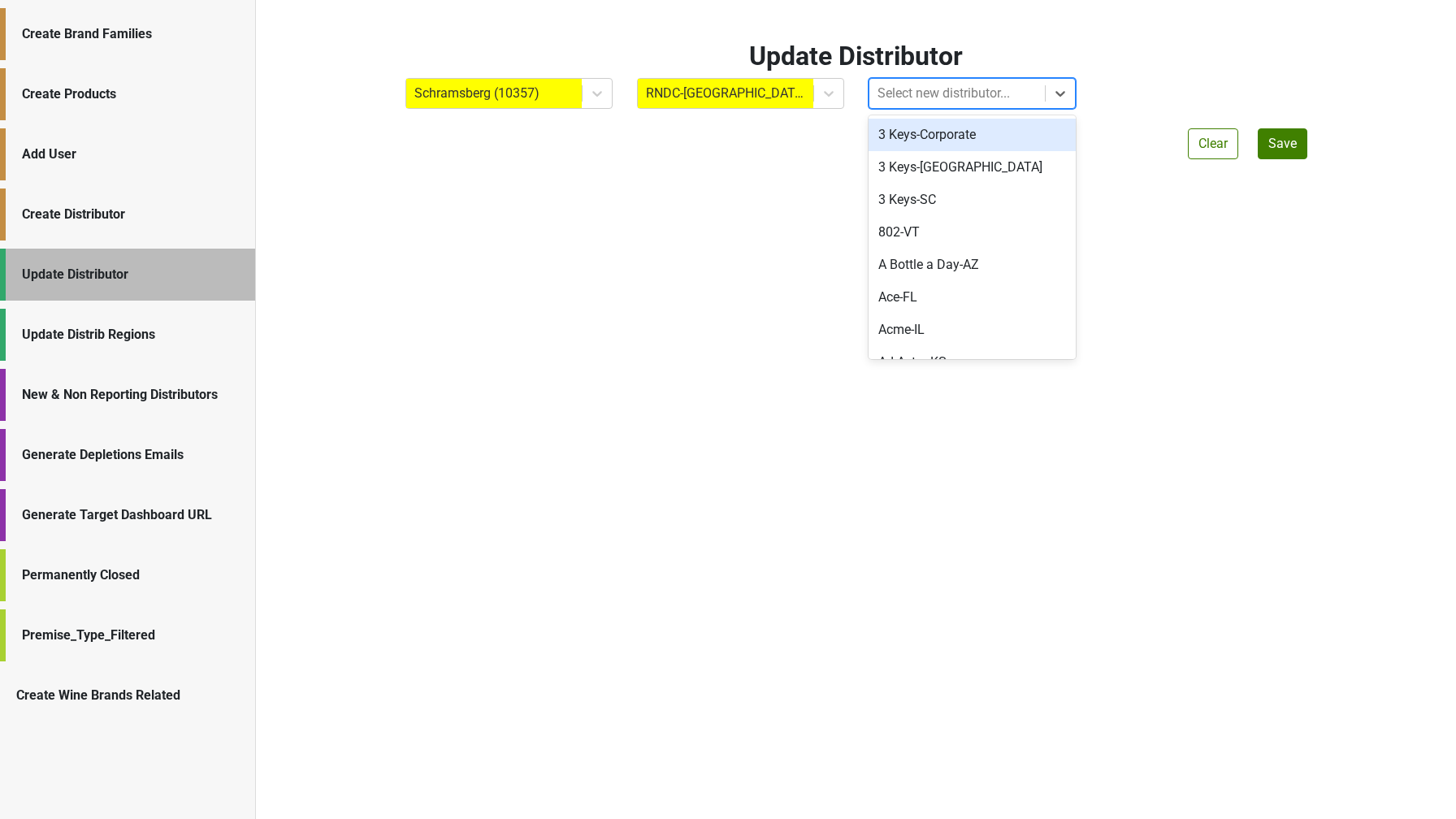
click at [970, 83] on div at bounding box center [957, 93] width 160 height 23
click at [1140, 165] on div "Update Distributor Schramsberg (10357) RNDC-CA option 3 Keys-Corporate focused,…" at bounding box center [856, 409] width 1200 height 819
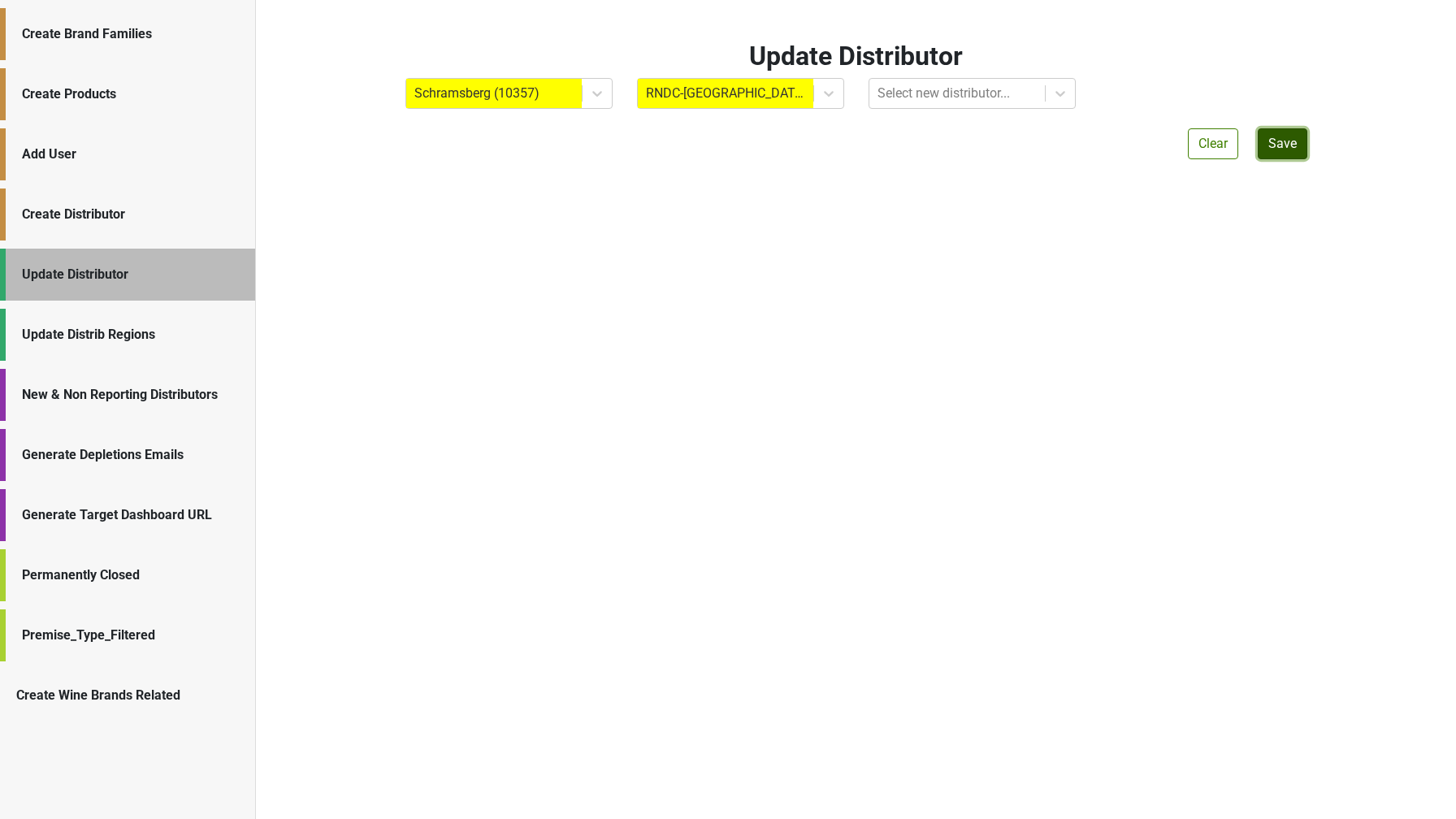
click at [1292, 134] on button "Save" at bounding box center [1282, 144] width 50 height 31
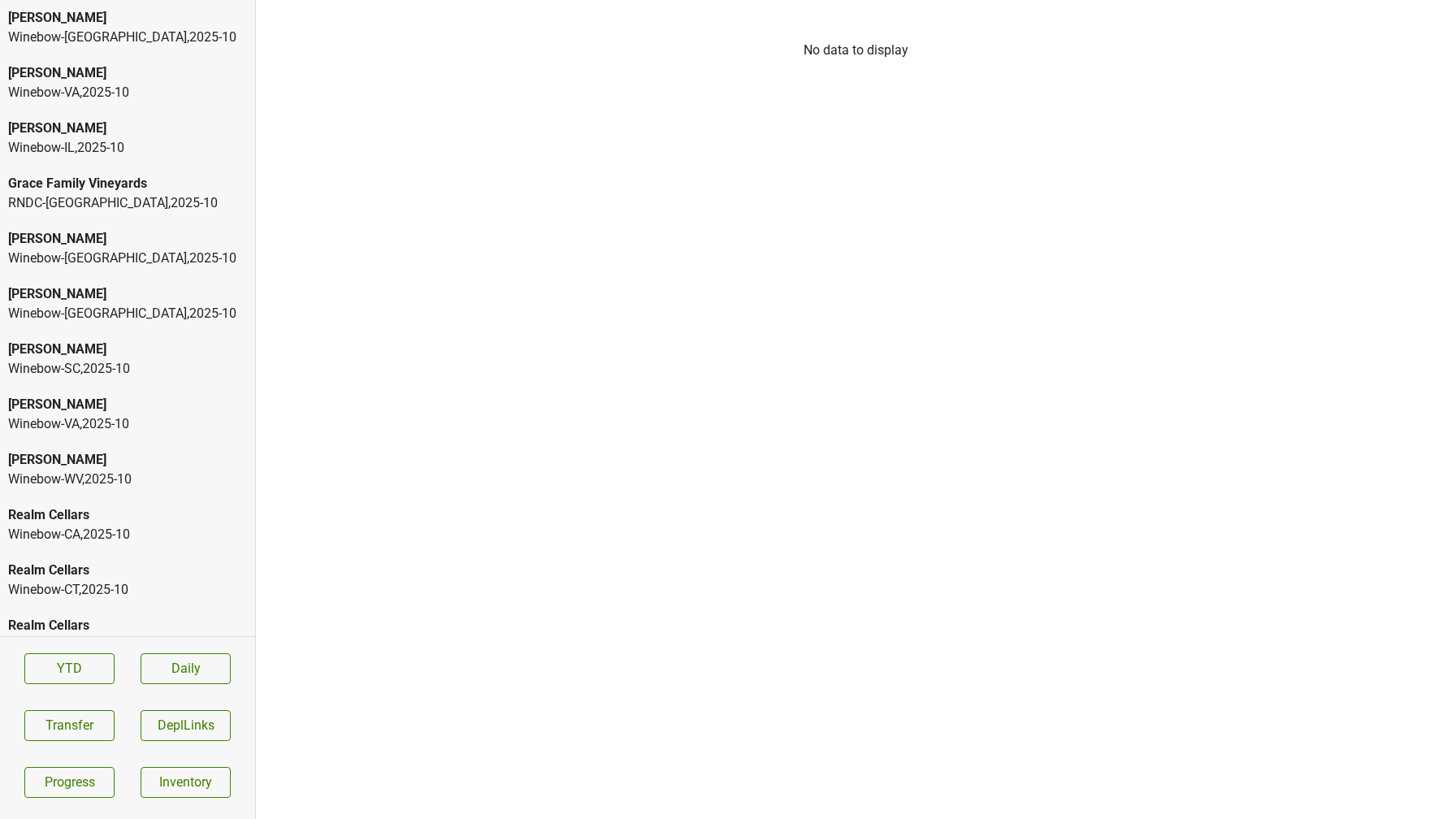
click at [126, 200] on div "RNDC-TX , 2025 - 10" at bounding box center [128, 202] width 239 height 19
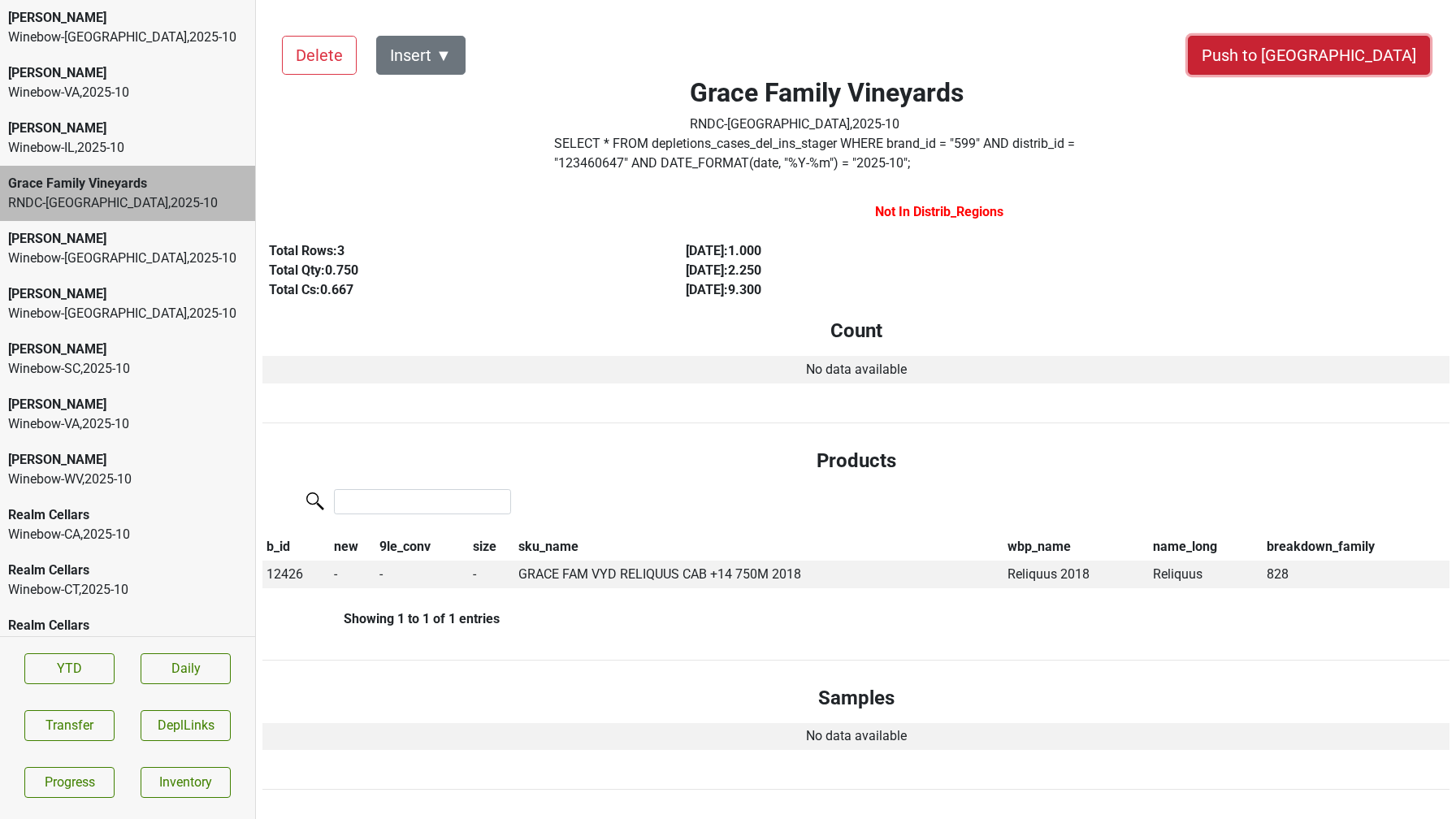
click at [1335, 68] on button "Push to [GEOGRAPHIC_DATA]" at bounding box center [1309, 55] width 242 height 39
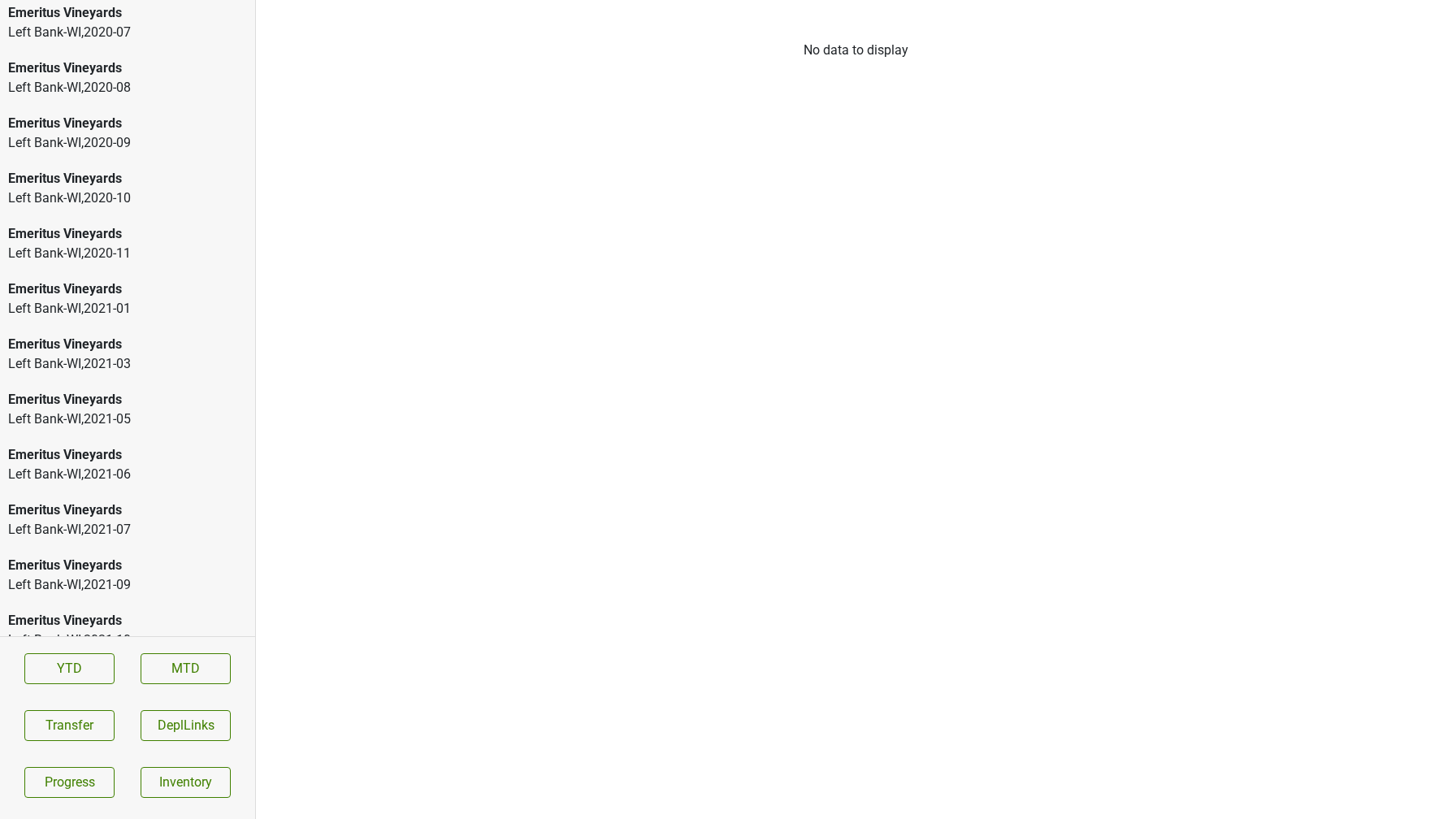
scroll to position [2292, 0]
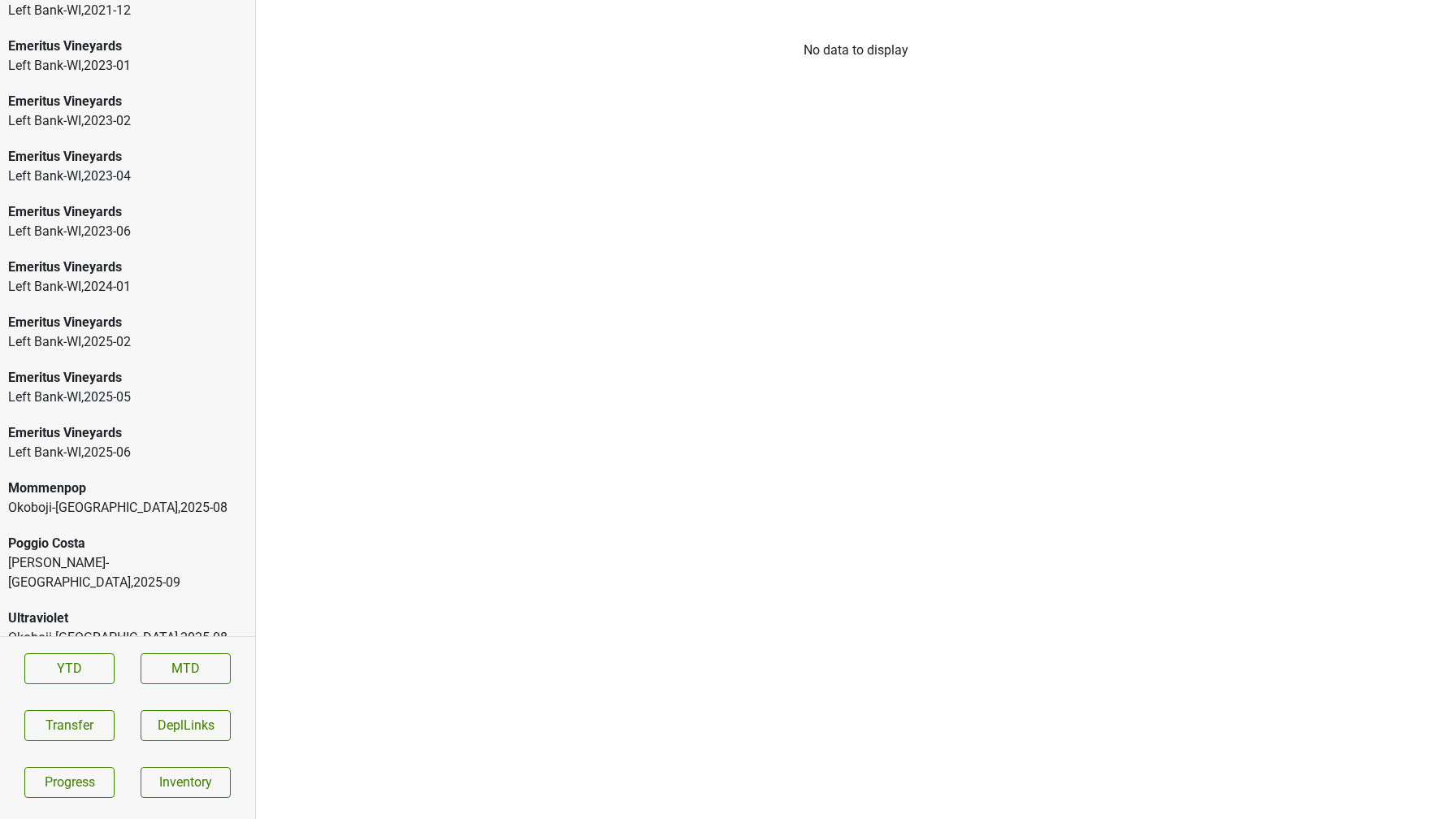
click at [98, 562] on div "[PERSON_NAME]-[GEOGRAPHIC_DATA] , 2025 - 09" at bounding box center [128, 572] width 239 height 39
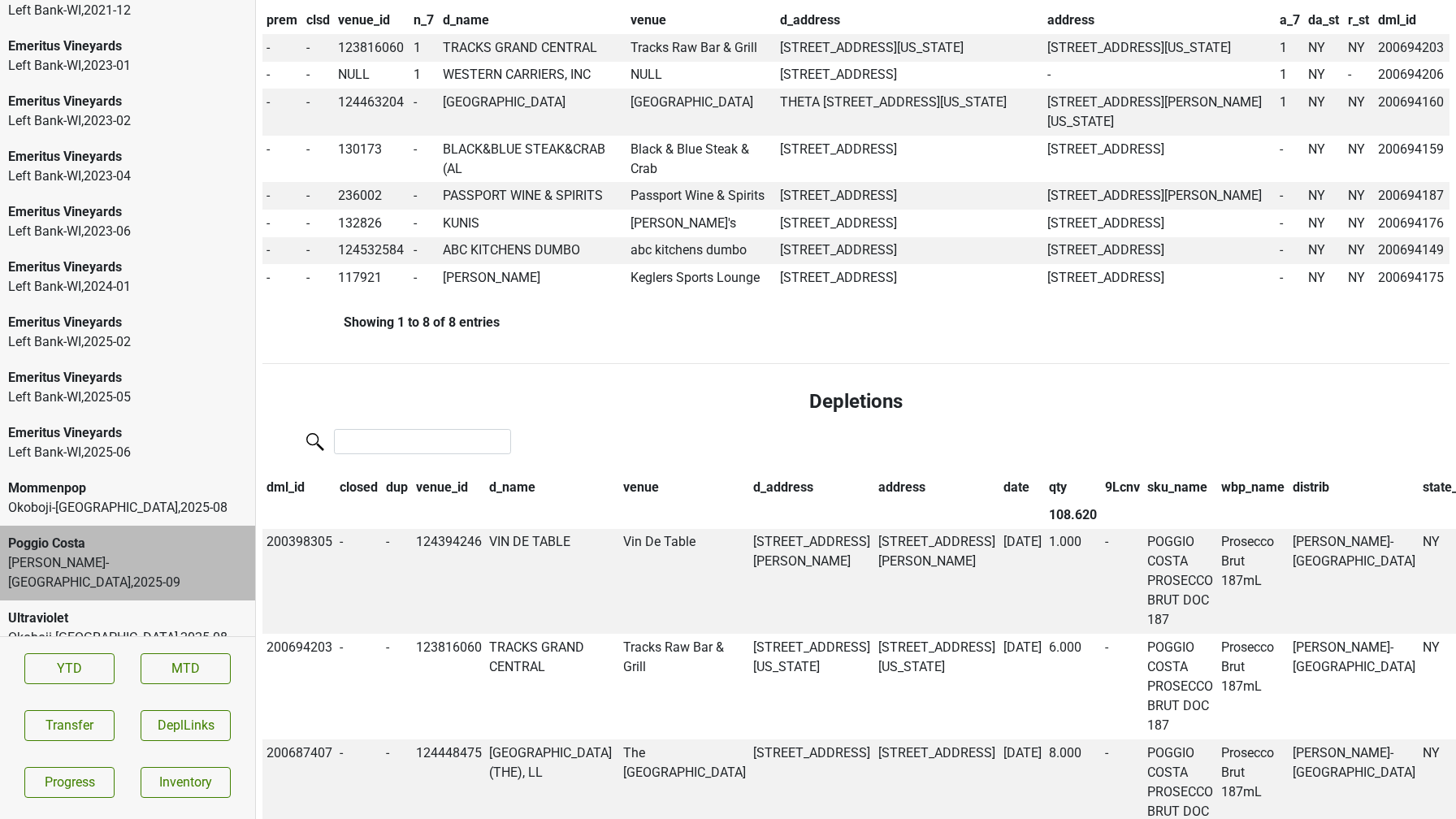
scroll to position [927, 0]
click at [1044, 486] on th "qty" at bounding box center [1072, 486] width 56 height 28
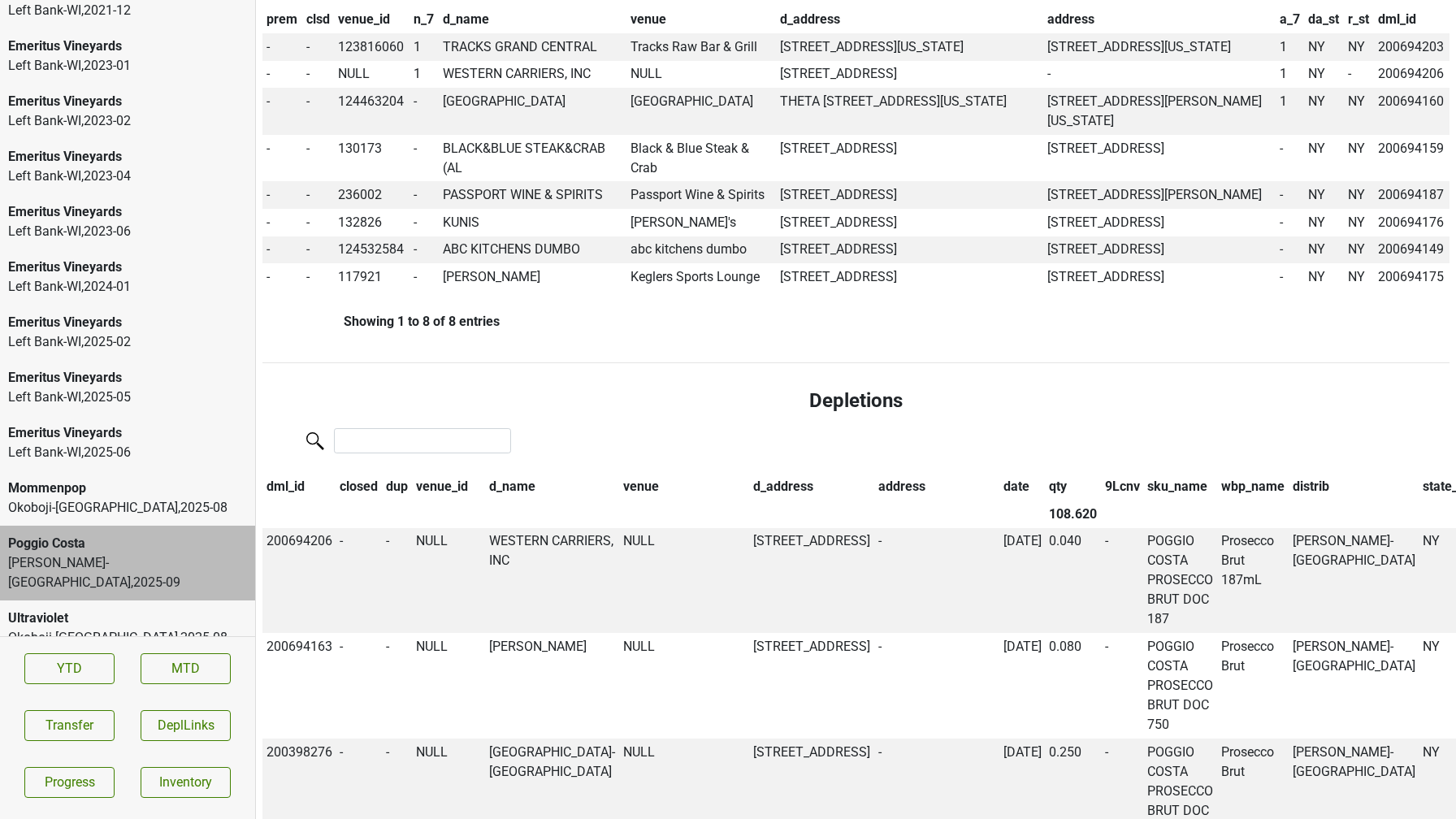
click at [1044, 486] on th "qty" at bounding box center [1072, 486] width 56 height 28
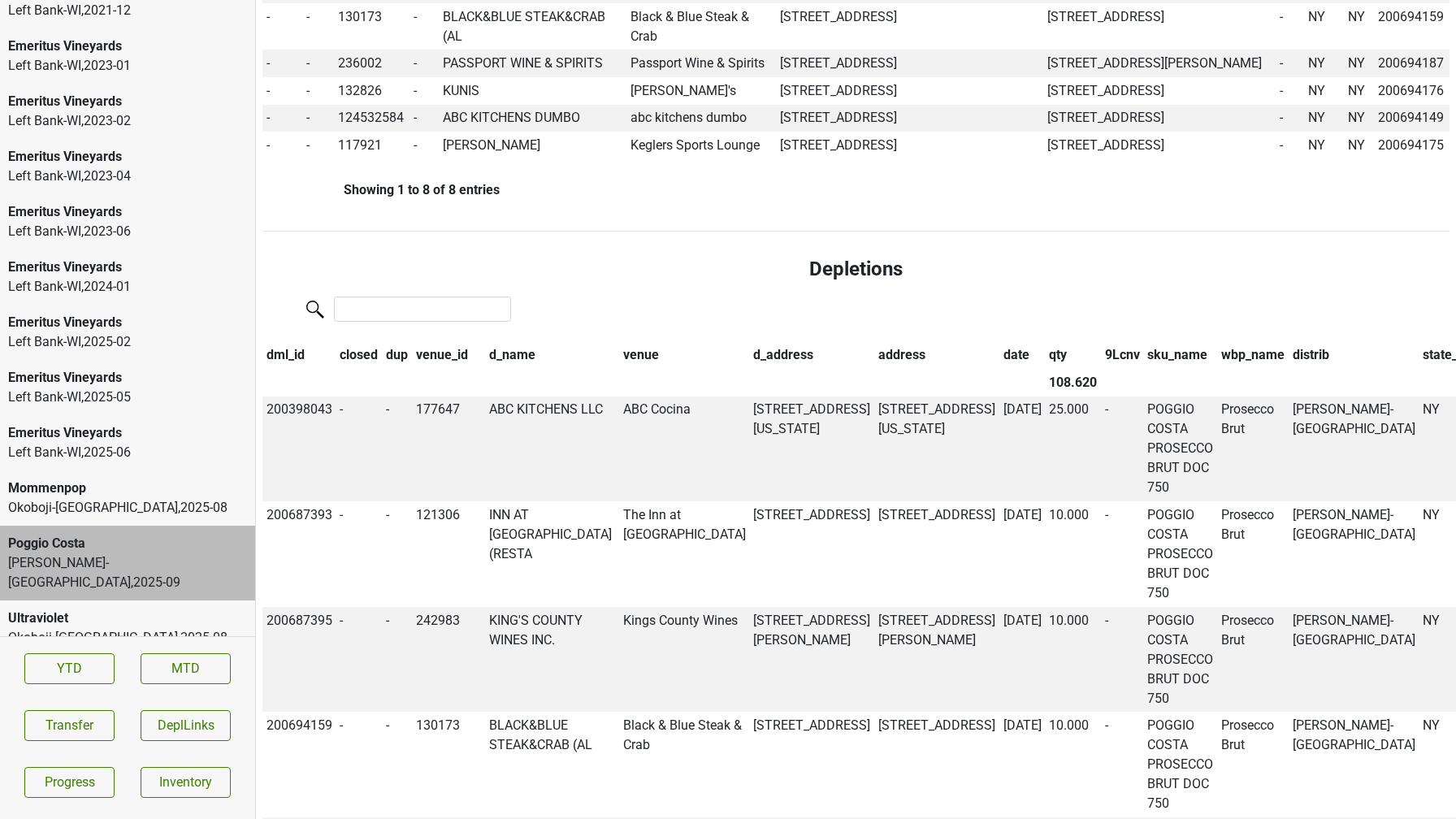
scroll to position [1051, 0]
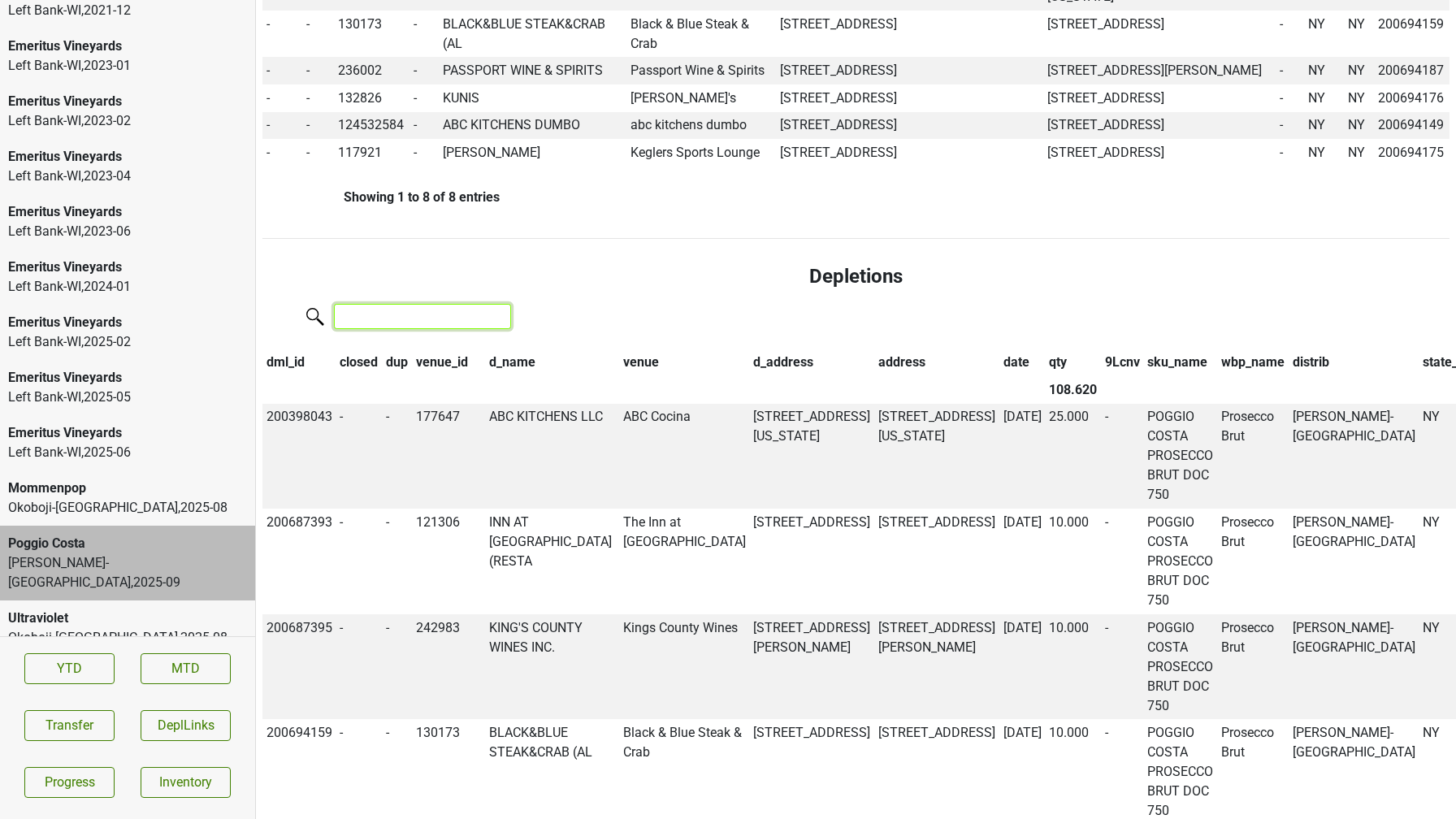
click at [417, 321] on input "search" at bounding box center [422, 317] width 177 height 25
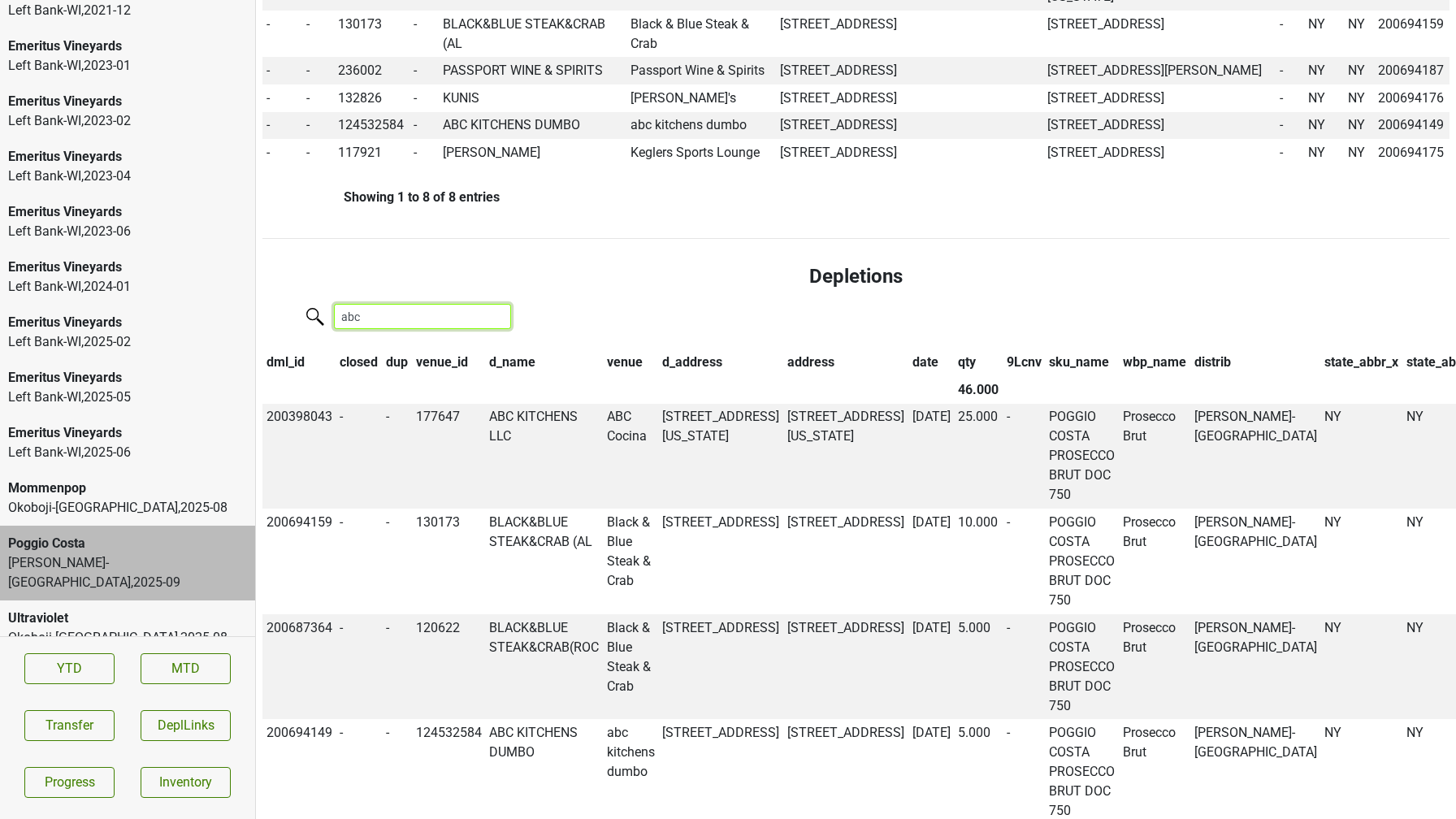
scroll to position [944, 0]
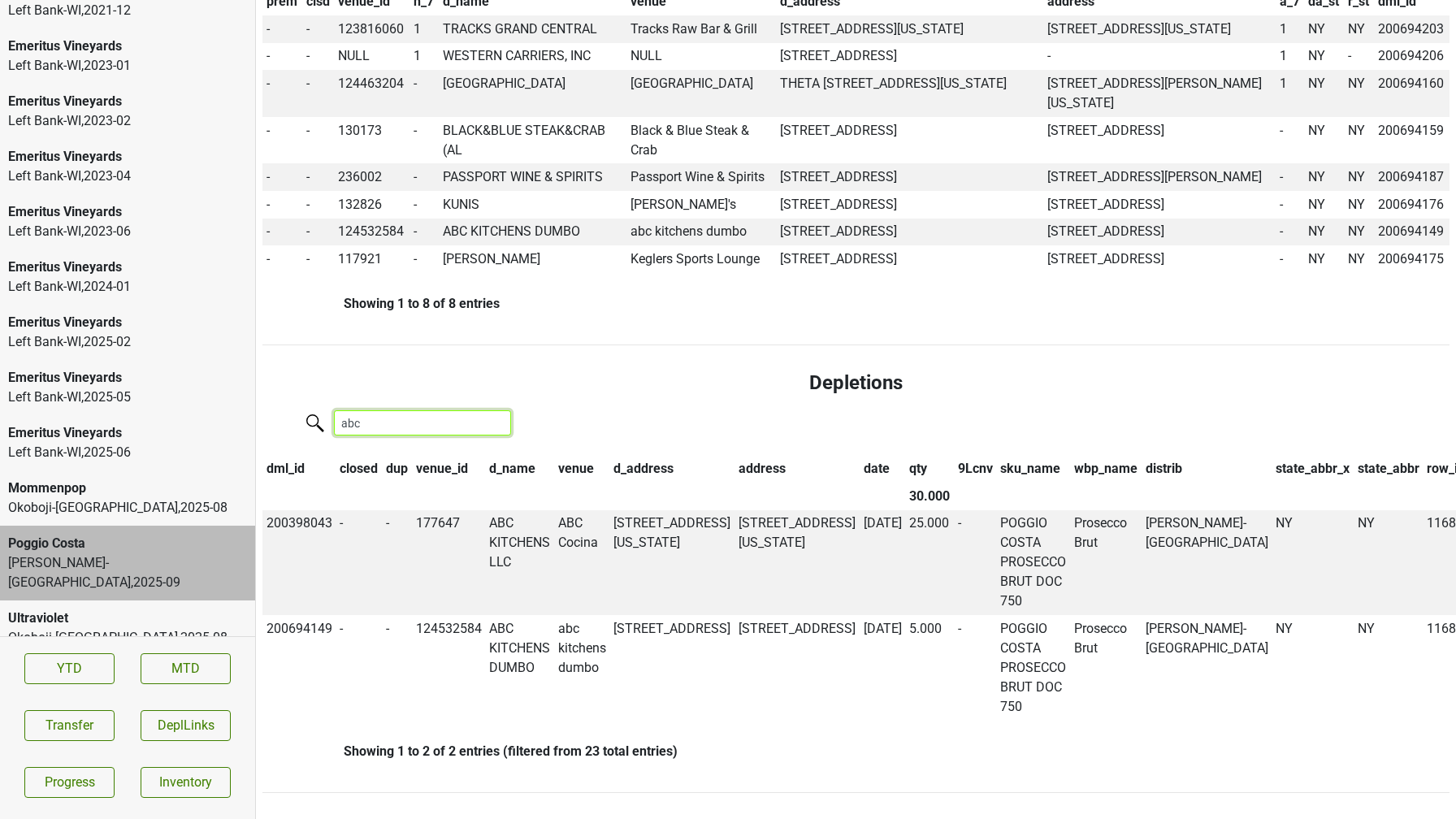
type input "abc"
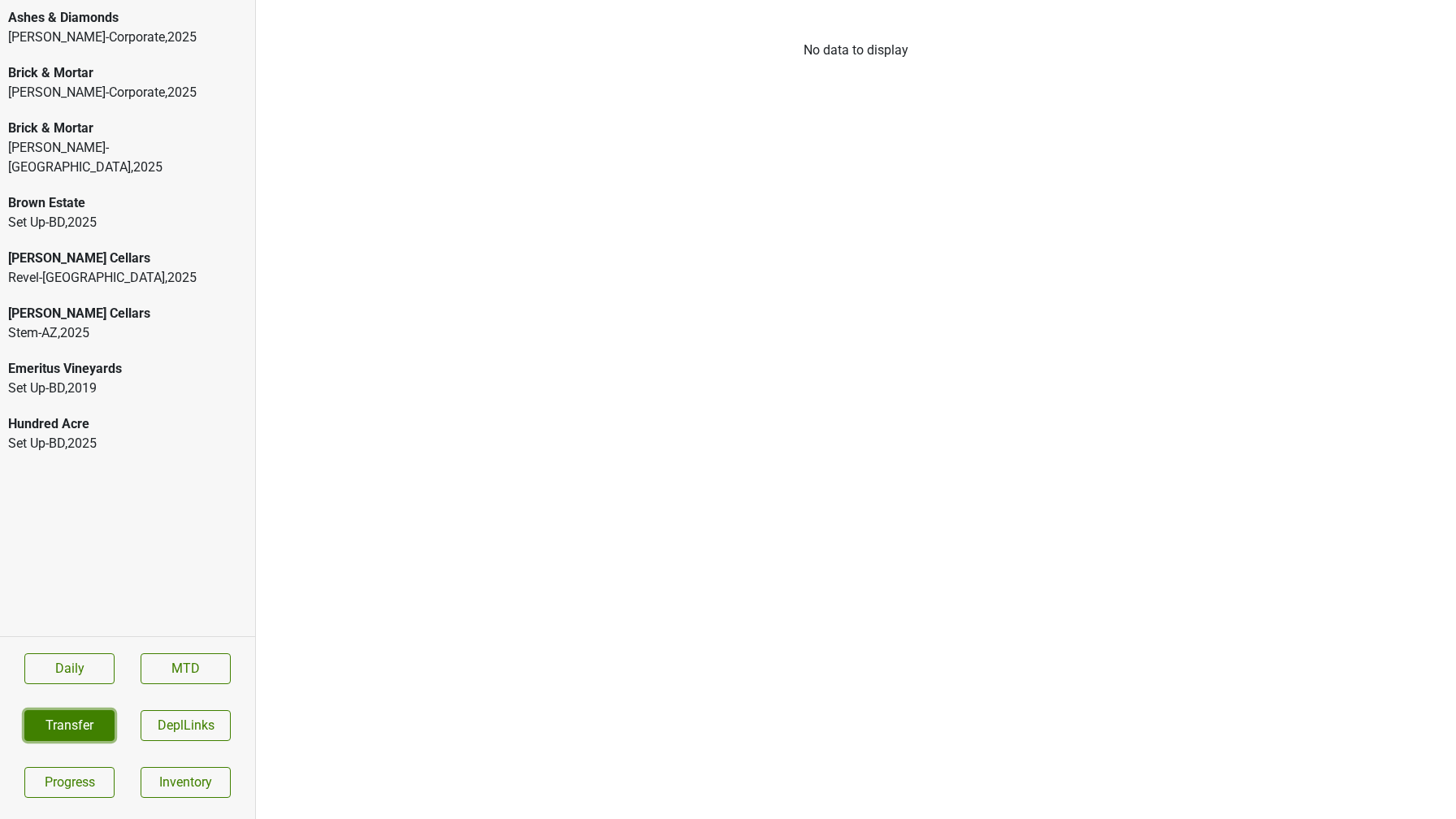
click at [52, 733] on button "Transfer" at bounding box center [69, 725] width 90 height 31
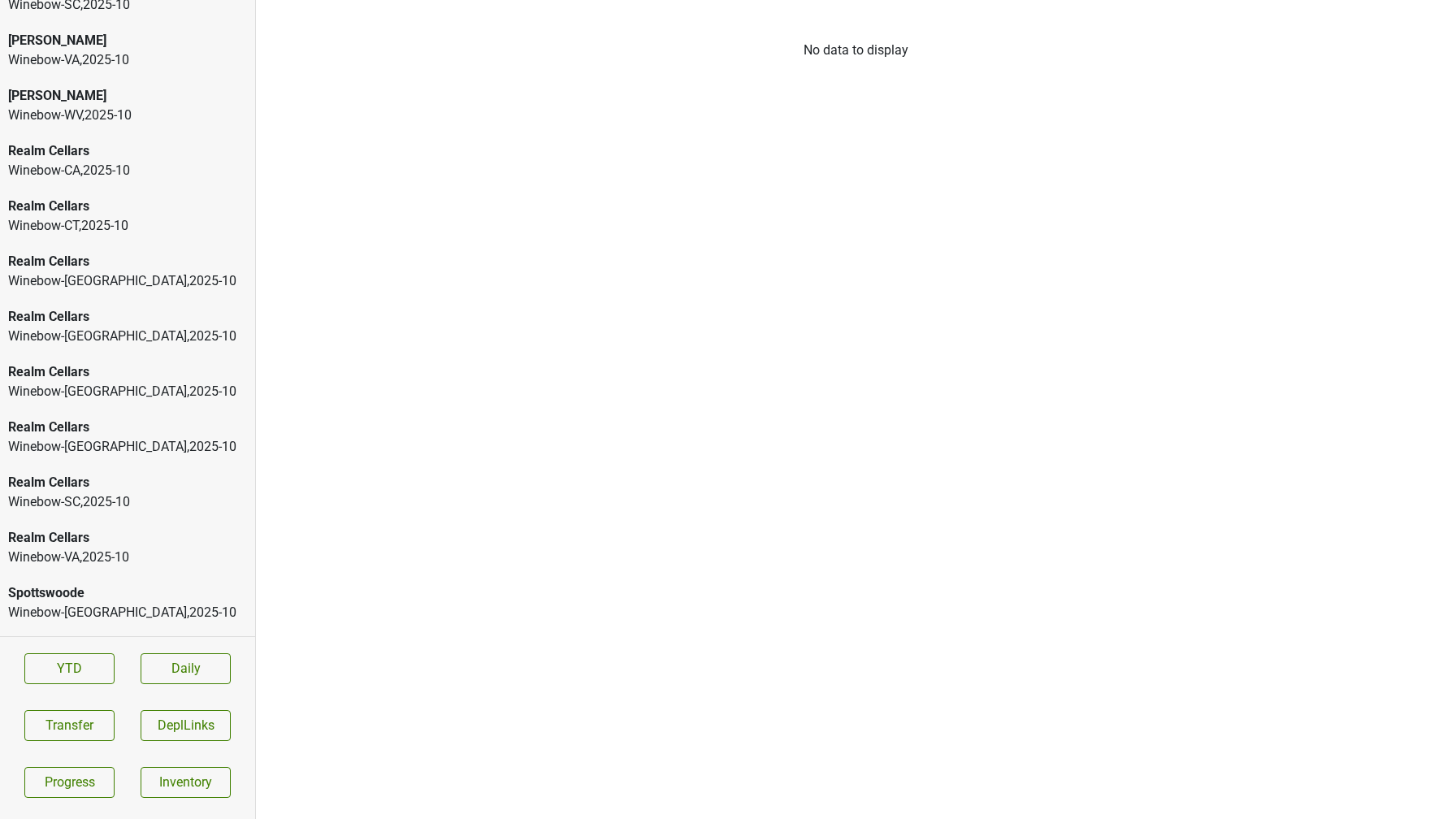
scroll to position [745, 0]
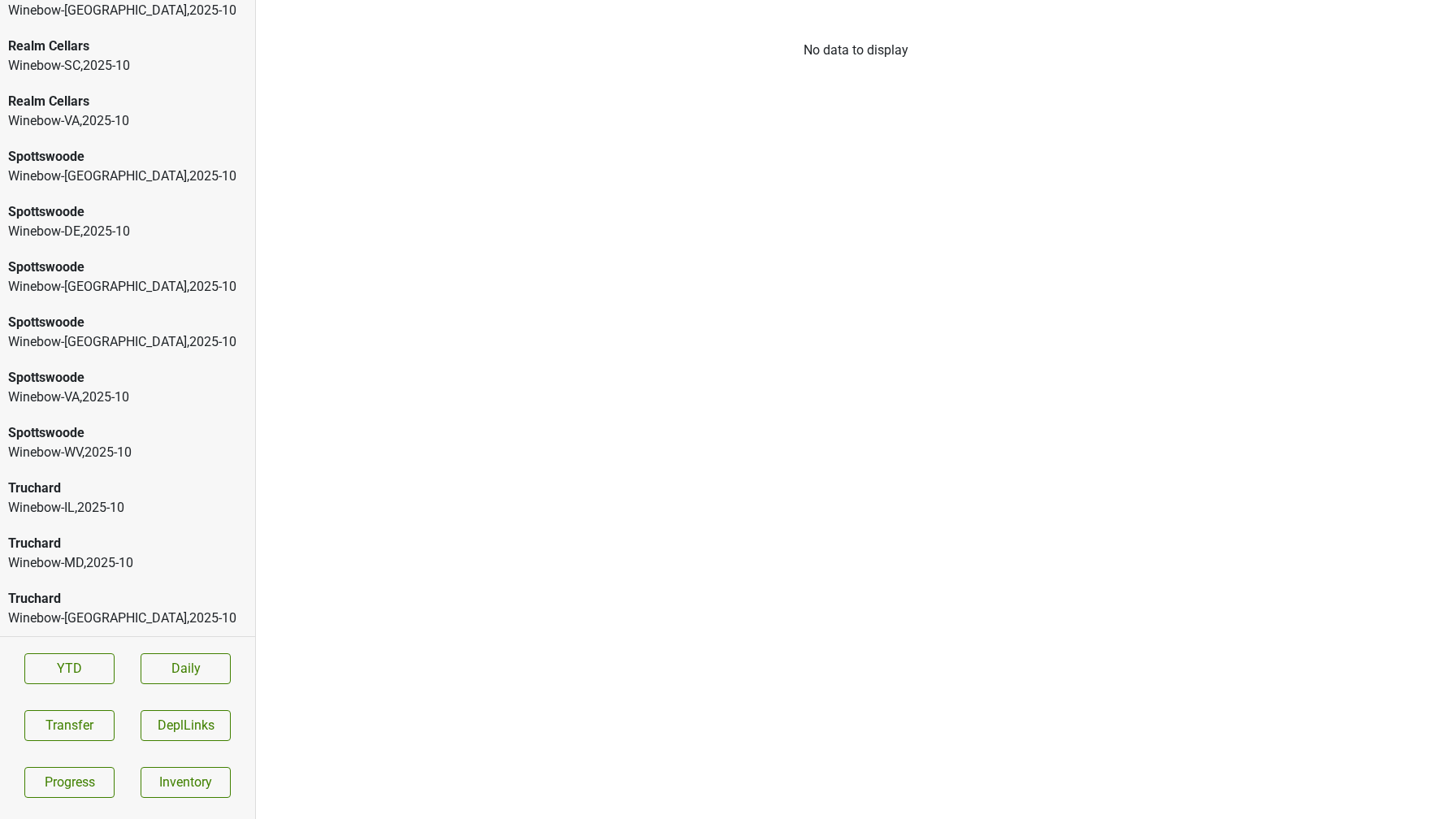
click at [122, 364] on div "Spottswoode Winebow-[GEOGRAPHIC_DATA] , 2025 - 10" at bounding box center [128, 387] width 255 height 55
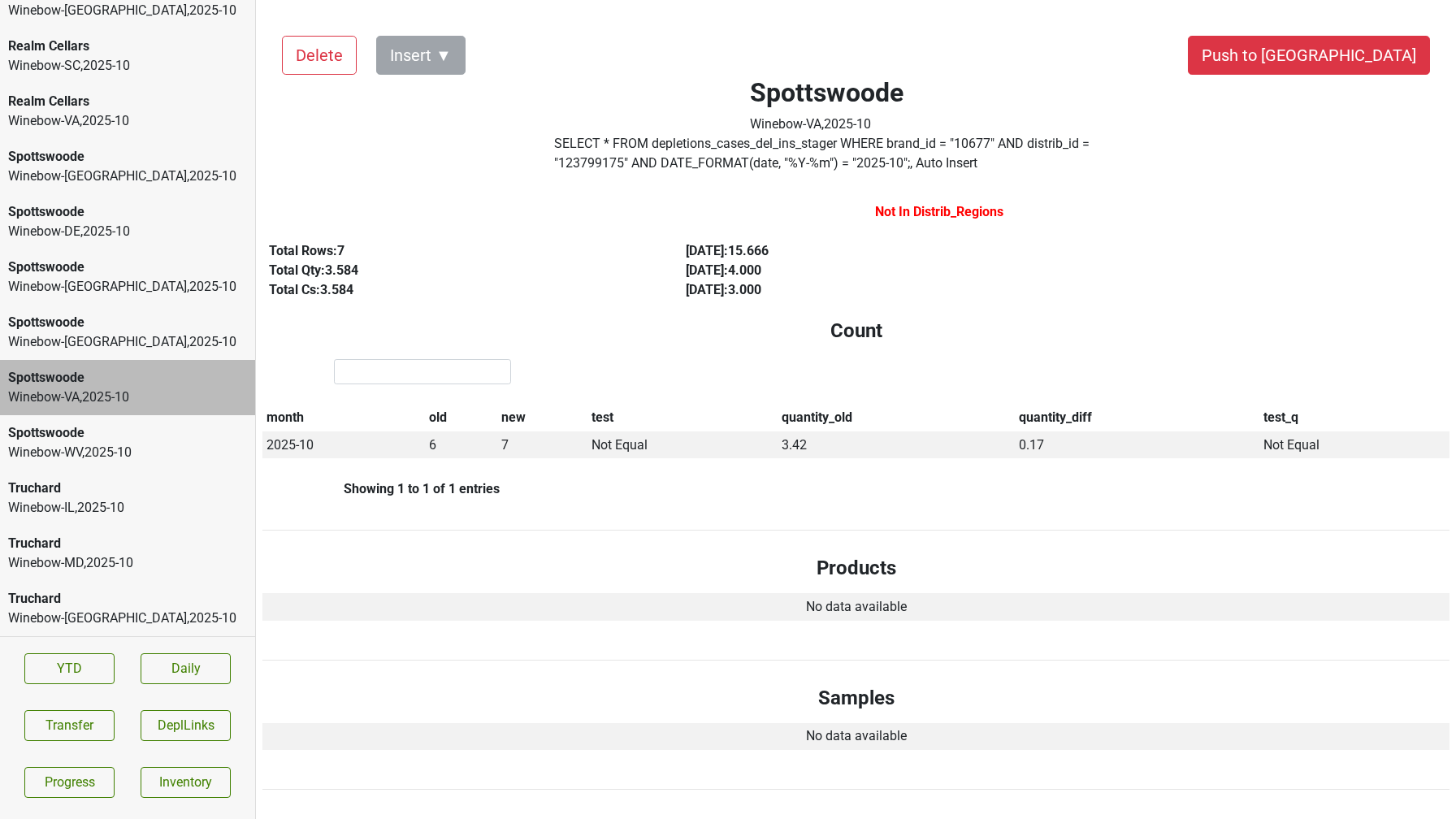
scroll to position [0, 0]
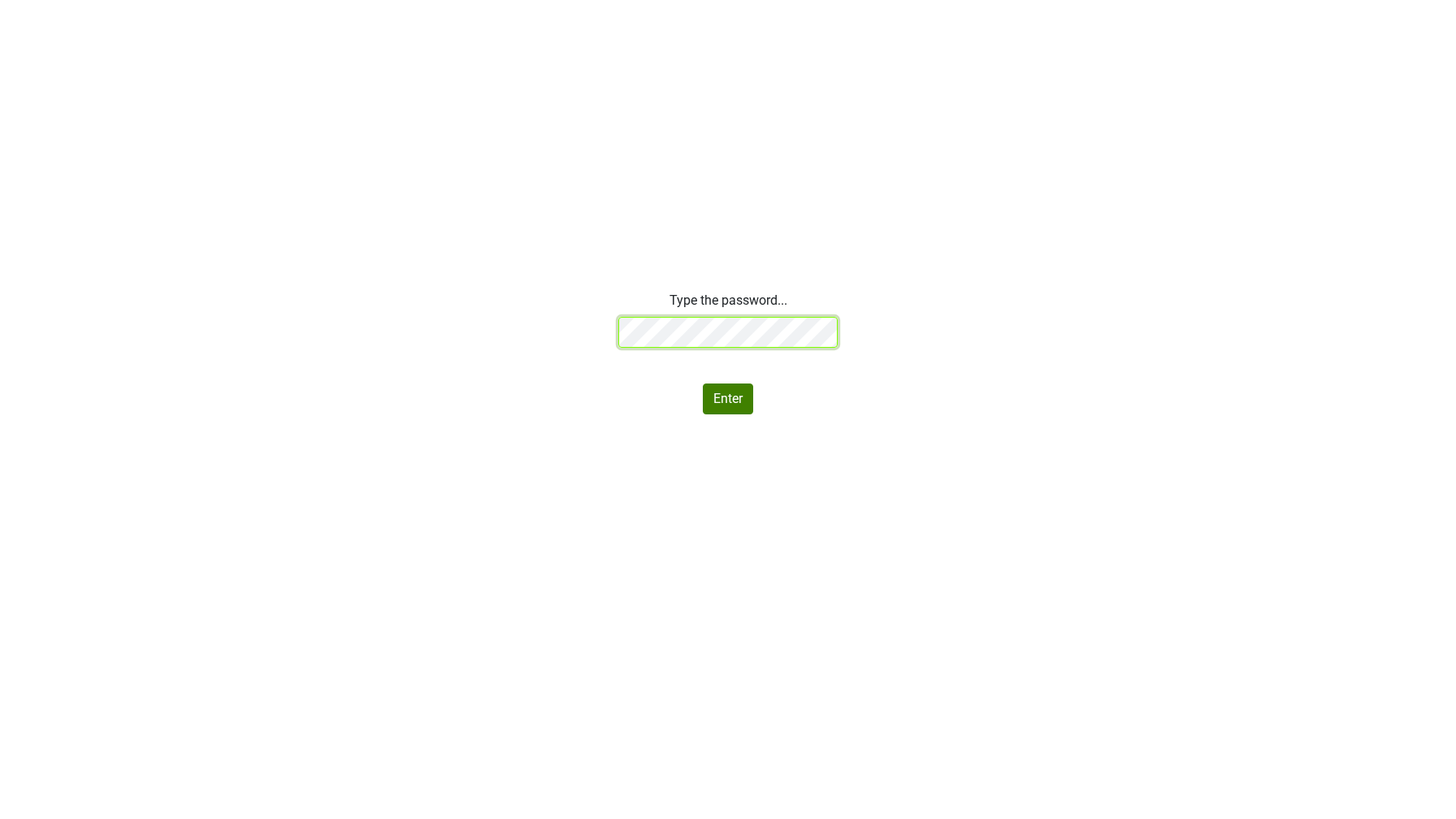
click at [544, 330] on div "Type the password... Enter" at bounding box center [728, 352] width 1456 height 123
click at [722, 398] on button "Enter" at bounding box center [728, 398] width 50 height 31
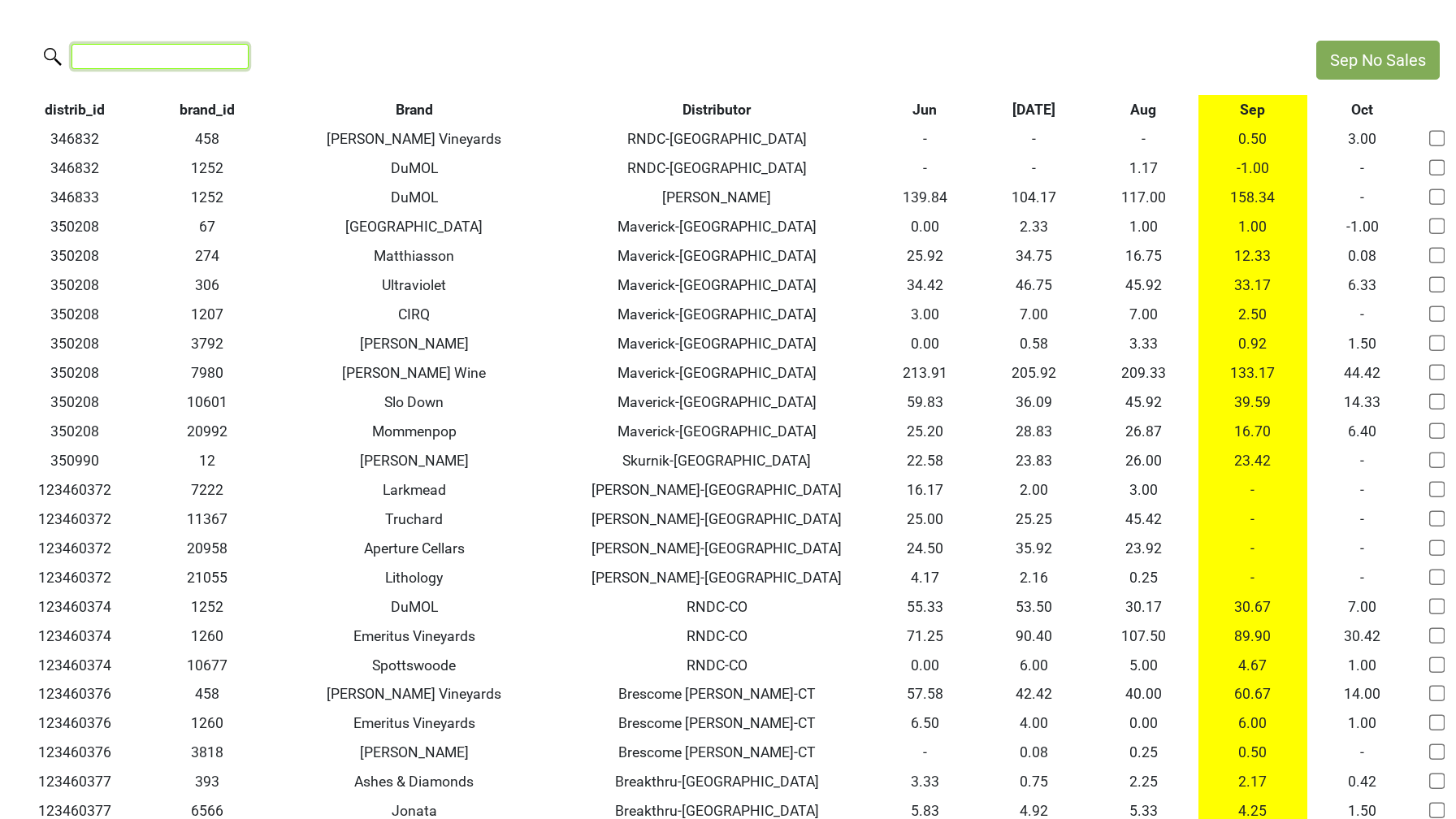
click at [184, 56] on input "search" at bounding box center [160, 56] width 177 height 25
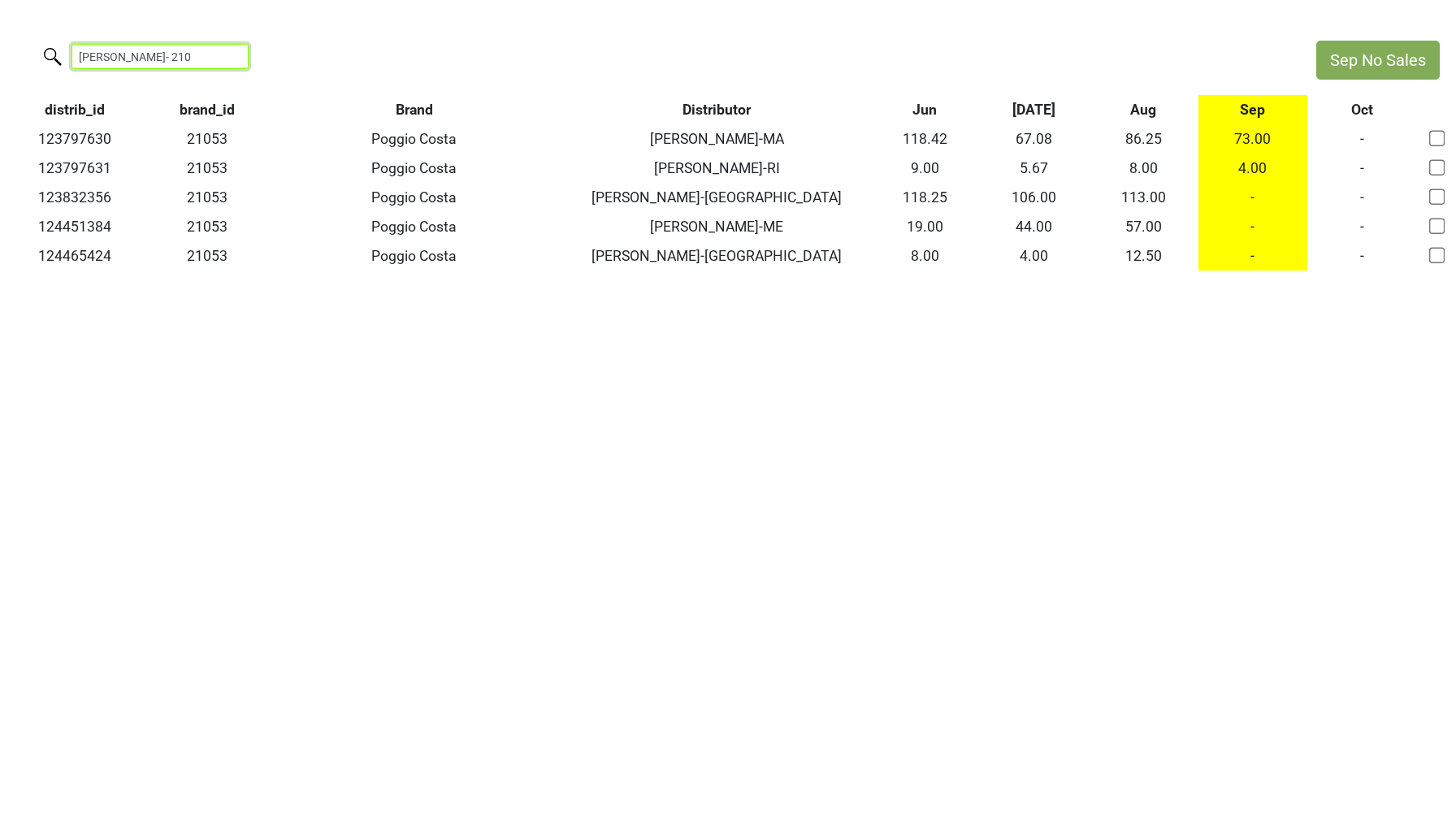
type input "[PERSON_NAME]- 210"
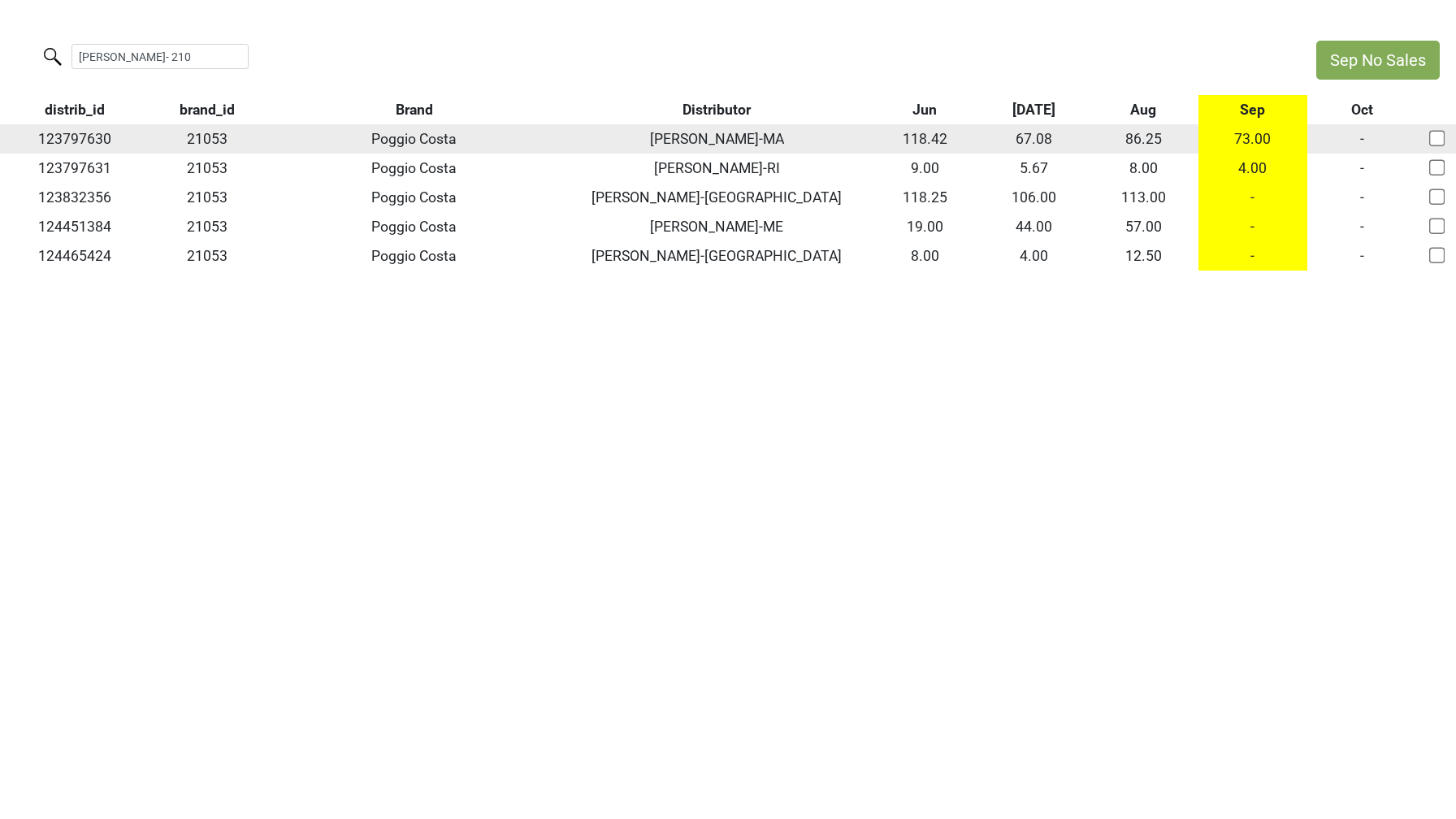
click at [79, 138] on td "123797630" at bounding box center [75, 139] width 150 height 29
copy td "123797630"
